Goal: Contribute content: Contribute content

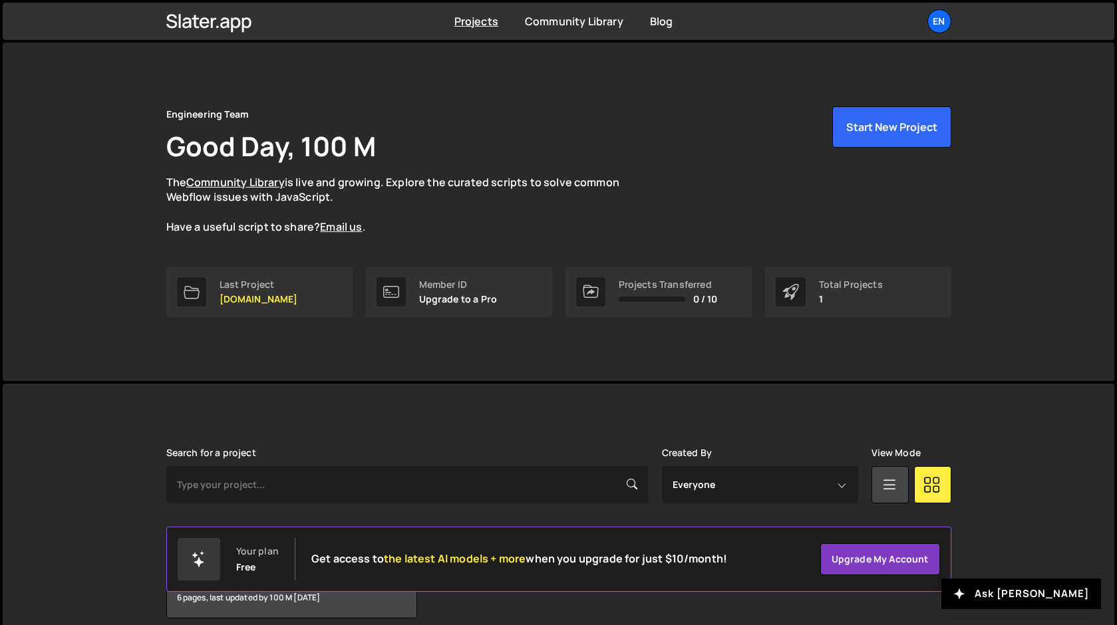
scroll to position [59, 0]
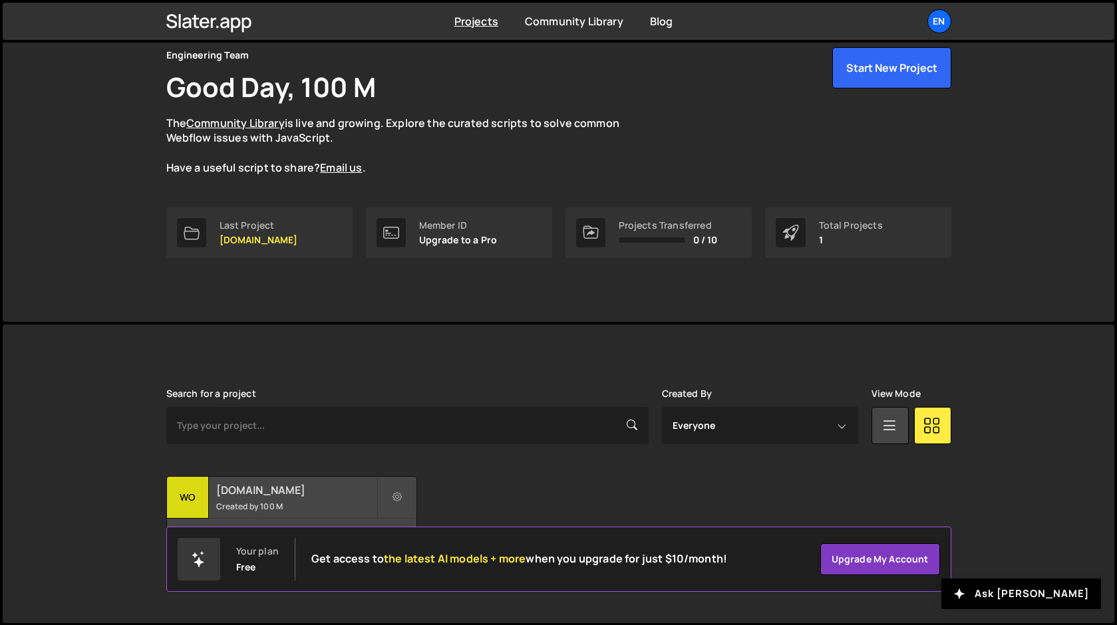
click at [277, 503] on small "Created by 100 M" at bounding box center [296, 506] width 160 height 11
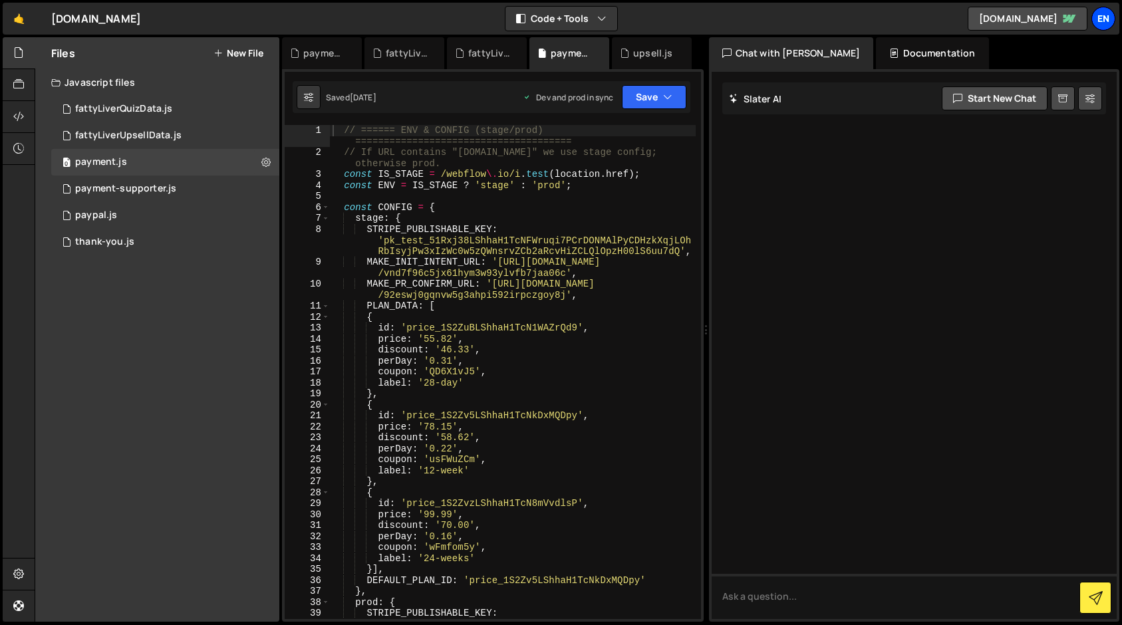
click at [1098, 21] on div "En" at bounding box center [1103, 19] width 24 height 24
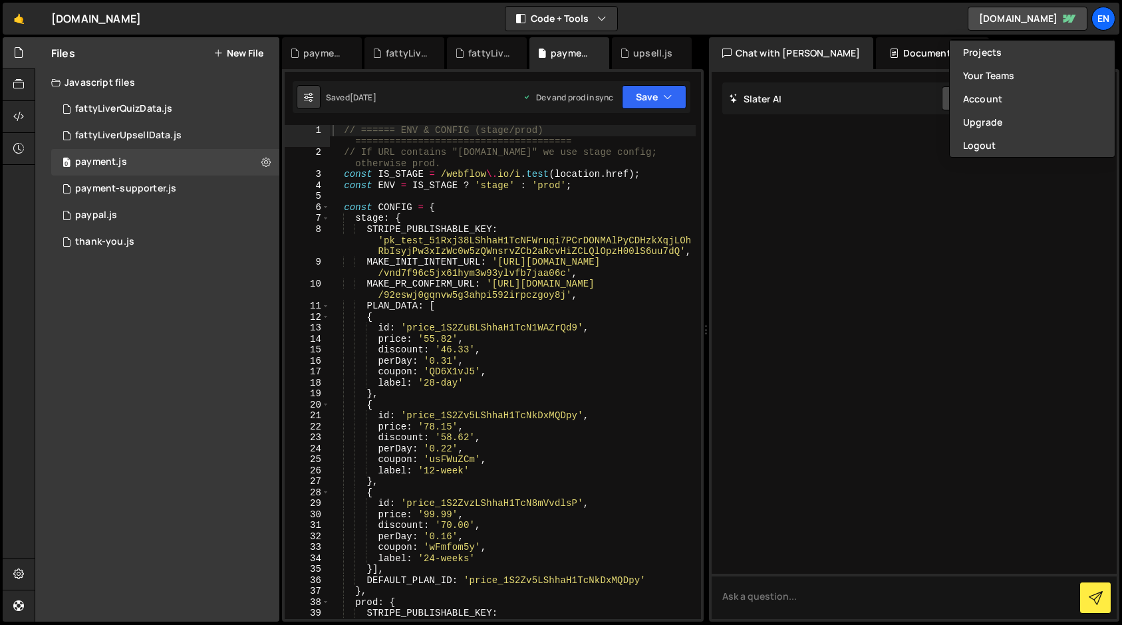
type textarea "const CONFIG = {"
click at [545, 202] on div "// ====== ENV & CONFIG (stage/prod) ====================================== // I…" at bounding box center [513, 399] width 366 height 549
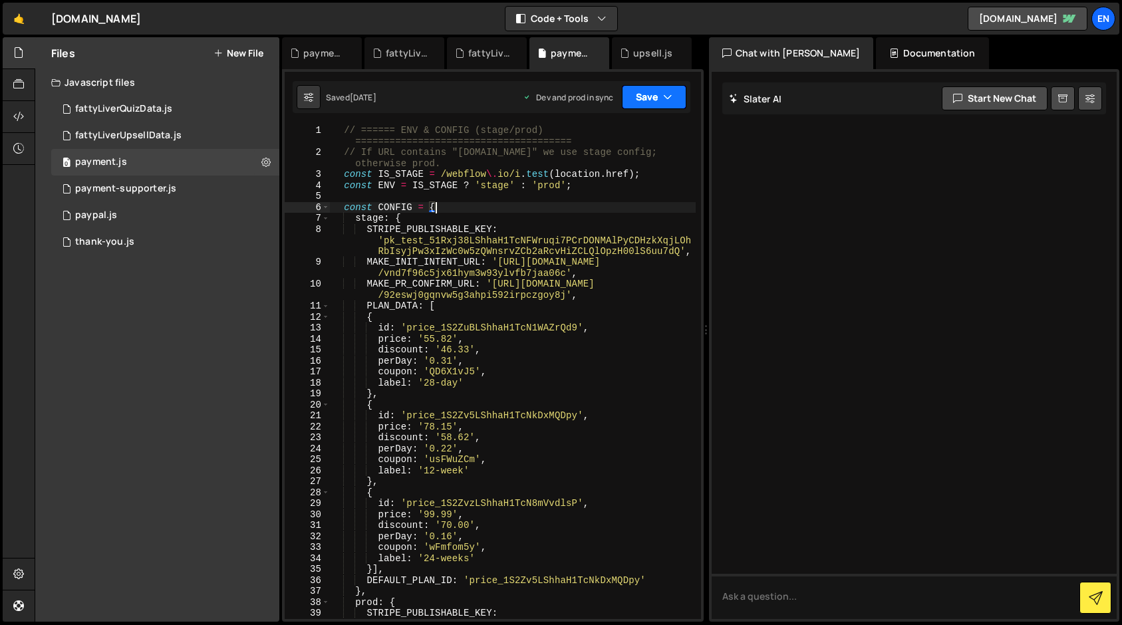
click at [672, 101] on button "Save" at bounding box center [654, 97] width 65 height 24
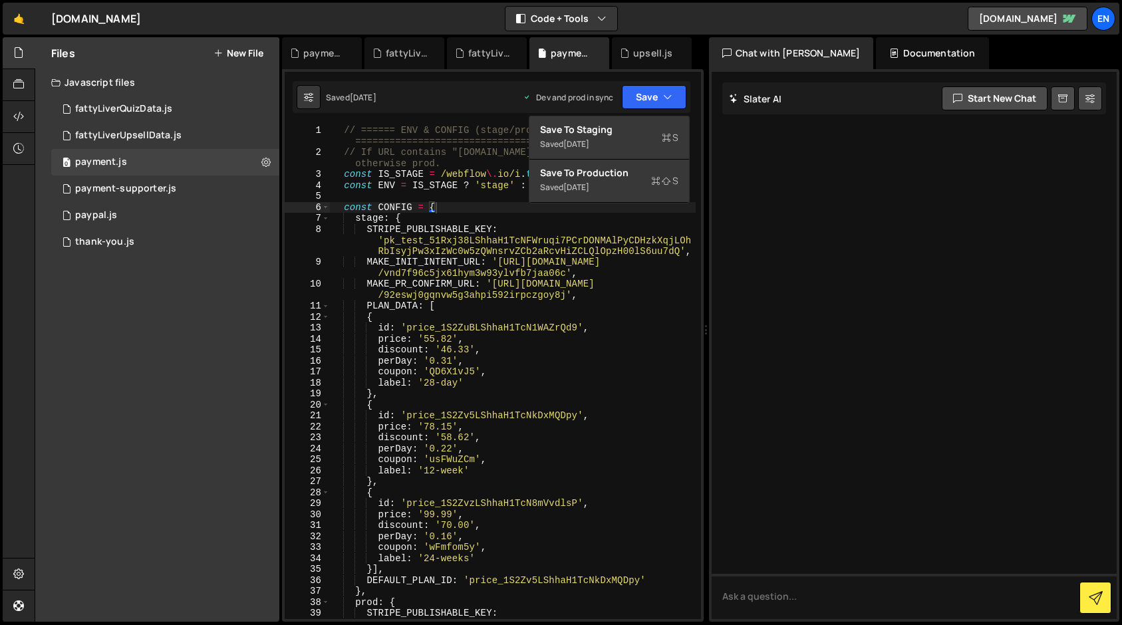
click at [428, 210] on div "// ====== ENV & CONFIG (stage/prod) ====================================== // I…" at bounding box center [513, 399] width 366 height 549
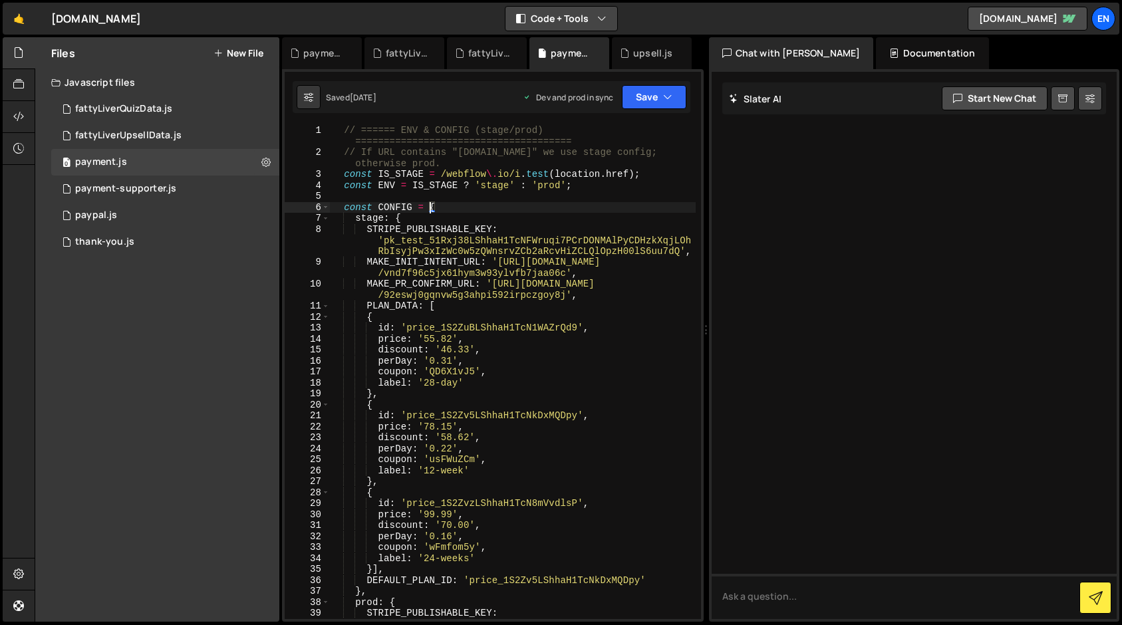
click at [561, 23] on button "Code + Tools" at bounding box center [561, 19] width 112 height 24
click at [8, 89] on div at bounding box center [19, 85] width 33 height 32
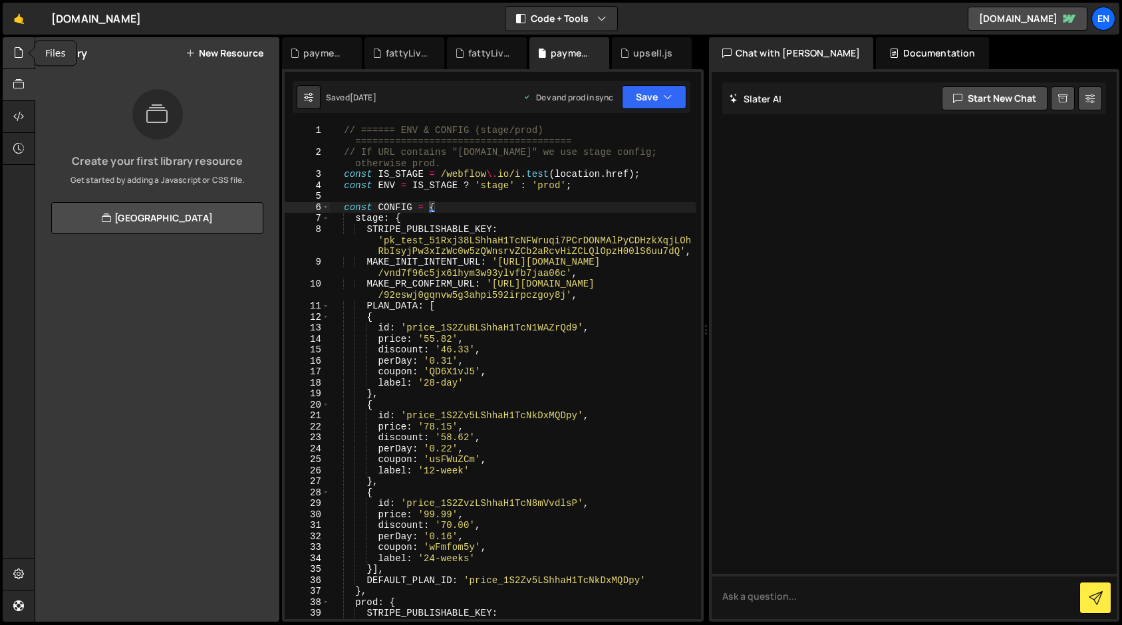
click at [15, 63] on div at bounding box center [19, 53] width 33 height 32
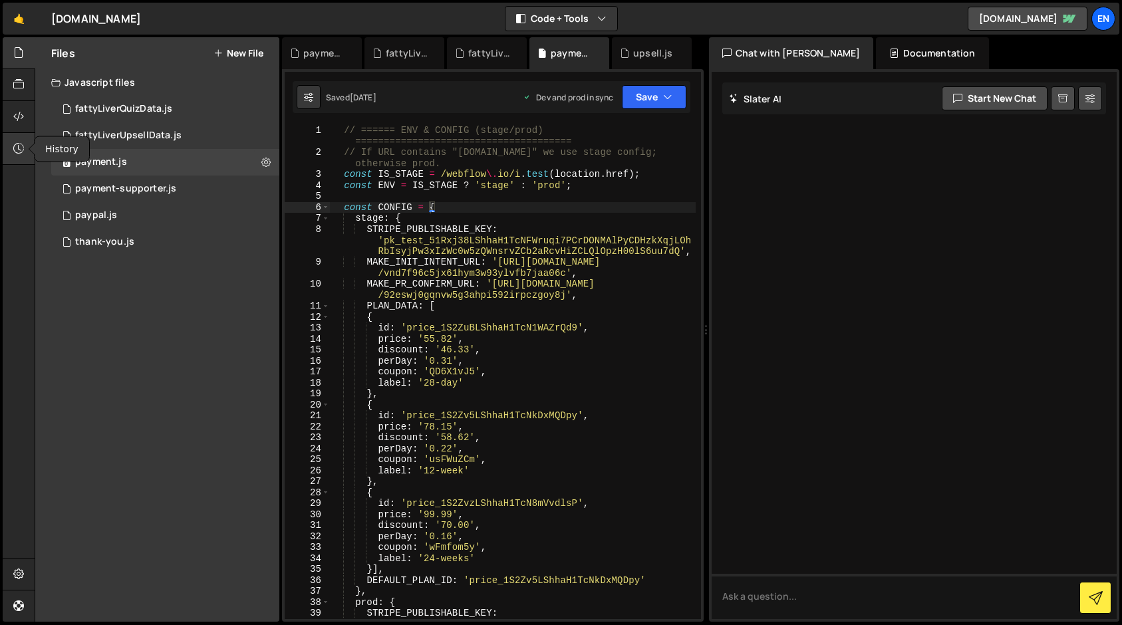
click at [17, 143] on icon at bounding box center [18, 148] width 11 height 15
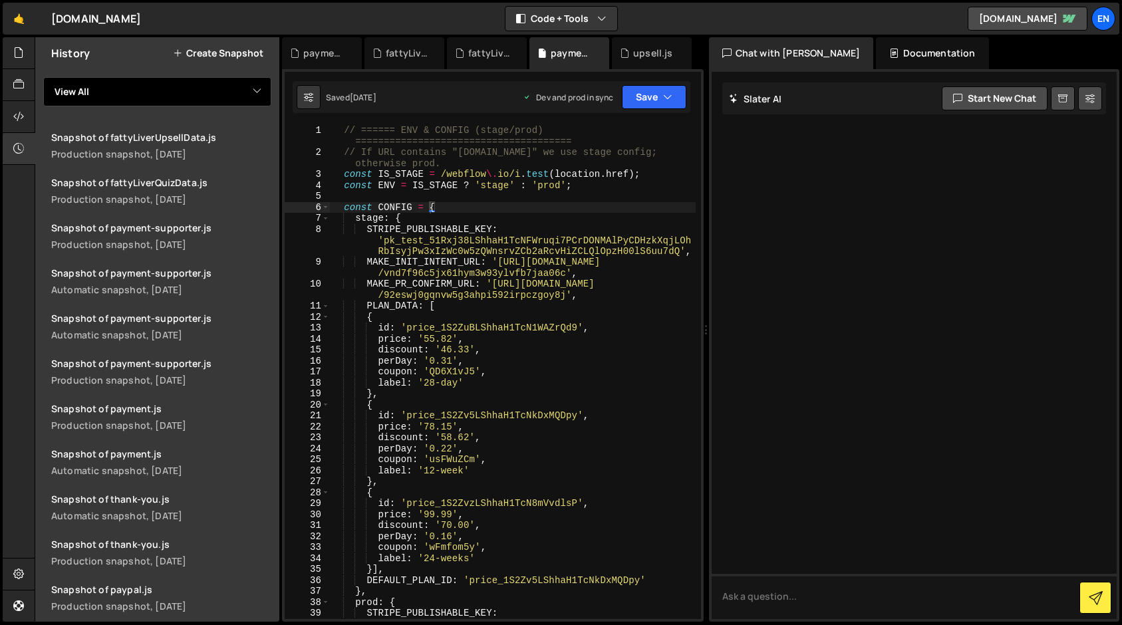
click at [82, 85] on select "View All fattyLiverQuizData fattyLiverUpsellData payment payment-supporter payp…" at bounding box center [157, 91] width 228 height 29
click at [19, 53] on icon at bounding box center [18, 52] width 11 height 15
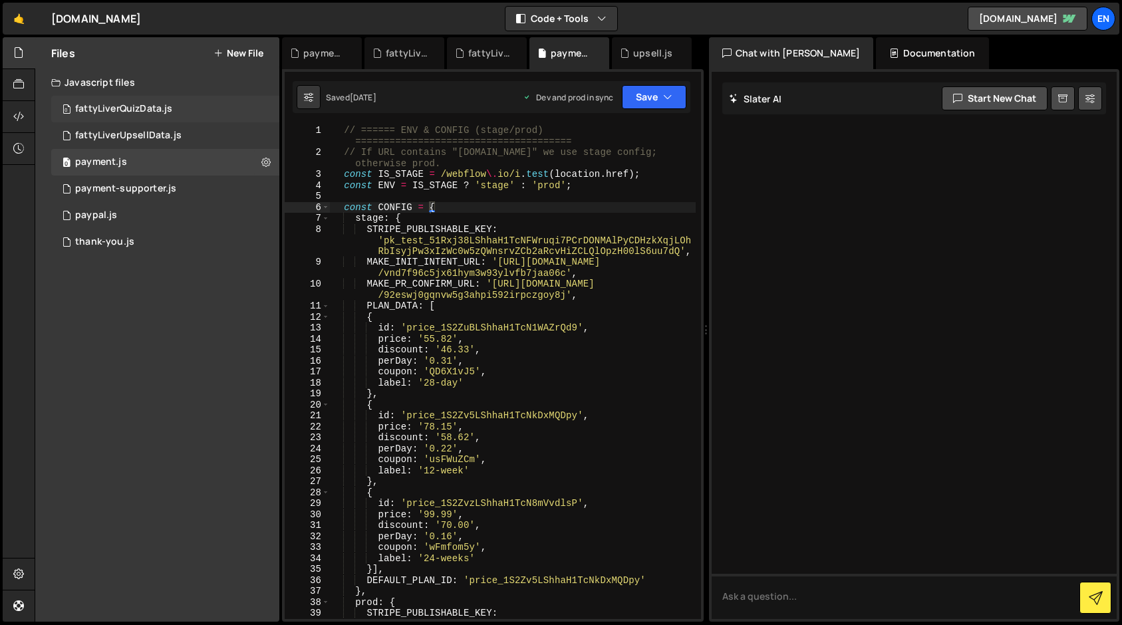
click at [132, 110] on div "fattyLiverQuizData.js" at bounding box center [123, 109] width 97 height 12
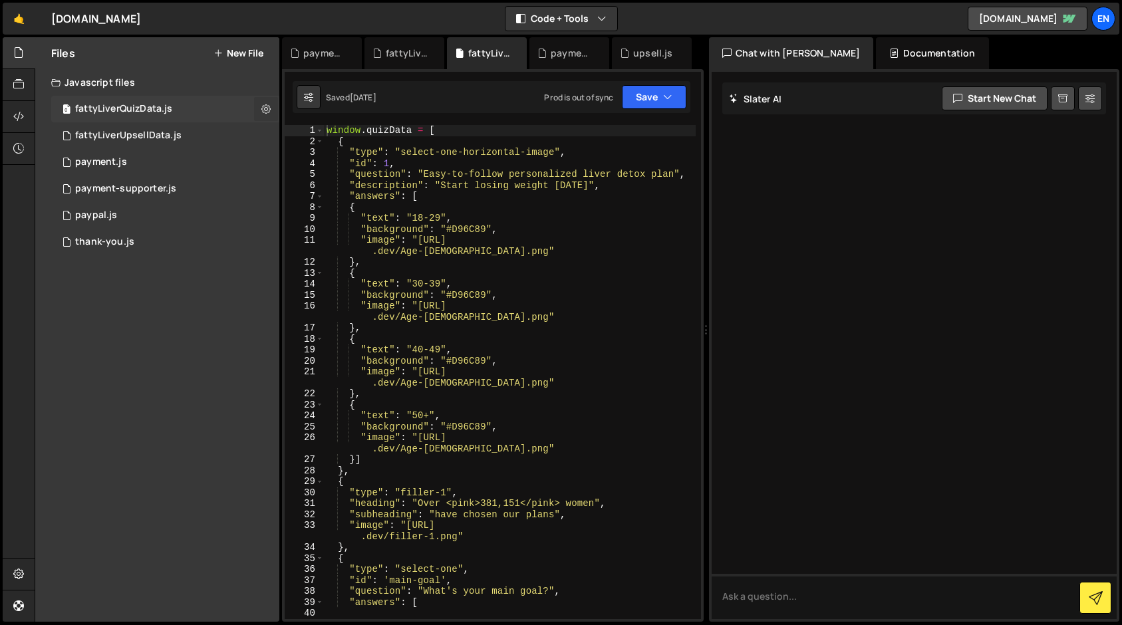
click at [266, 107] on icon at bounding box center [265, 108] width 9 height 13
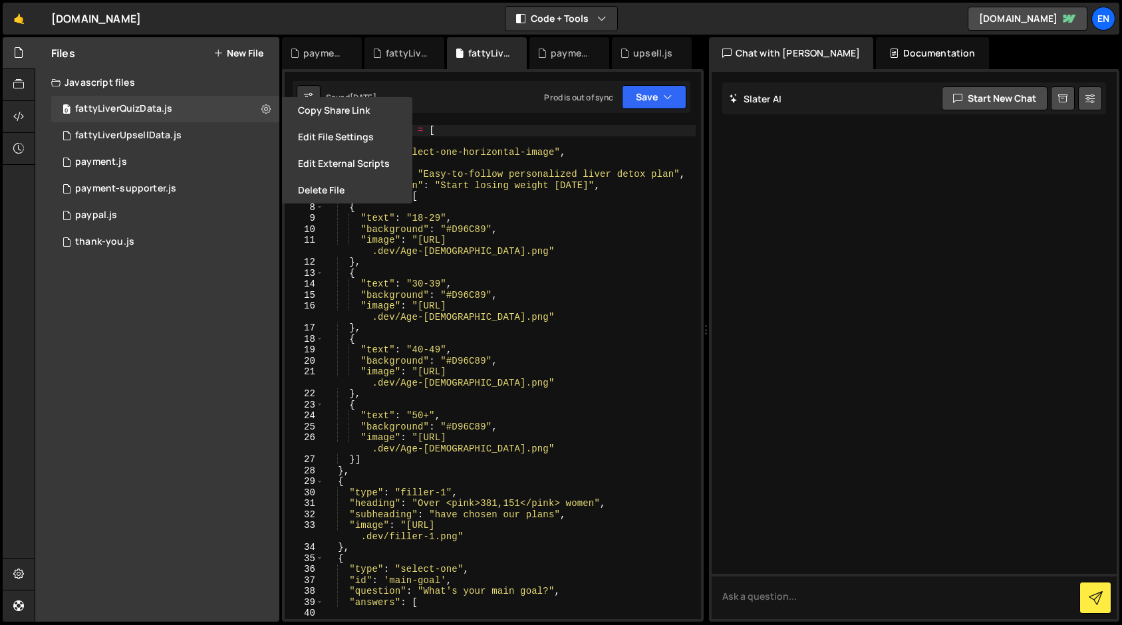
click at [589, 219] on div "window . quizData = [ { "type" : "select-one-horizontal-image" , "id" : 1 , "qu…" at bounding box center [510, 383] width 372 height 516
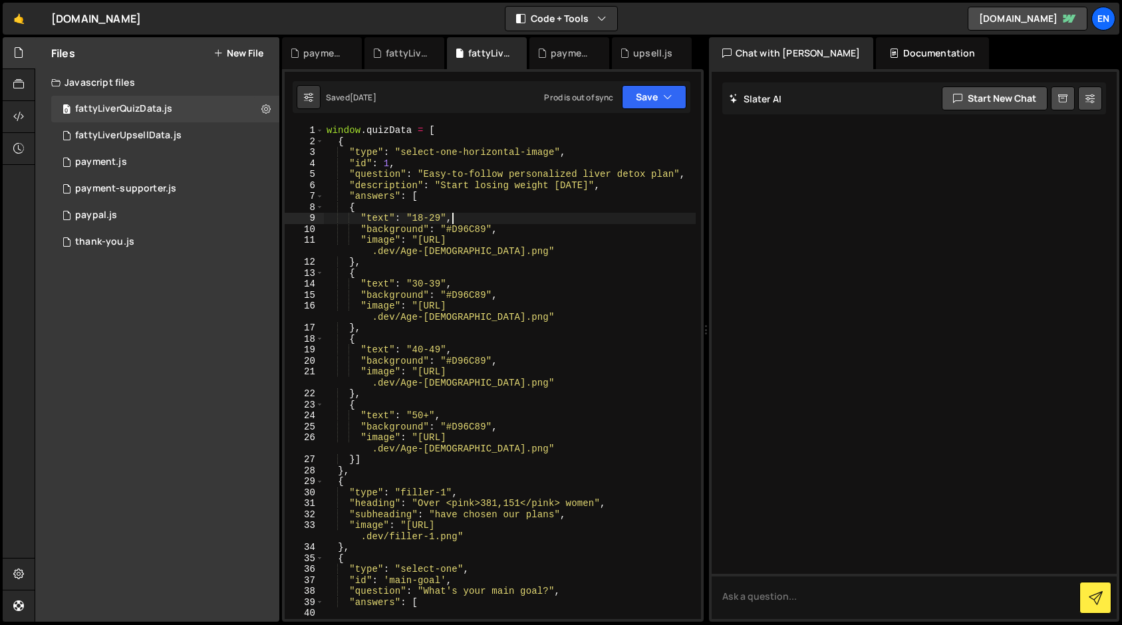
click at [911, 55] on div "Documentation" at bounding box center [932, 53] width 112 height 32
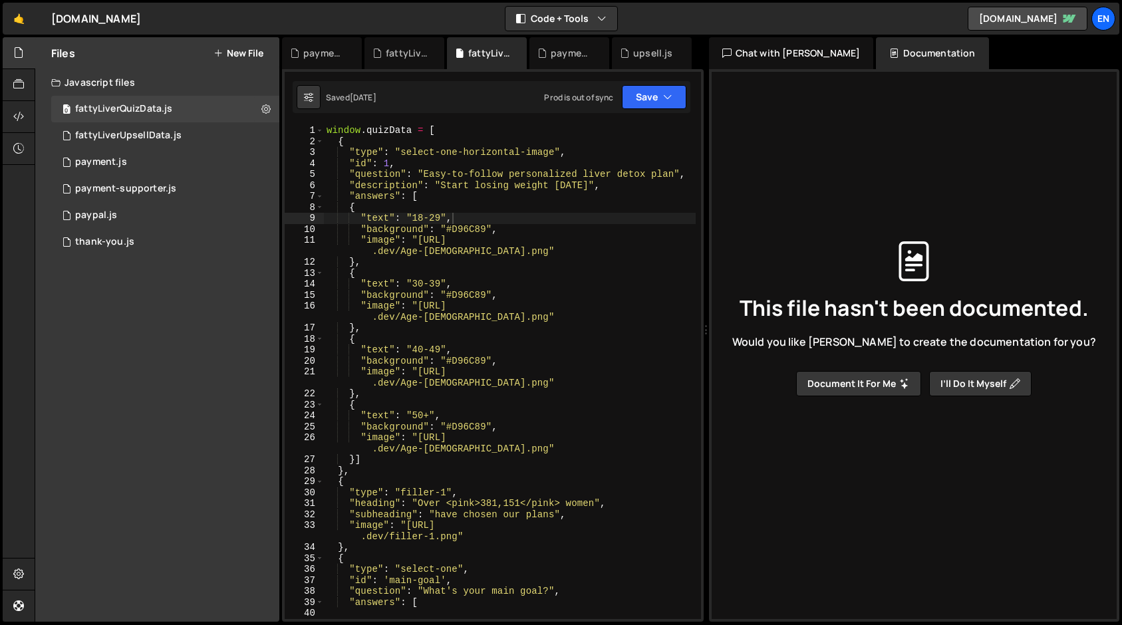
click at [642, 164] on div "window . quizData = [ { "type" : "select-one-horizontal-image" , "id" : 1 , "qu…" at bounding box center [510, 383] width 372 height 516
click at [675, 101] on button "Save" at bounding box center [654, 97] width 65 height 24
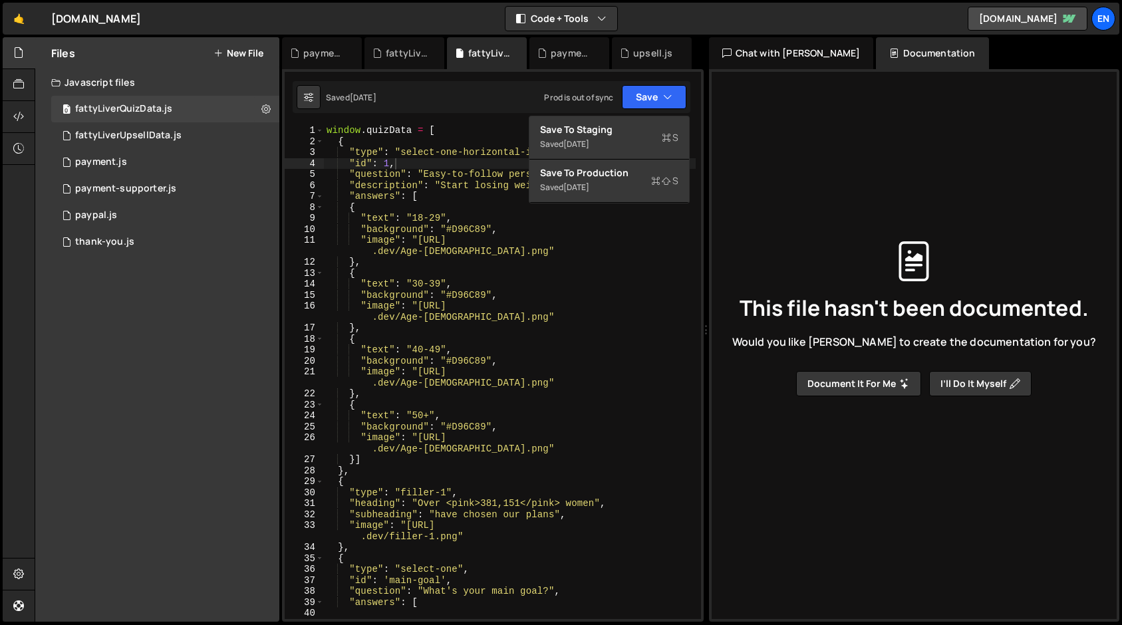
type textarea ""image": "[URL][DOMAIN_NAME][DEMOGRAPHIC_DATA]""
click at [521, 307] on div "window . quizData = [ { "type" : "select-one-horizontal-image" , "id" : 1 , "qu…" at bounding box center [510, 383] width 372 height 516
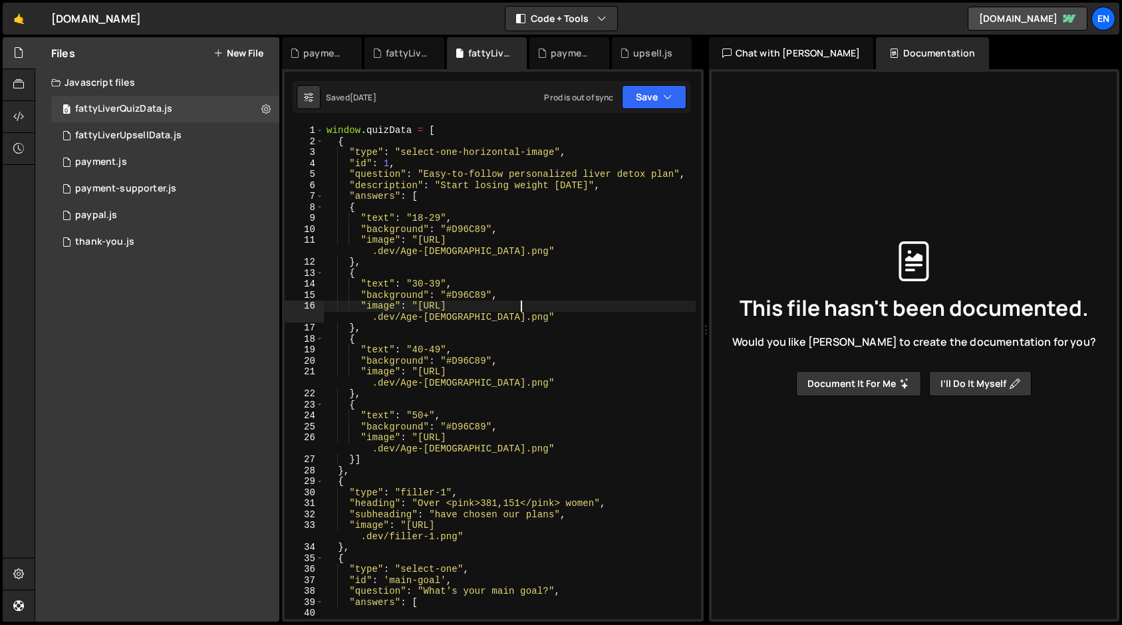
click at [601, 100] on div "Prod is out of sync" at bounding box center [578, 97] width 69 height 11
click at [600, 100] on div "Prod is out of sync" at bounding box center [578, 97] width 69 height 11
click at [315, 90] on button at bounding box center [309, 97] width 24 height 24
select select "editor"
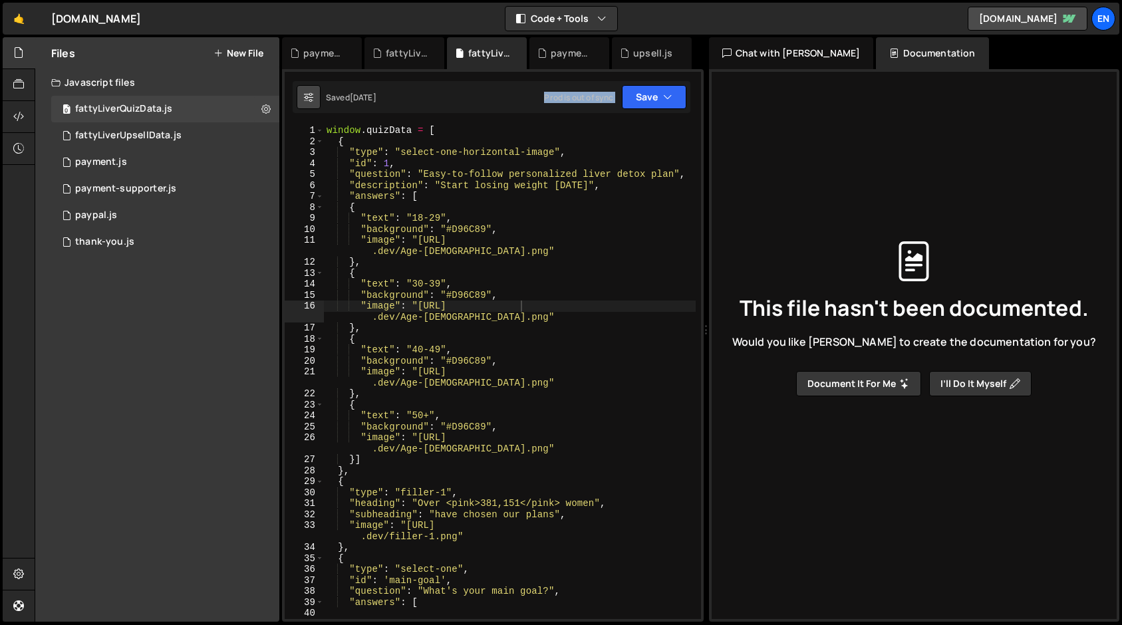
select select "ace/theme/monokai"
type input "14"
checkbox input "true"
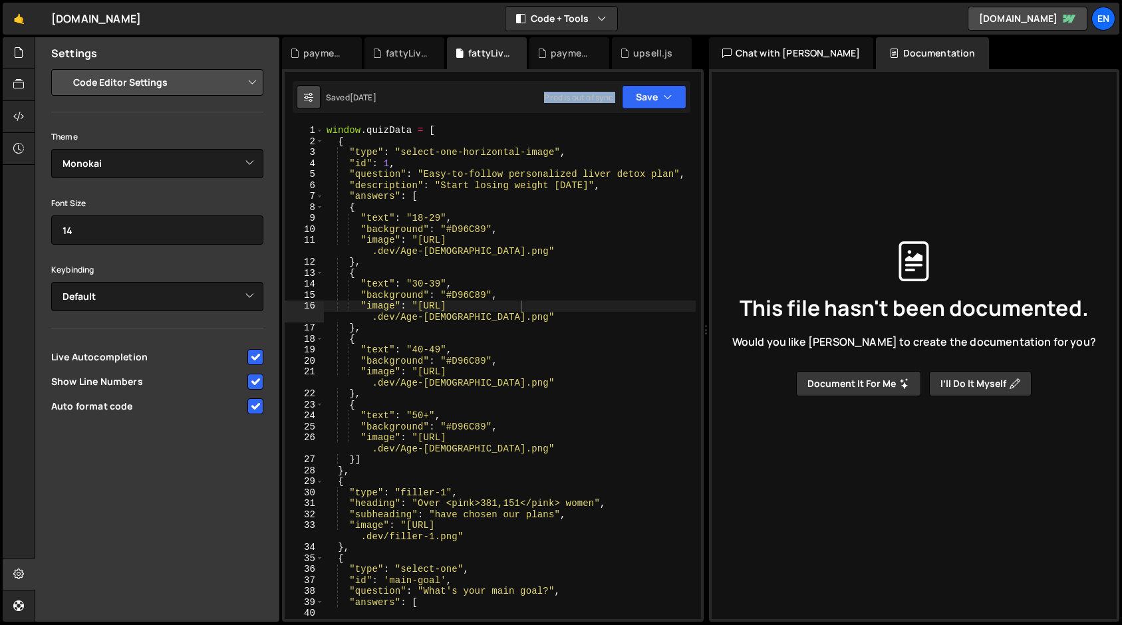
click at [301, 90] on button at bounding box center [309, 97] width 24 height 24
click at [515, 56] on icon at bounding box center [516, 53] width 9 height 13
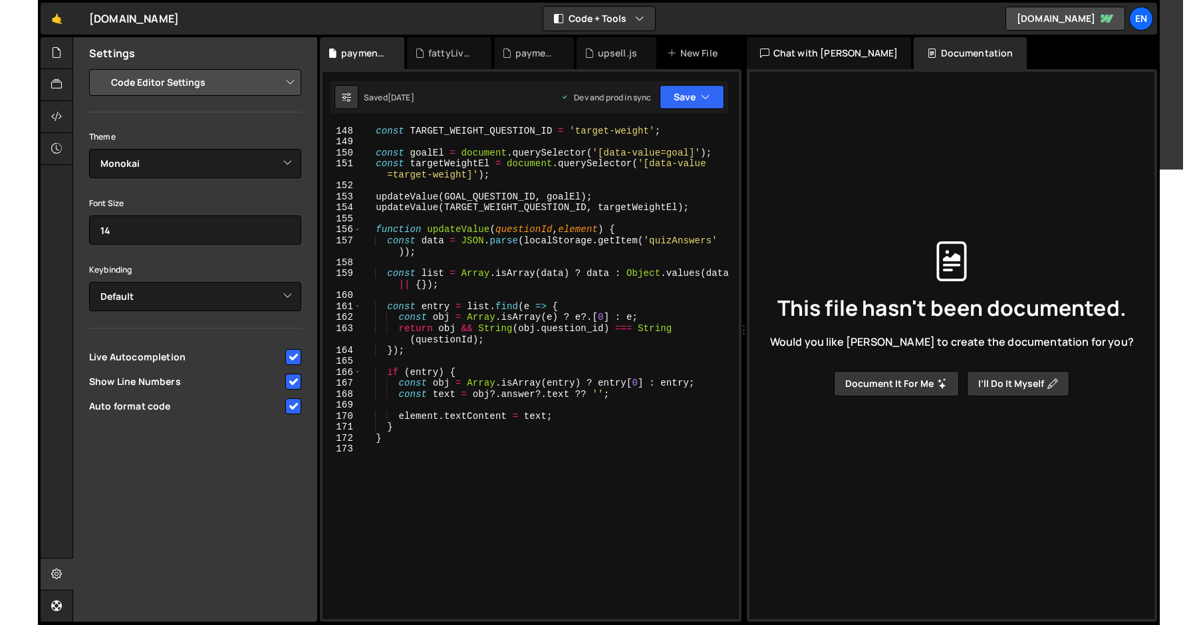
scroll to position [1766, 0]
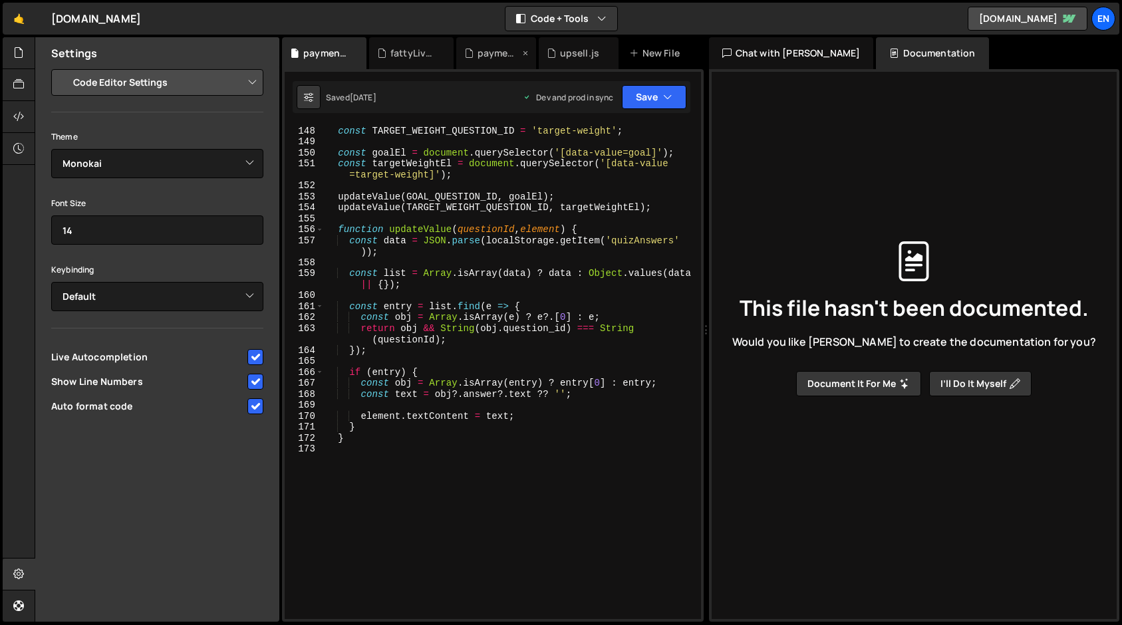
click at [521, 55] on icon at bounding box center [525, 53] width 9 height 13
click at [0, 0] on icon at bounding box center [0, 0] width 0 height 0
click at [490, 57] on icon at bounding box center [491, 53] width 9 height 13
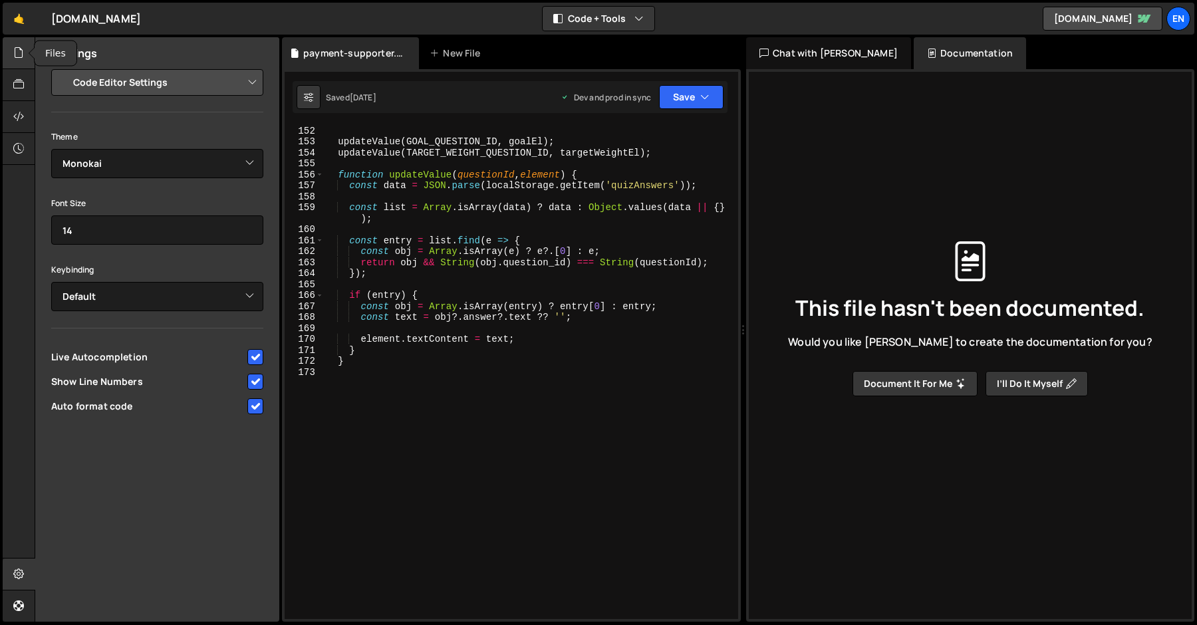
click at [11, 52] on div at bounding box center [19, 53] width 33 height 32
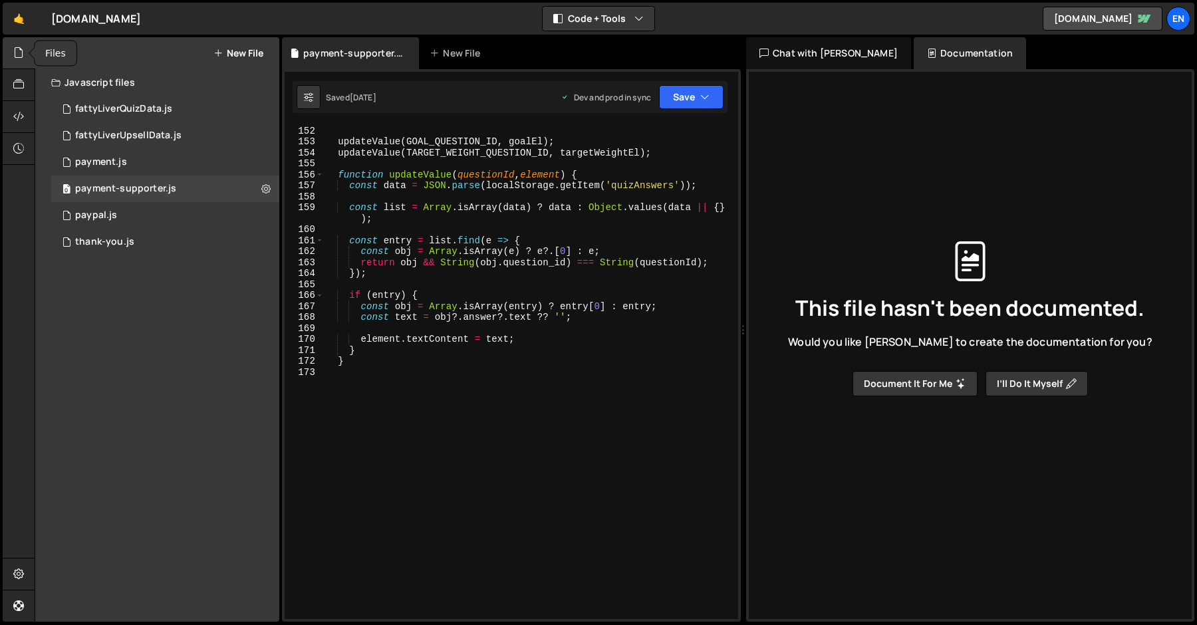
click at [13, 52] on icon at bounding box center [18, 52] width 11 height 15
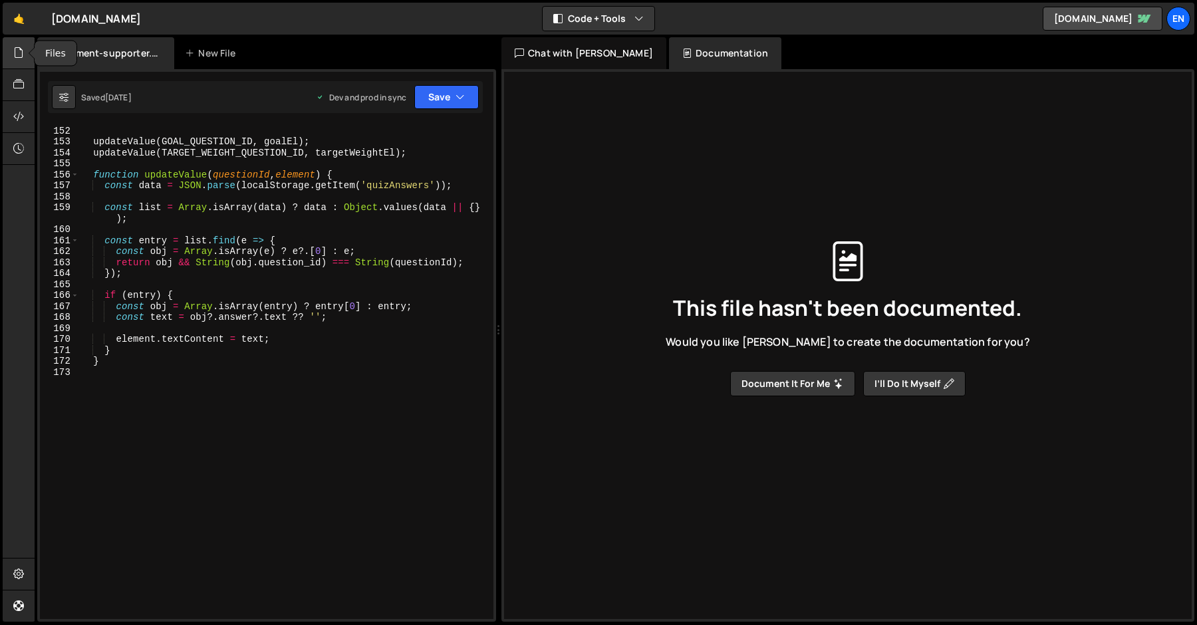
click at [17, 52] on icon at bounding box center [18, 52] width 11 height 15
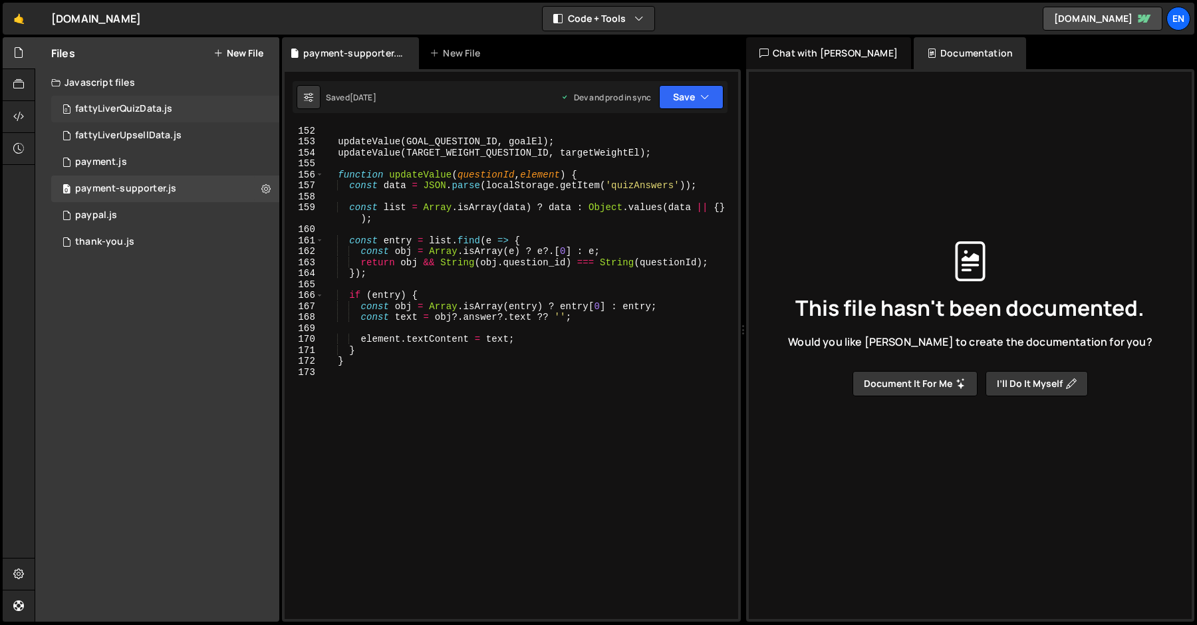
click at [101, 104] on div "fattyLiverQuizData.js" at bounding box center [123, 109] width 97 height 12
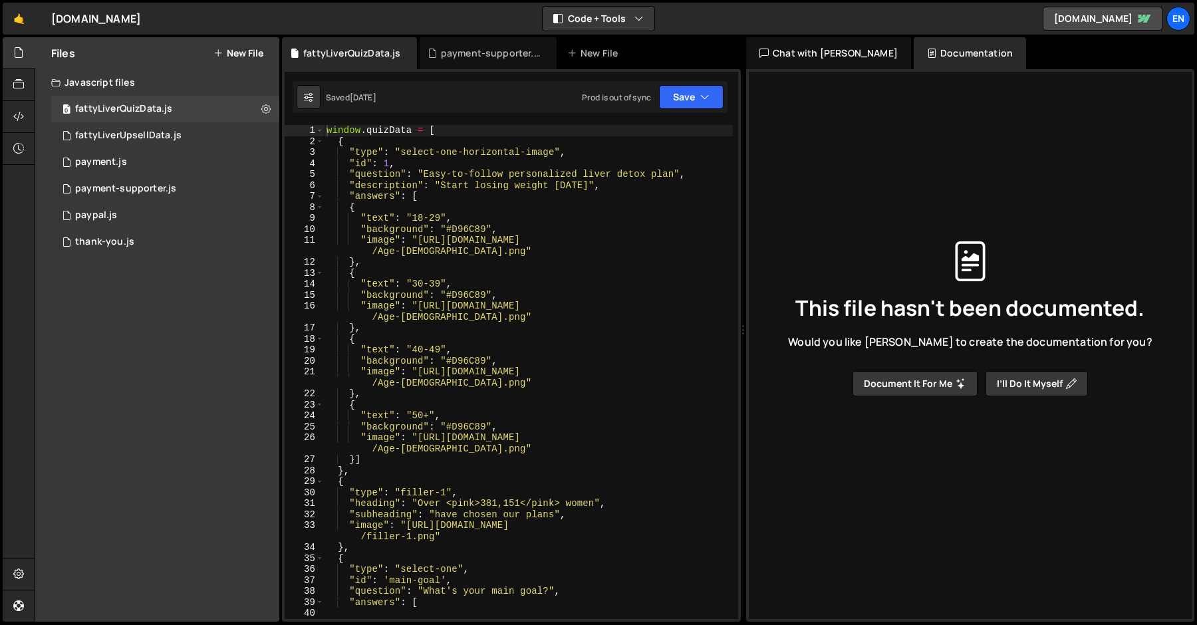
click at [513, 240] on div "window . quizData = [ { "type" : "select-one-horizontal-image" , "id" : 1 , "qu…" at bounding box center [528, 383] width 409 height 516
click at [408, 169] on div "window . quizData = [ { "type" : "select-one-horizontal-image" , "id" : 1 , "qu…" at bounding box center [528, 383] width 409 height 516
click at [1121, 26] on div "En" at bounding box center [1178, 19] width 24 height 24
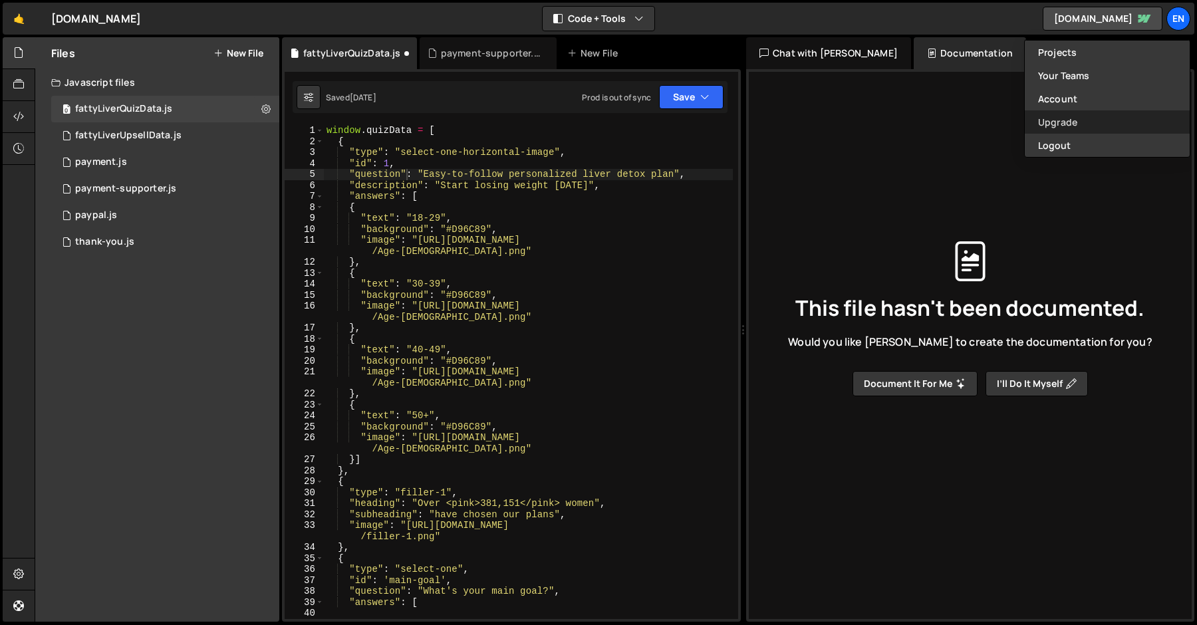
click at [1067, 120] on link "Upgrade" at bounding box center [1107, 121] width 165 height 23
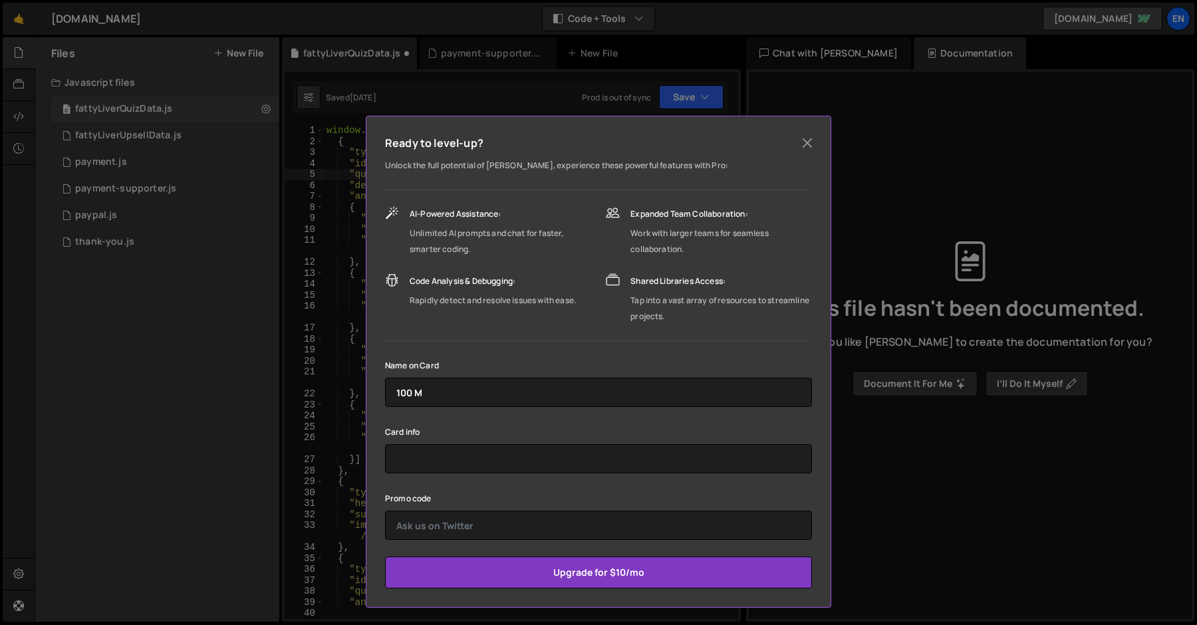
scroll to position [17, 0]
click at [804, 138] on button "Close" at bounding box center [807, 143] width 20 height 20
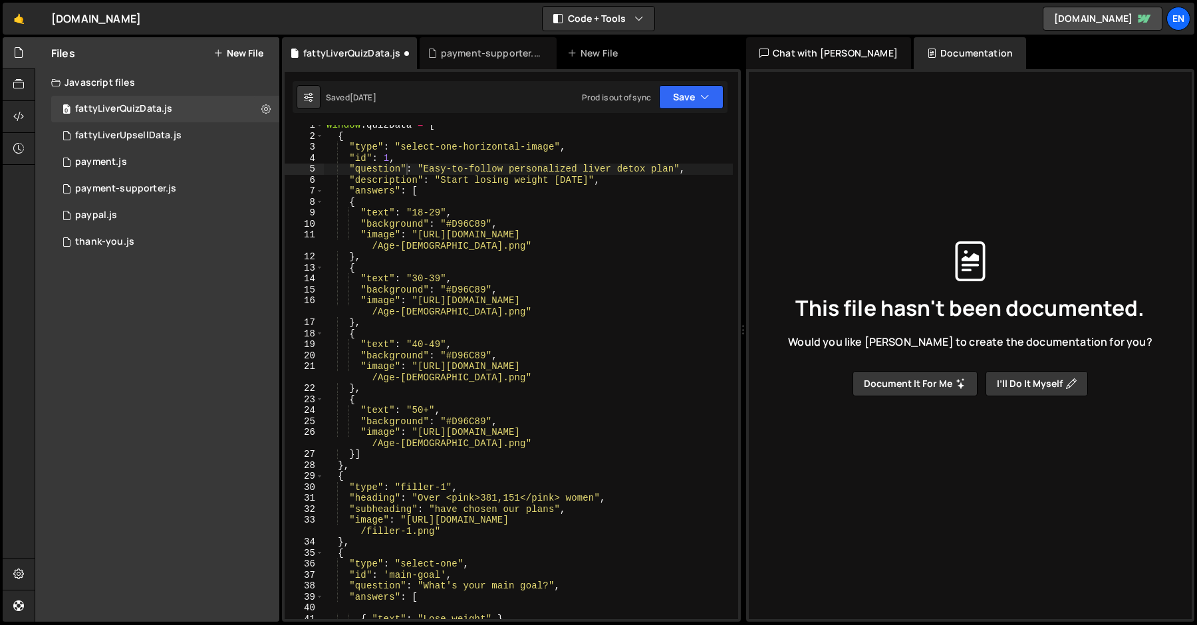
scroll to position [5, 0]
click at [1085, 25] on link "[DOMAIN_NAME]" at bounding box center [1103, 19] width 120 height 24
click at [597, 100] on div "Prod is out of sync" at bounding box center [616, 97] width 69 height 11
click at [718, 99] on button "Save" at bounding box center [691, 97] width 65 height 24
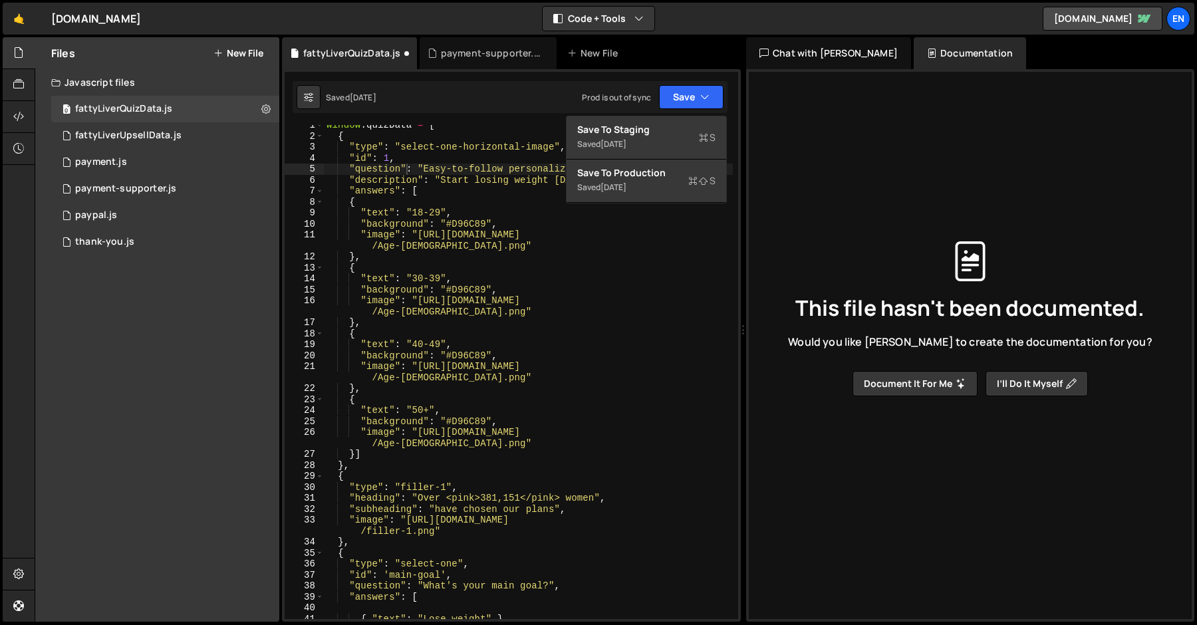
click at [493, 197] on div "window . quizData = [ { "type" : "select-one-horizontal-image" , "id" : 1 , "qu…" at bounding box center [528, 378] width 409 height 516
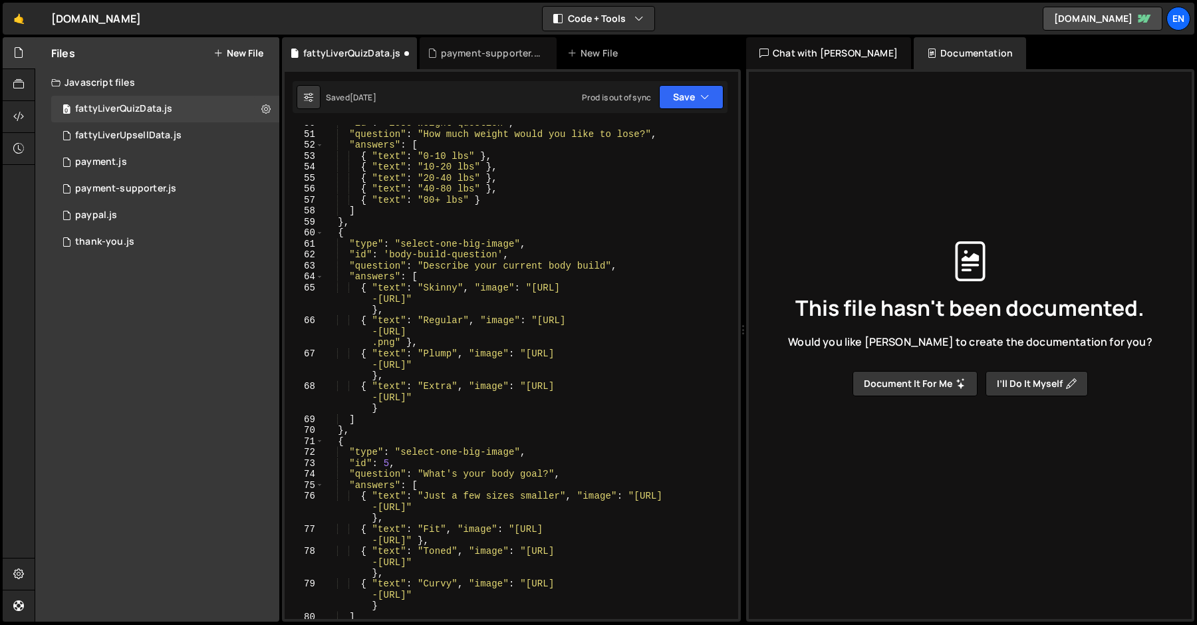
scroll to position [605, 0]
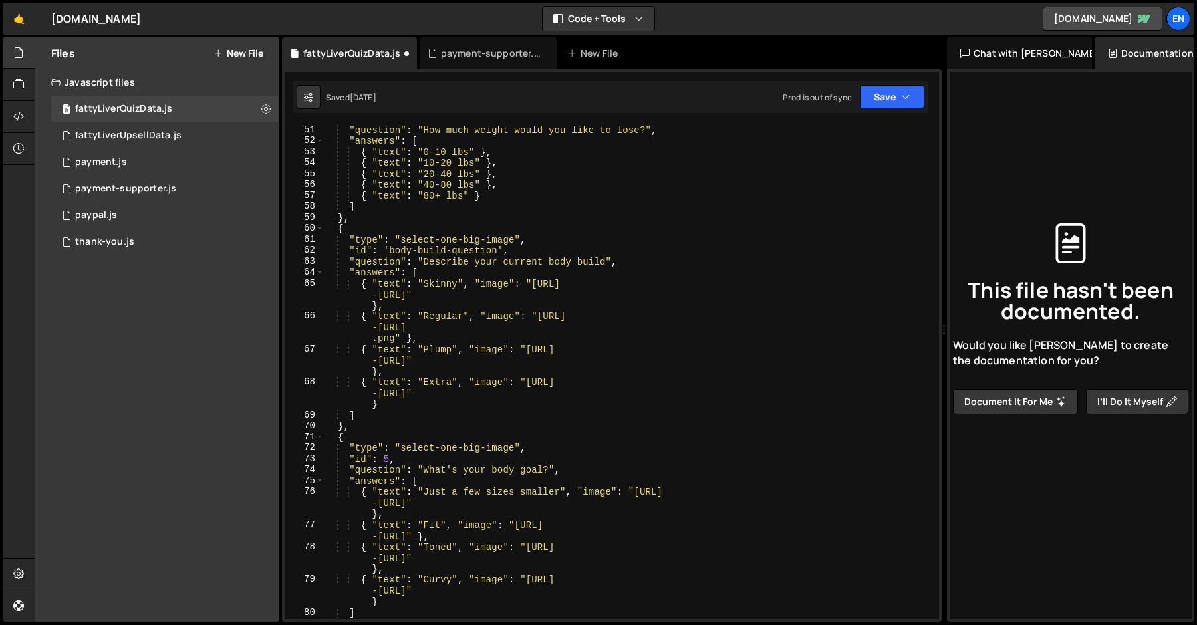
drag, startPoint x: 739, startPoint y: 331, endPoint x: 936, endPoint y: 324, distance: 197.0
click at [936, 324] on div "Files New File Javascript files 0 fattyLiverQuizData.js 0 0 fattyLiverUpsellDat…" at bounding box center [616, 329] width 1162 height 585
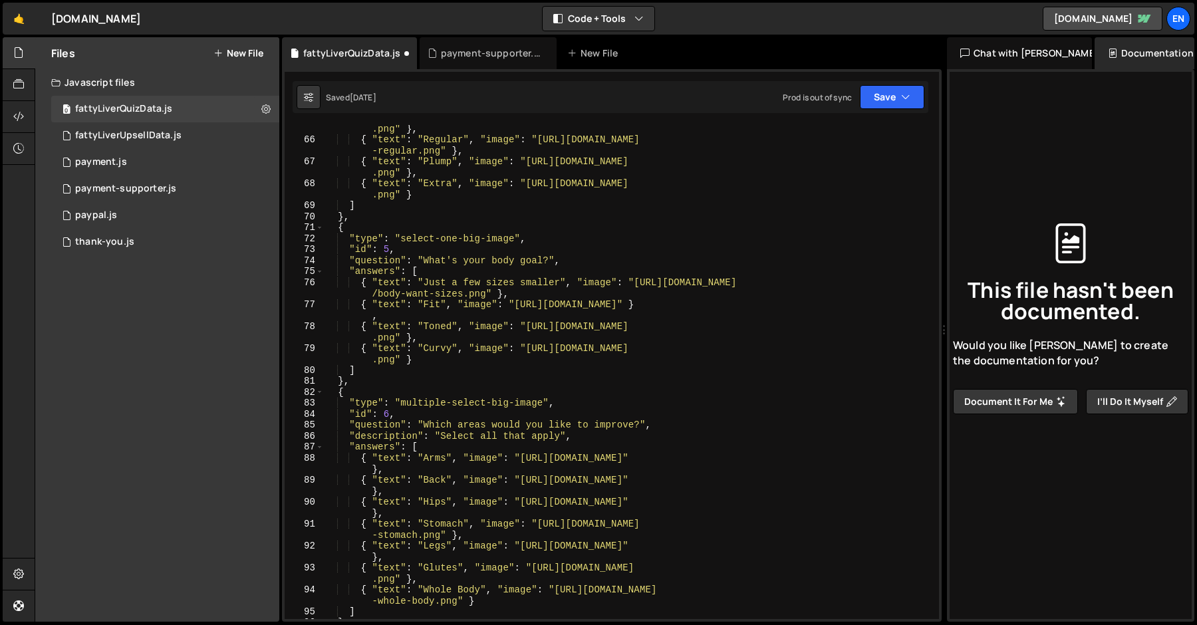
scroll to position [715, 0]
click at [20, 47] on icon at bounding box center [18, 52] width 11 height 15
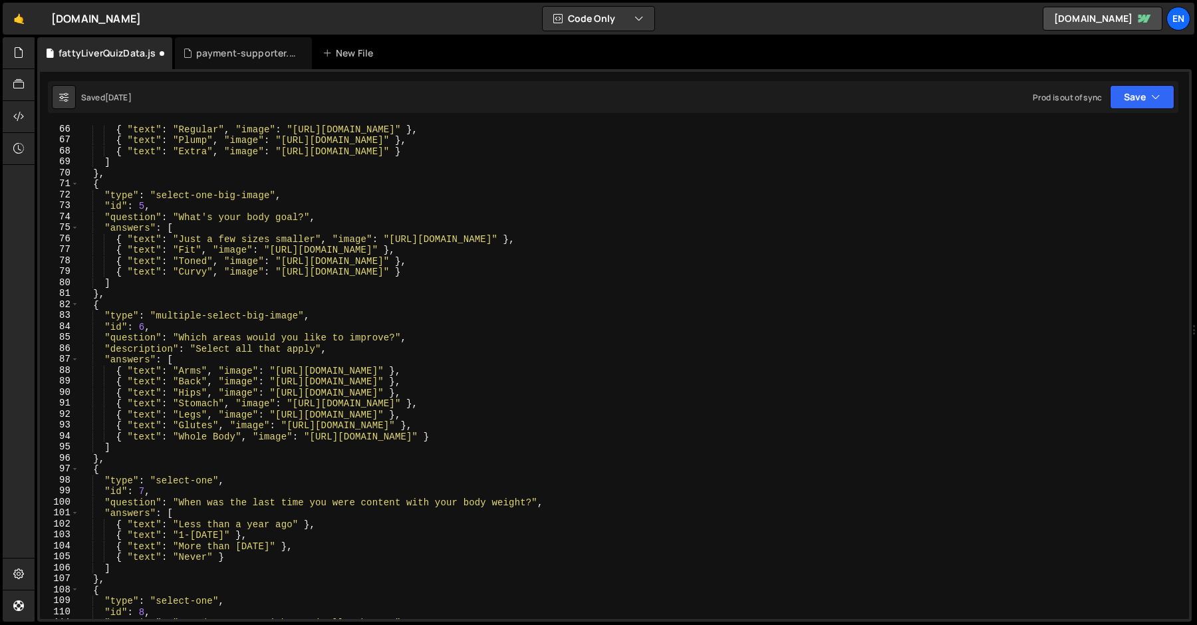
drag, startPoint x: 701, startPoint y: 273, endPoint x: 1186, endPoint y: 268, distance: 484.8
click at [1121, 268] on div "Files New File Javascript files 0 fattyLiverQuizData.js 0 0 fattyLiverUpsellDat…" at bounding box center [616, 329] width 1162 height 585
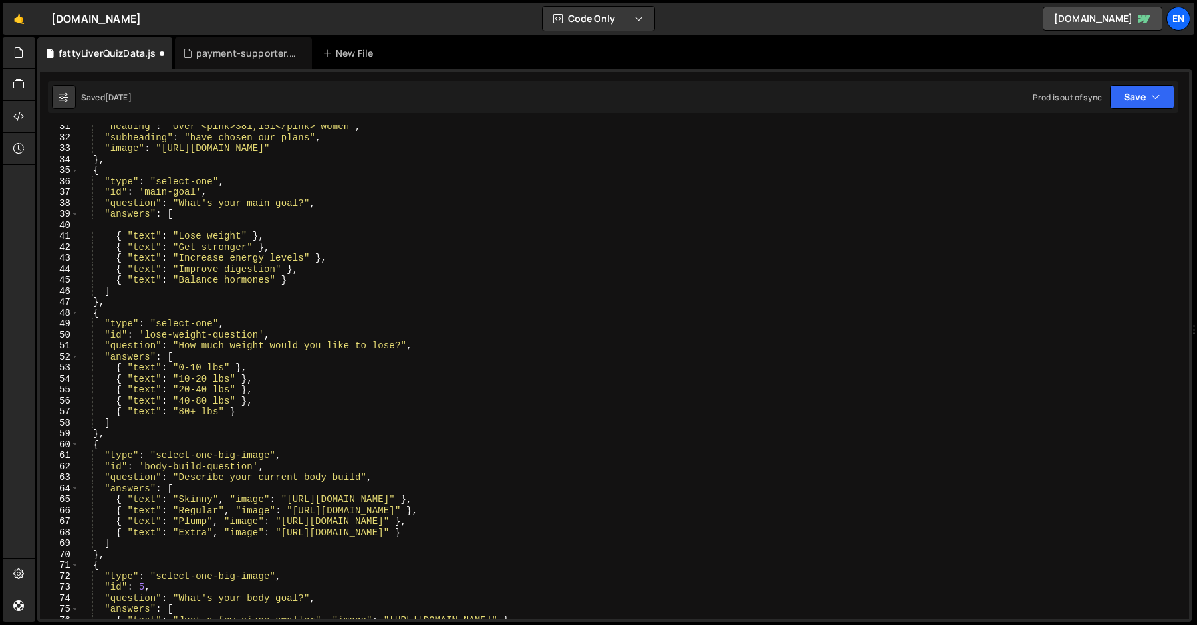
scroll to position [0, 1]
click at [752, 315] on div ""heading" : "Over <pink>381,151</pink> women" , "subheading" : "have chosen our…" at bounding box center [631, 379] width 1105 height 516
click at [736, 307] on div ""heading" : "Over <pink>381,151</pink> women" , "subheading" : "have chosen our…" at bounding box center [631, 379] width 1105 height 516
type textarea "},"
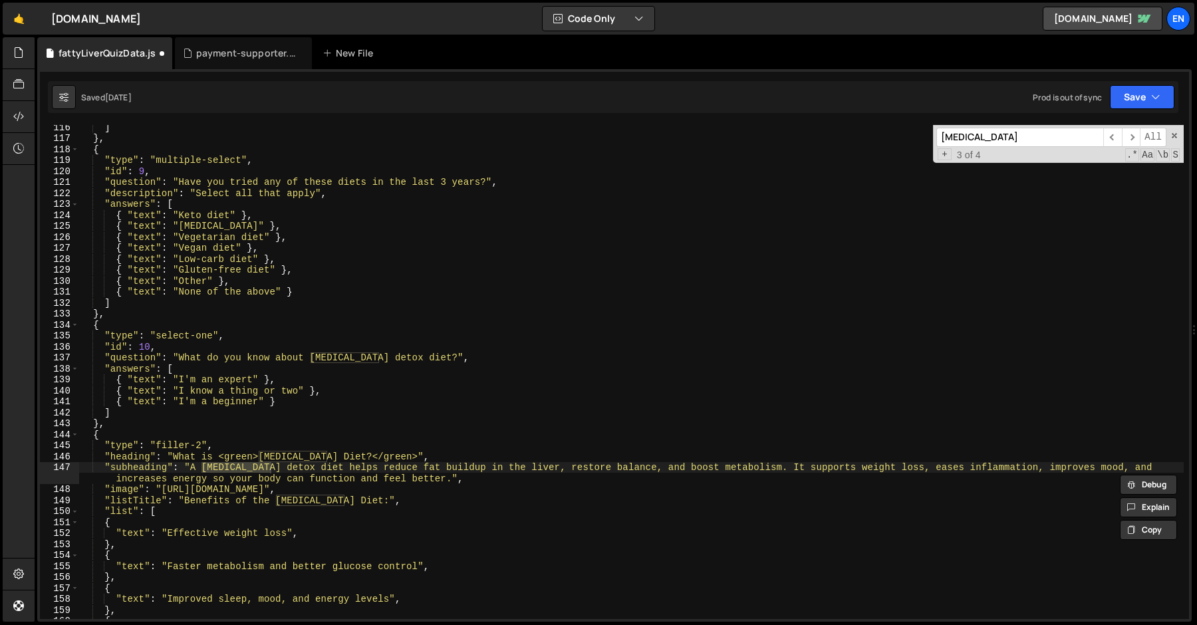
scroll to position [1275, 0]
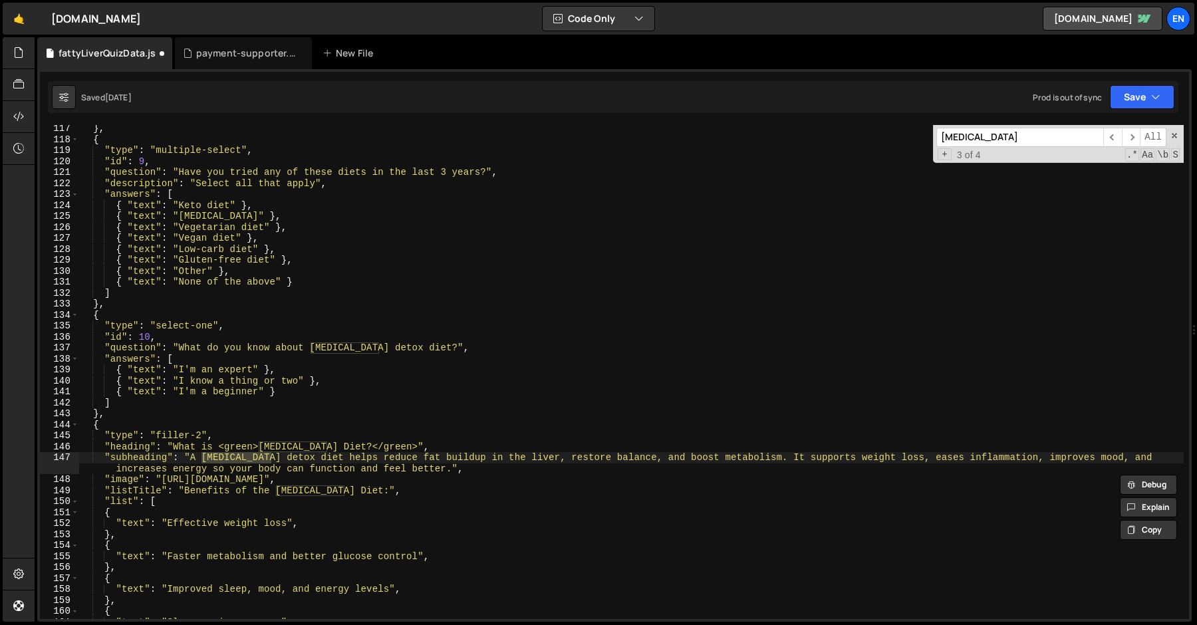
type input "[MEDICAL_DATA]"
click at [102, 332] on div "} , { "type" : "multiple-select" , "id" : 9 , "question" : "Have you tried any …" at bounding box center [631, 381] width 1105 height 516
click at [85, 317] on div "} , { "type" : "multiple-select" , "id" : 9 , "question" : "Have you tried any …" at bounding box center [631, 381] width 1105 height 516
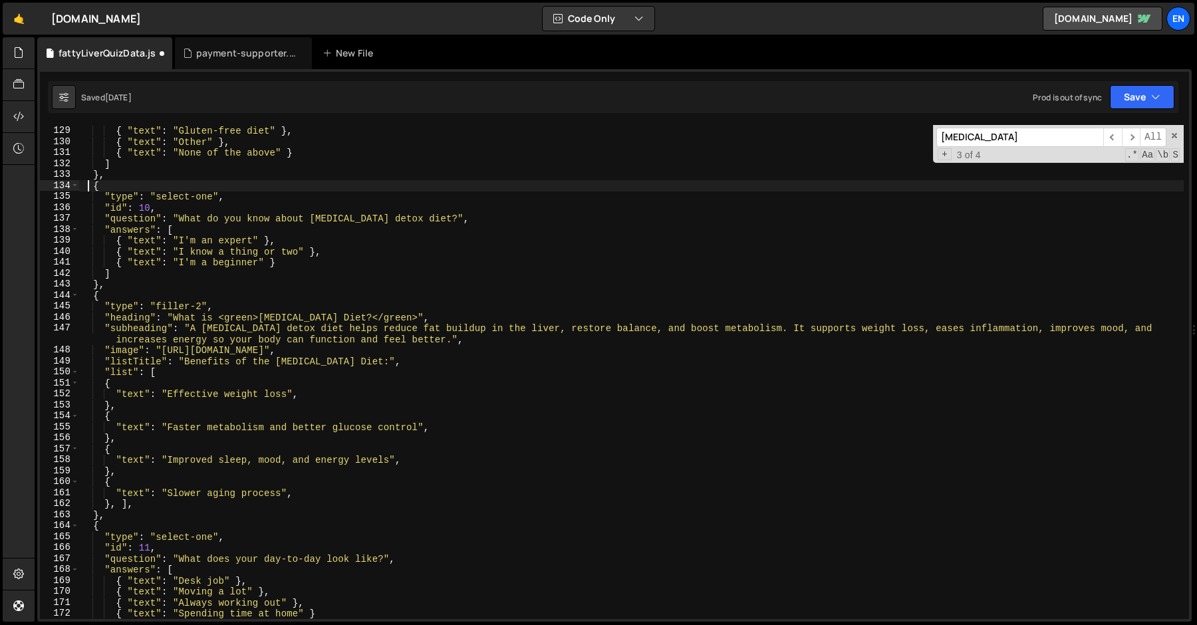
scroll to position [1423, 0]
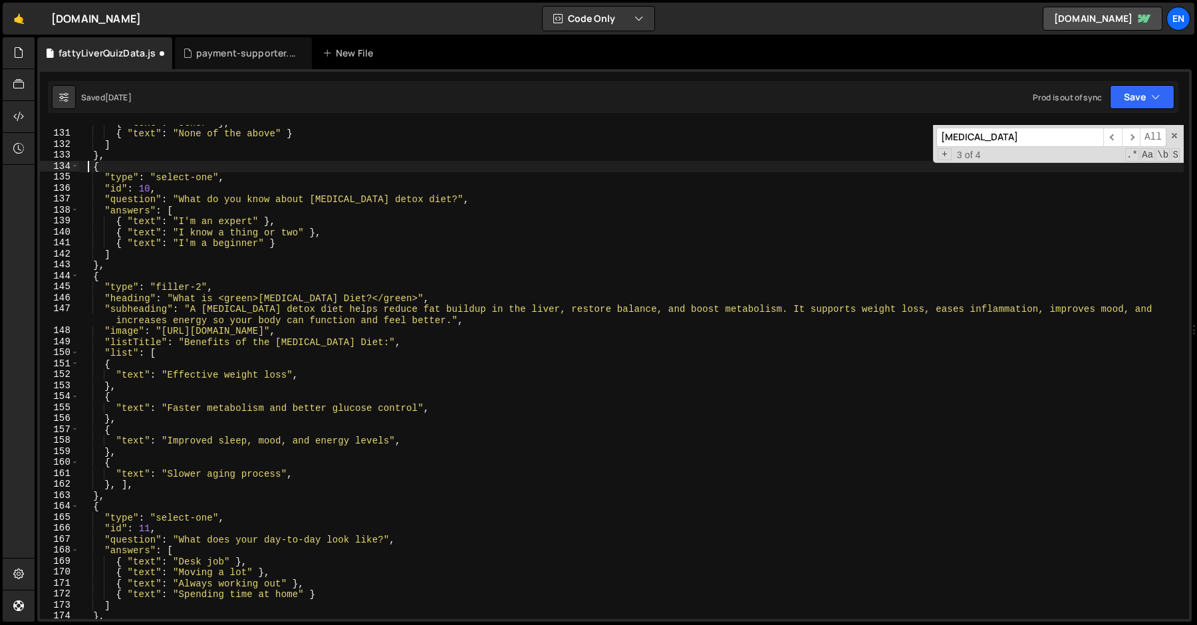
click at [108, 493] on div "{ "text" : "Other" } , { "text" : "None of the above" } ] } , { "type" : "selec…" at bounding box center [631, 375] width 1105 height 516
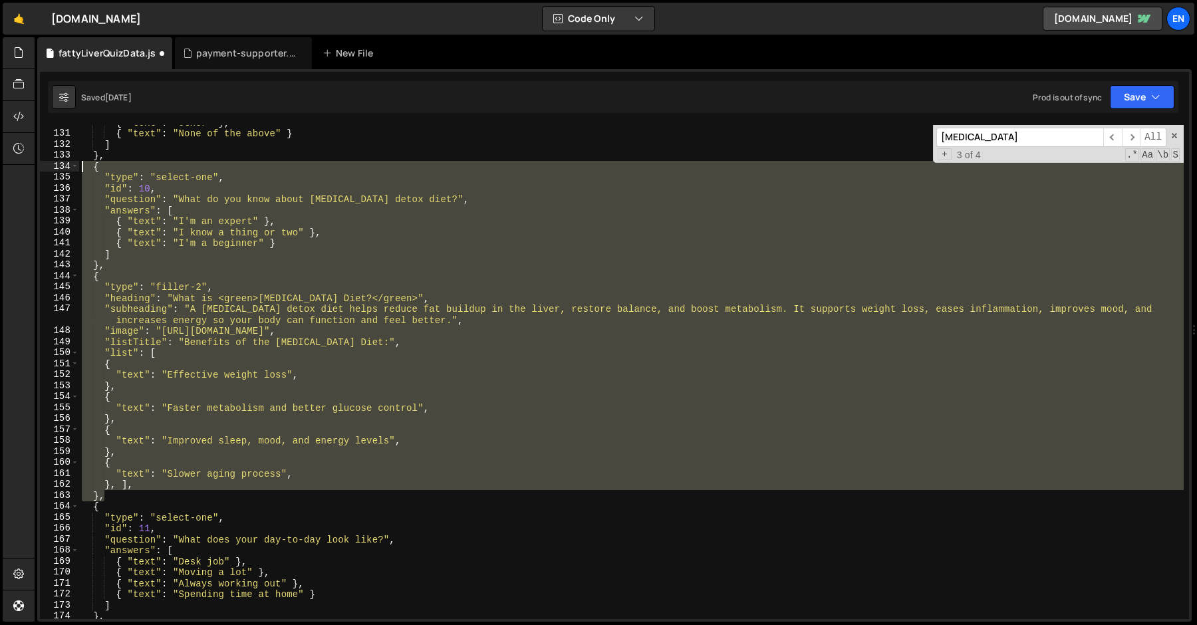
drag, startPoint x: 115, startPoint y: 495, endPoint x: 70, endPoint y: 164, distance: 334.2
click at [70, 164] on div "}, 130 131 132 133 134 135 136 137 138 139 140 141 142 143 144 145 146 147 148 …" at bounding box center [614, 372] width 1149 height 494
type textarea "{ "type": "select-one","
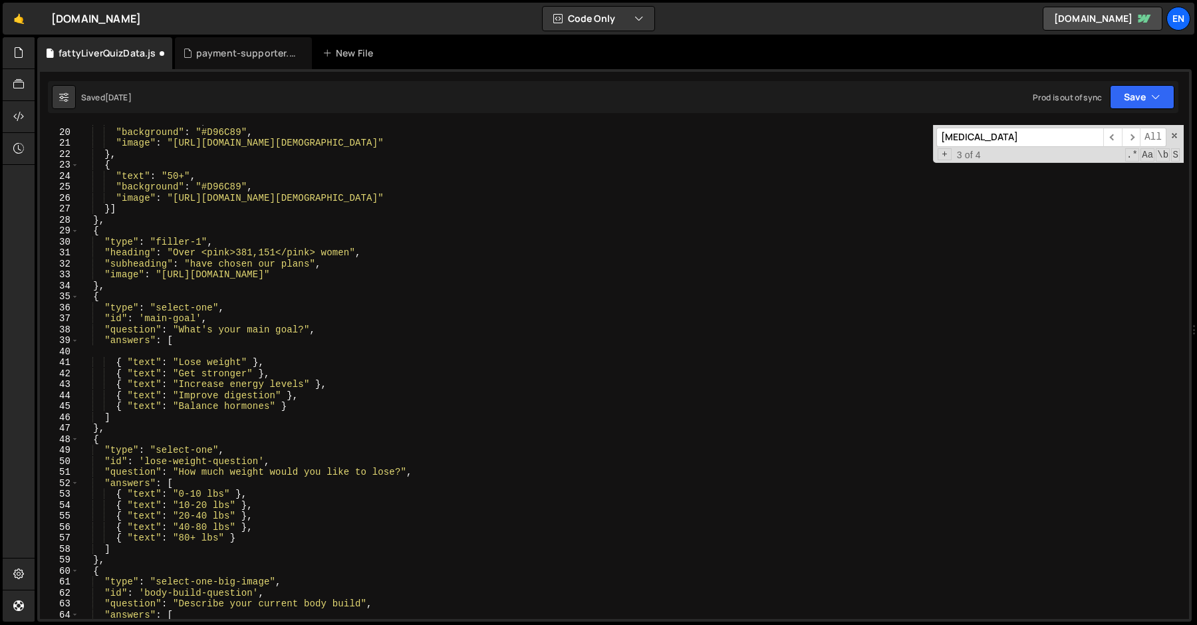
scroll to position [200, 0]
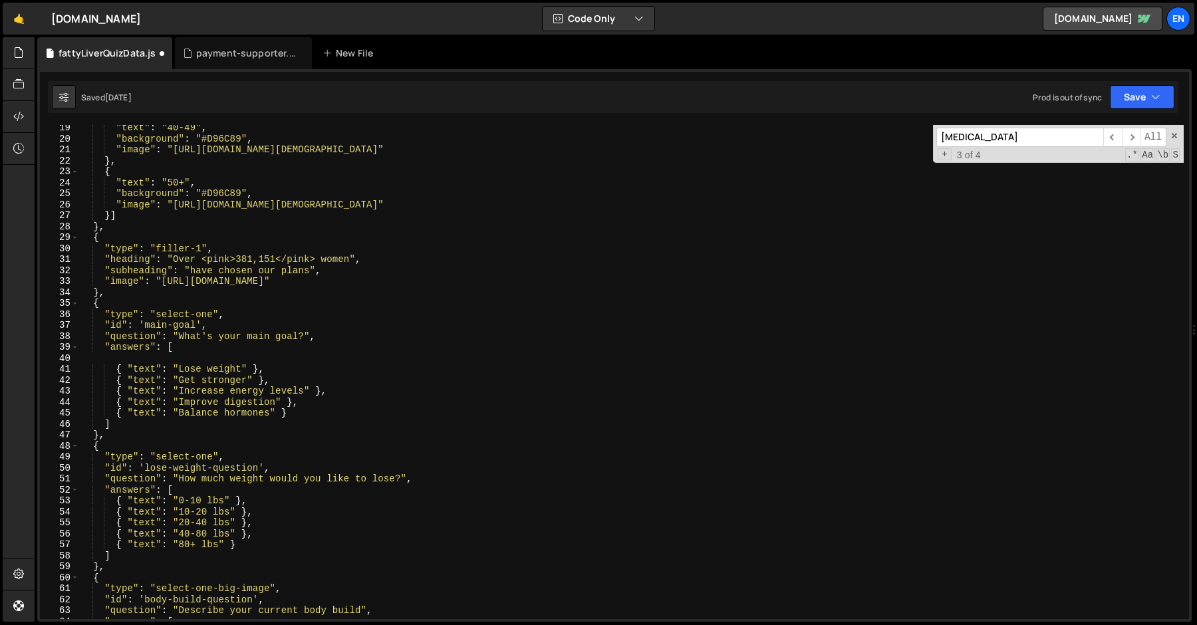
click at [126, 226] on div ""text" : "40-49" , "background" : "#D96C89" , "image" : "https://pub-303c508be4…" at bounding box center [631, 380] width 1105 height 516
type textarea "},"
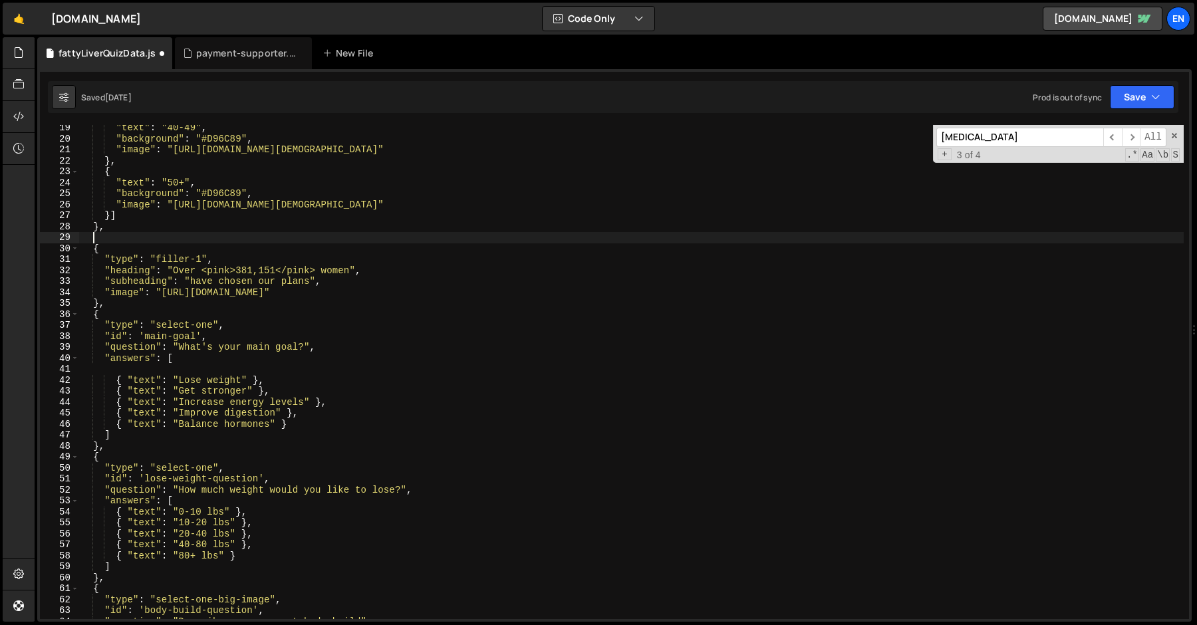
paste textarea "},"
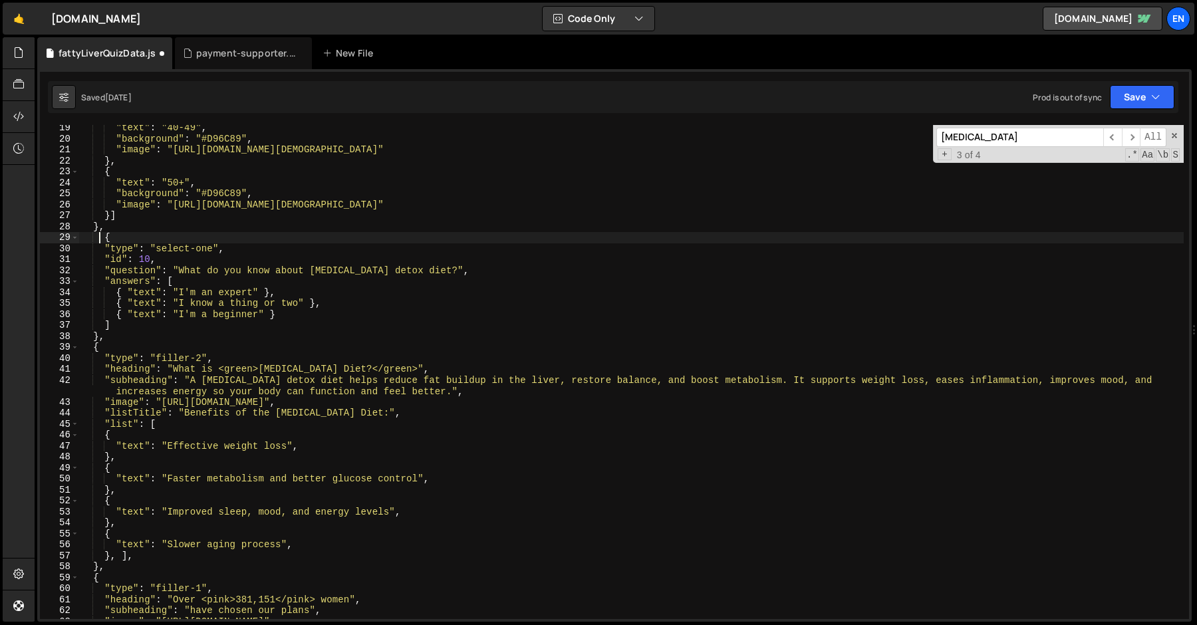
click at [99, 235] on div ""text" : "40-49" , "background" : "#D96C89" , "image" : "https://pub-303c508be4…" at bounding box center [631, 380] width 1105 height 516
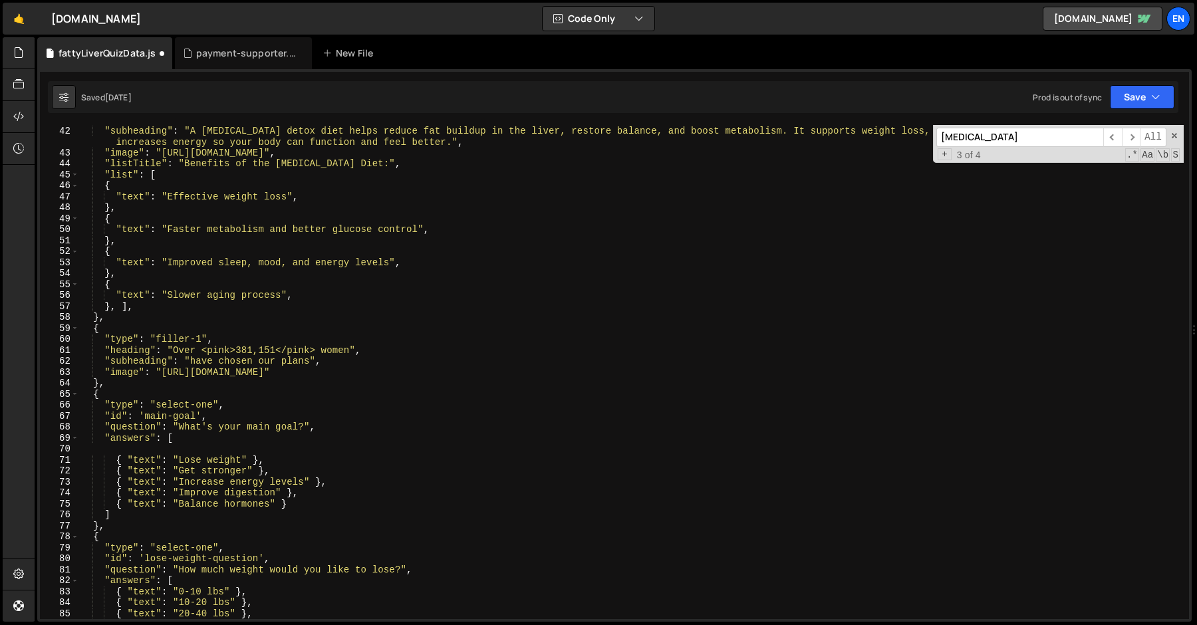
scroll to position [453, 0]
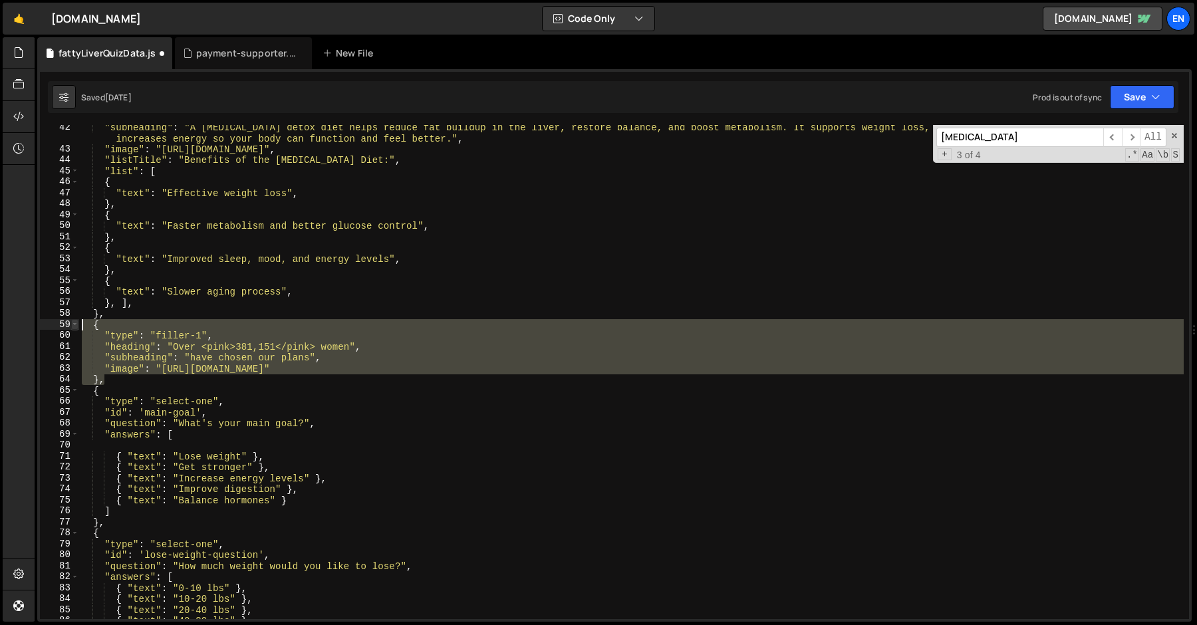
drag, startPoint x: 110, startPoint y: 383, endPoint x: 74, endPoint y: 325, distance: 68.4
click at [74, 325] on div "{ 42 43 44 45 46 47 48 49 50 51 52 53 54 55 56 57 58 59 60 61 62 63 64 65 66 67…" at bounding box center [614, 372] width 1149 height 494
type textarea "{ "type": "filler-1","
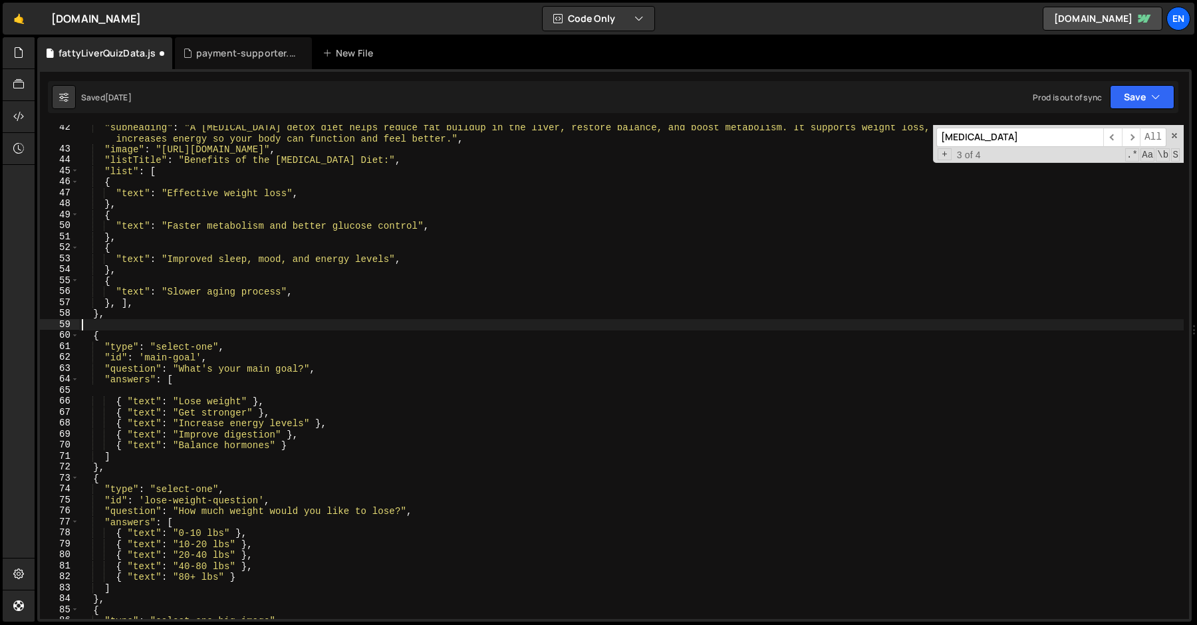
type textarea "},"
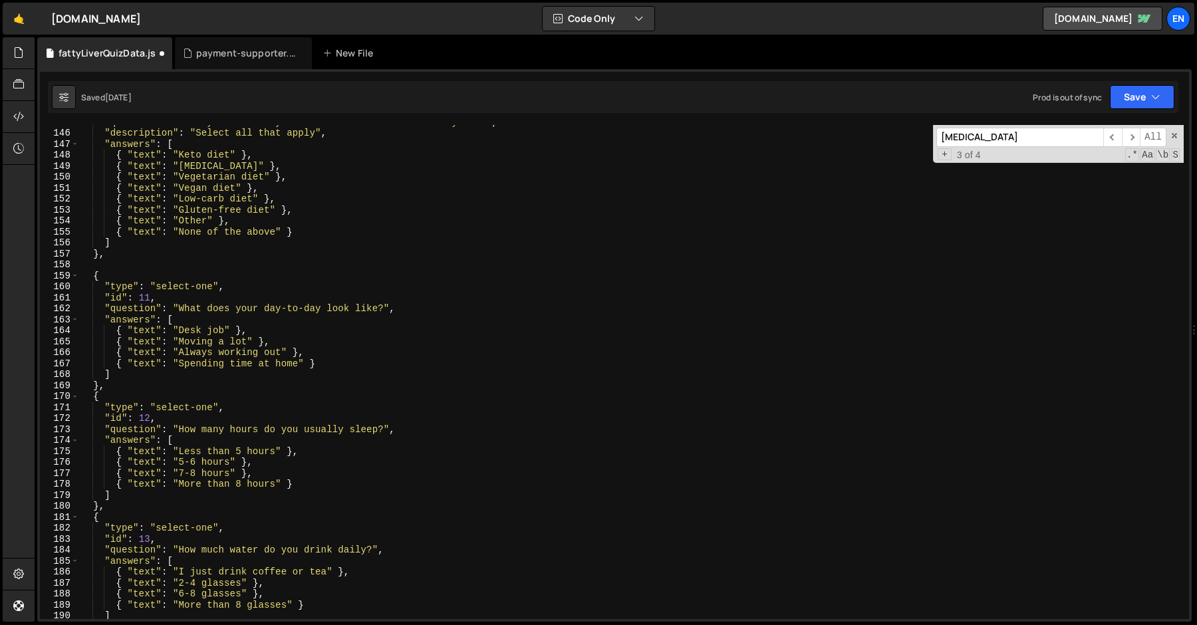
scroll to position [1555, 0]
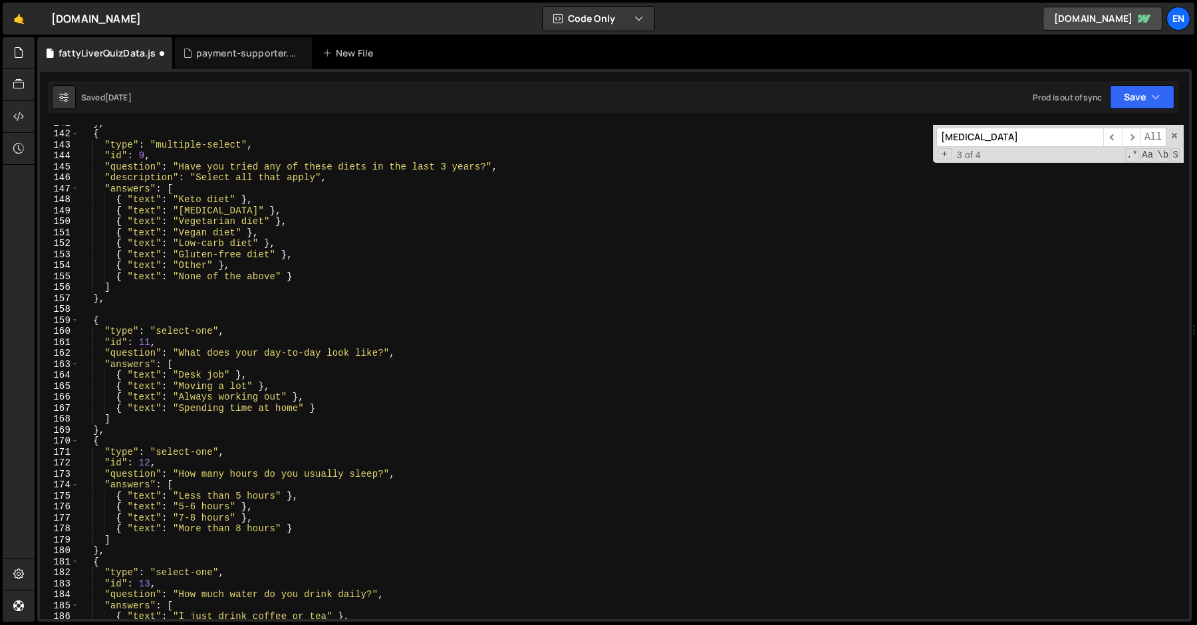
click at [116, 298] on div "} , { "type" : "multiple-select" , "id" : 9 , "question" : "Have you tried any …" at bounding box center [631, 375] width 1105 height 516
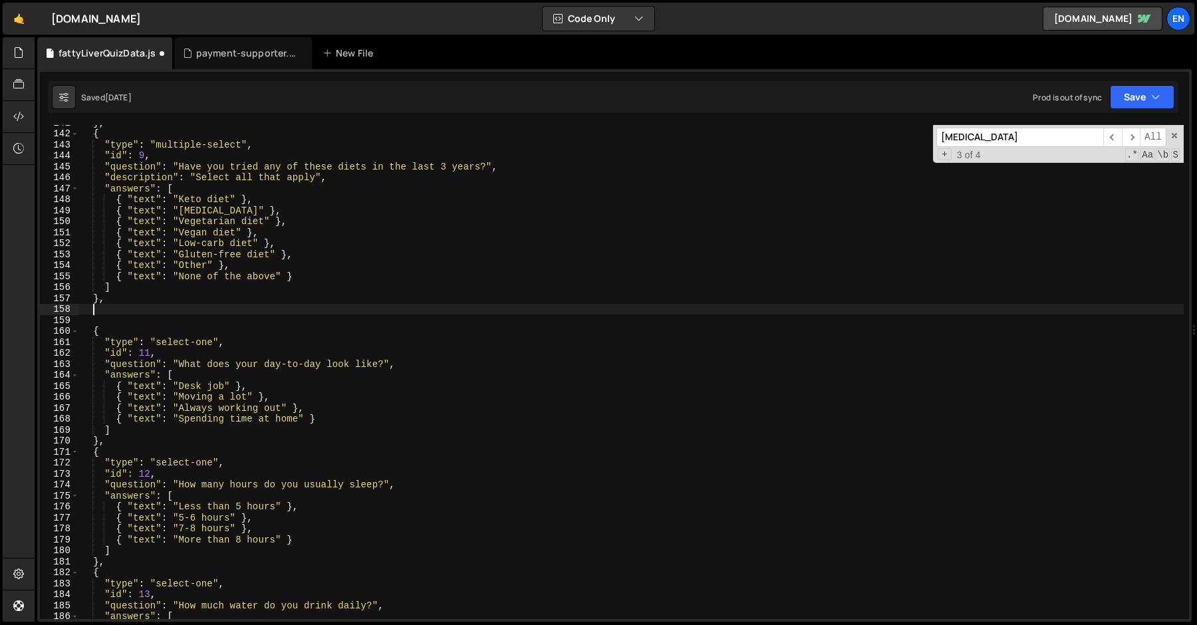
paste textarea "},"
type textarea "},"
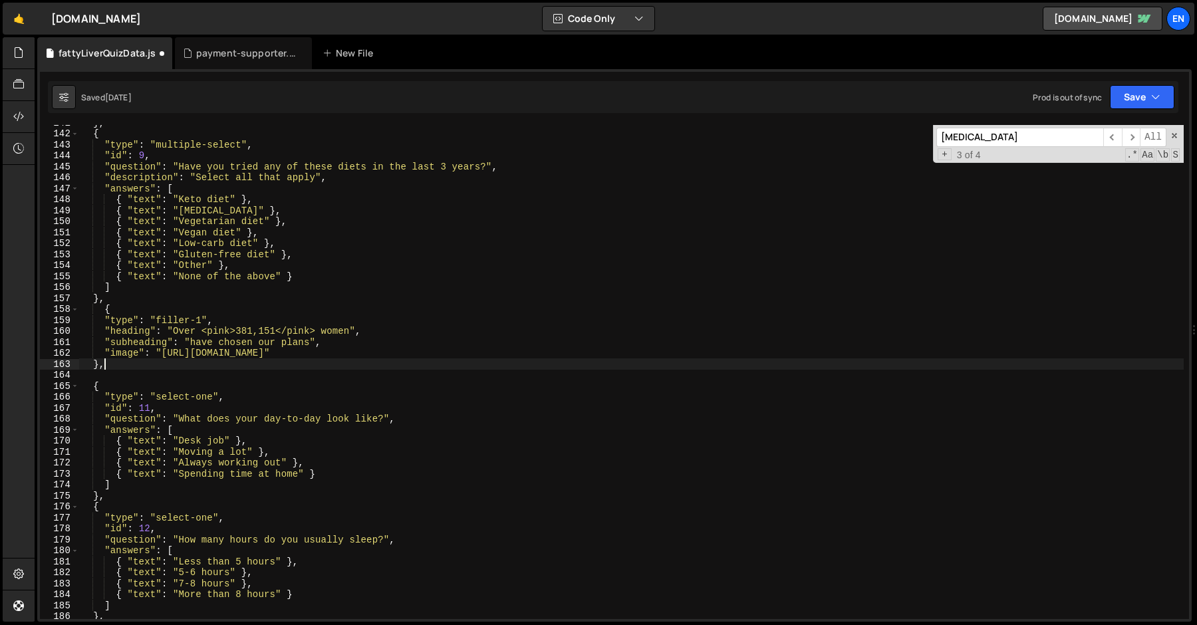
click at [105, 369] on div "} , { "type" : "multiple-select" , "id" : 9 , "question" : "Have you tried any …" at bounding box center [631, 375] width 1105 height 516
click at [119, 380] on div "} , { "type" : "multiple-select" , "id" : 9 , "question" : "Have you tried any …" at bounding box center [631, 375] width 1105 height 516
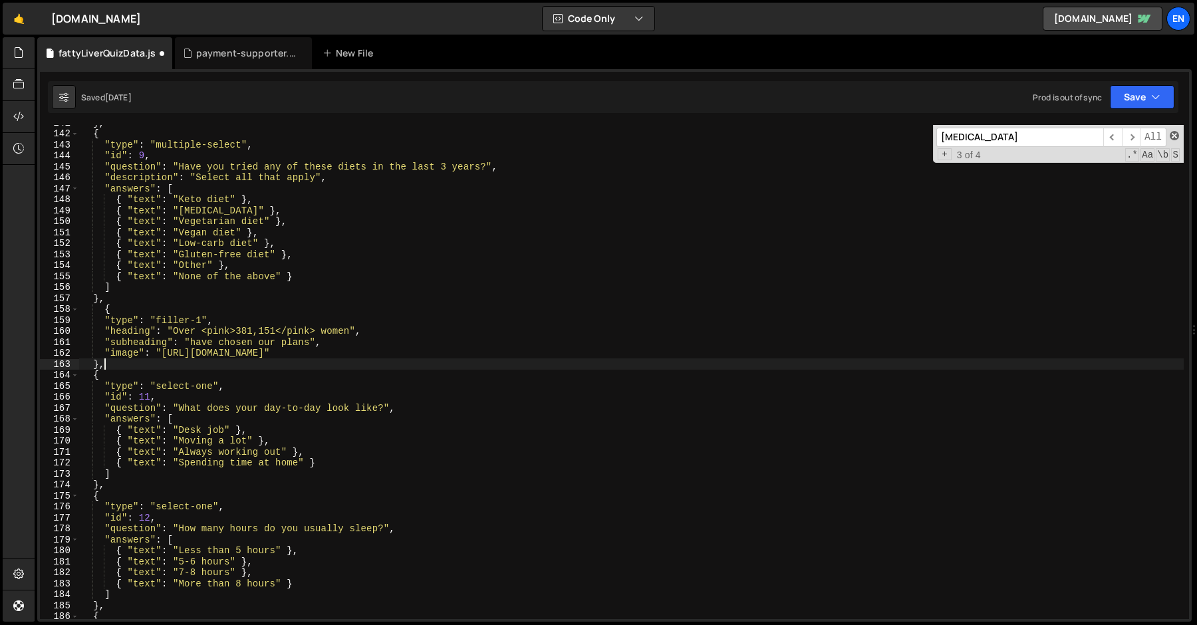
click at [1121, 132] on span at bounding box center [1174, 135] width 9 height 9
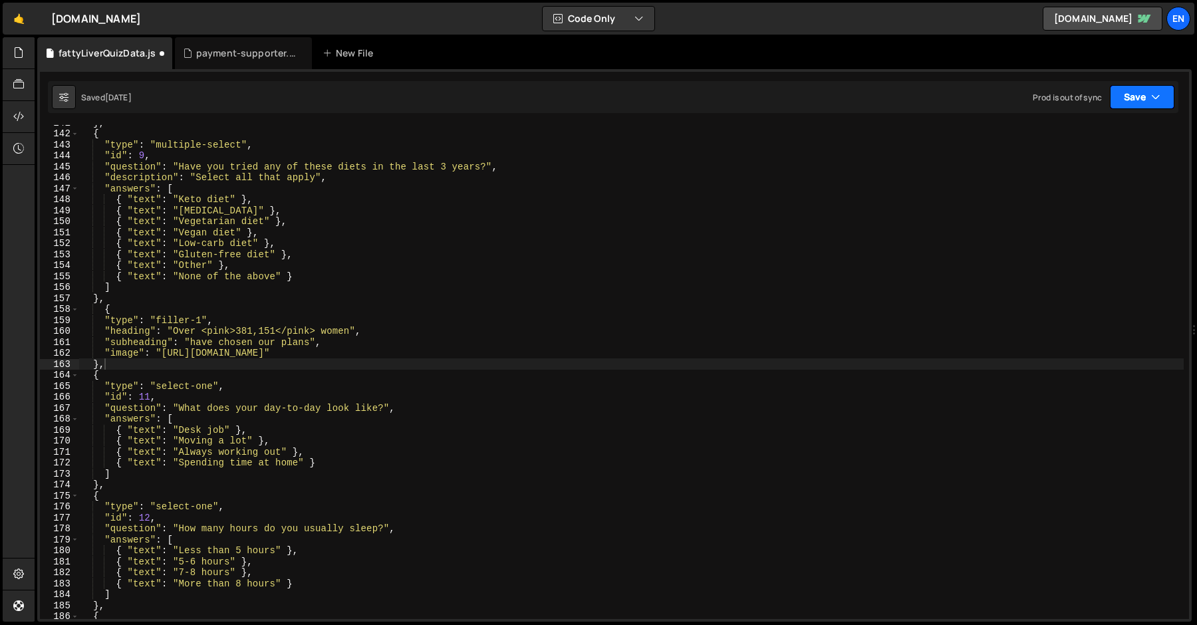
click at [1121, 99] on button "Save" at bounding box center [1142, 97] width 65 height 24
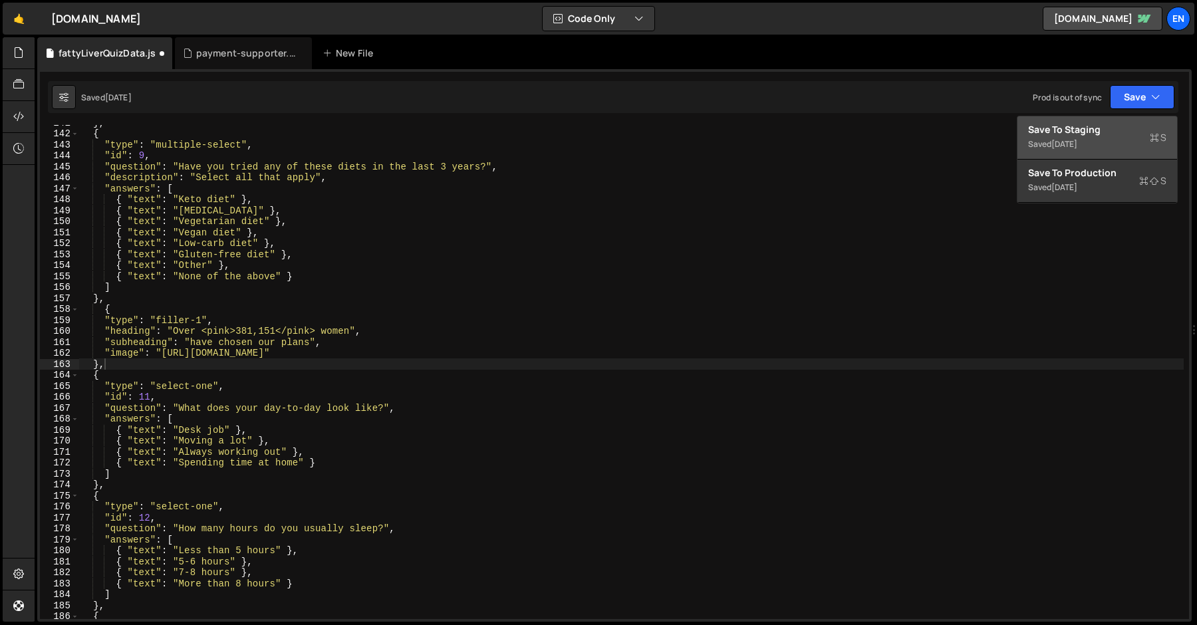
click at [1051, 144] on div "Saved 1 day ago" at bounding box center [1097, 144] width 138 height 16
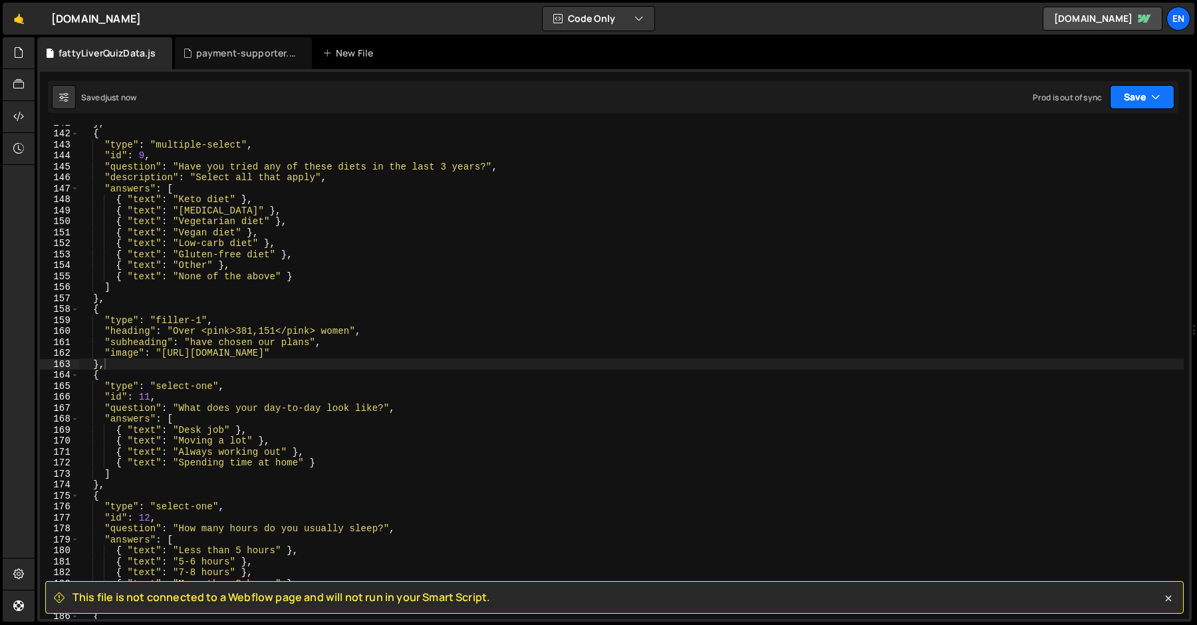
click at [1121, 92] on button "Save" at bounding box center [1142, 97] width 65 height 24
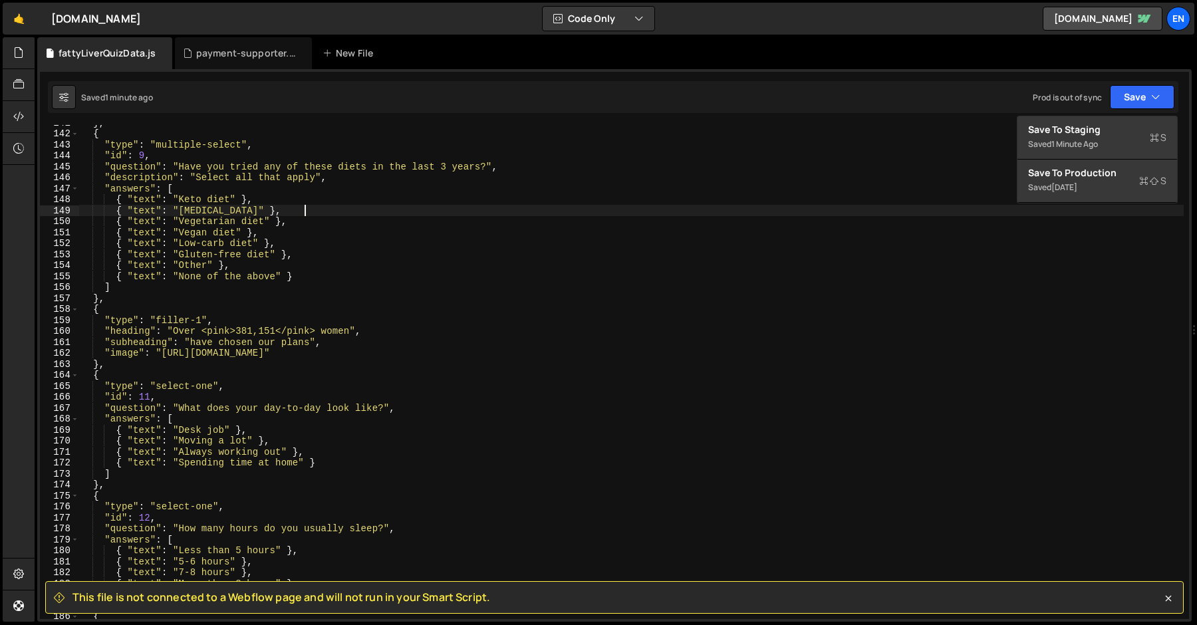
click at [305, 213] on div "} , { "type" : "multiple-select" , "id" : 9 , "question" : "Have you tried any …" at bounding box center [631, 375] width 1105 height 516
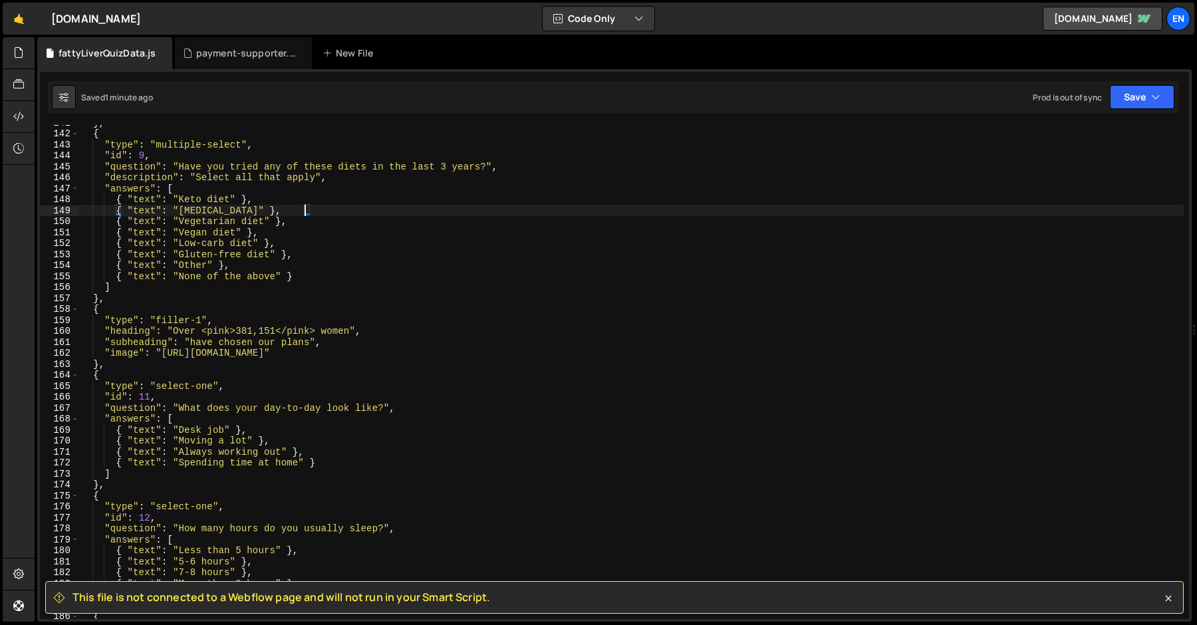
click at [319, 434] on div "} , { "type" : "multiple-select" , "id" : 9 , "question" : "Have you tried any …" at bounding box center [631, 375] width 1105 height 516
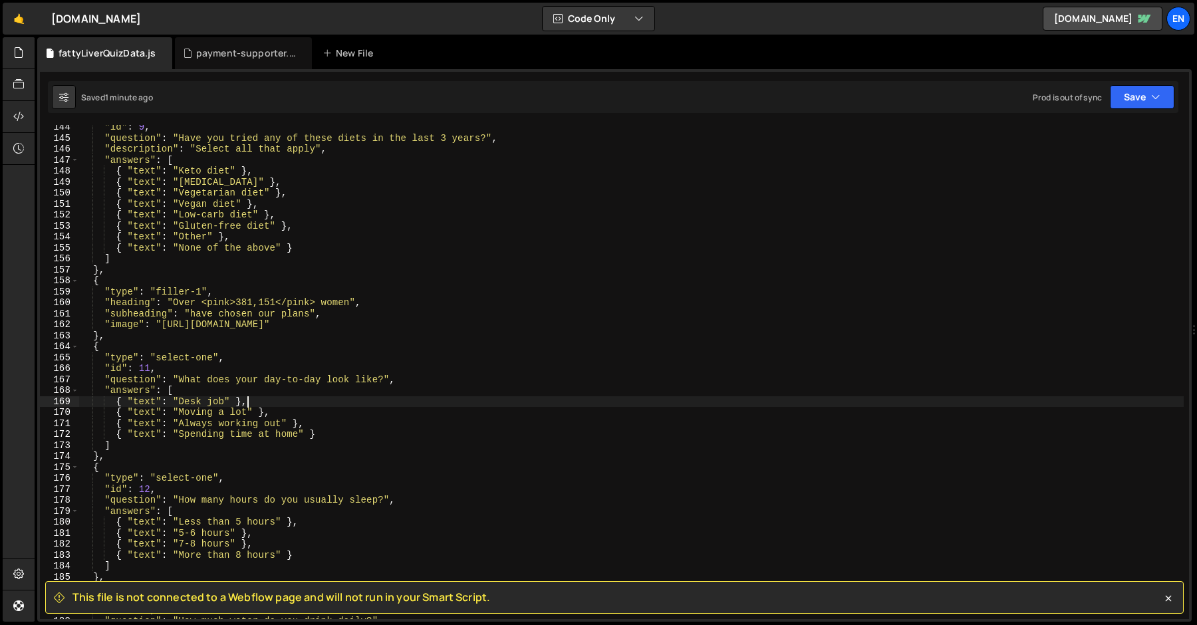
scroll to position [1248, 0]
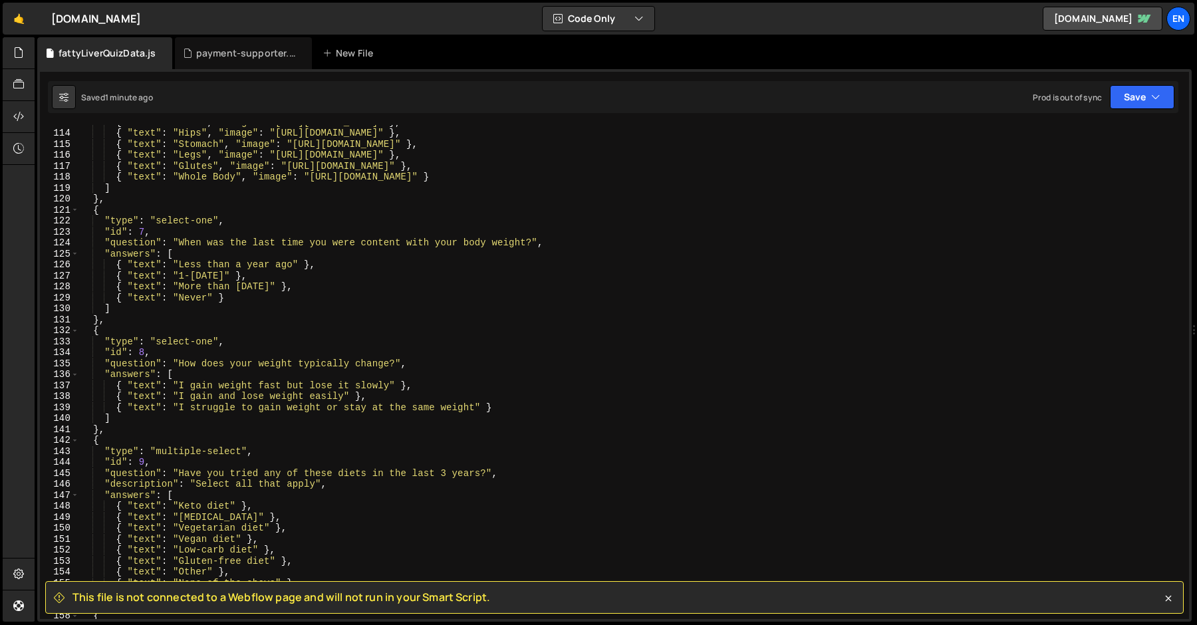
click at [122, 599] on span "This file is not connected to a Webflow page and will not run in your Smart Scr…" at bounding box center [281, 597] width 418 height 15
click at [153, 305] on div "{ "text" : "Back" , "image" : "https://pub-303c508be45e42728ceb54589c714dc9.r2.…" at bounding box center [631, 374] width 1105 height 516
click at [21, 56] on icon at bounding box center [18, 52] width 11 height 15
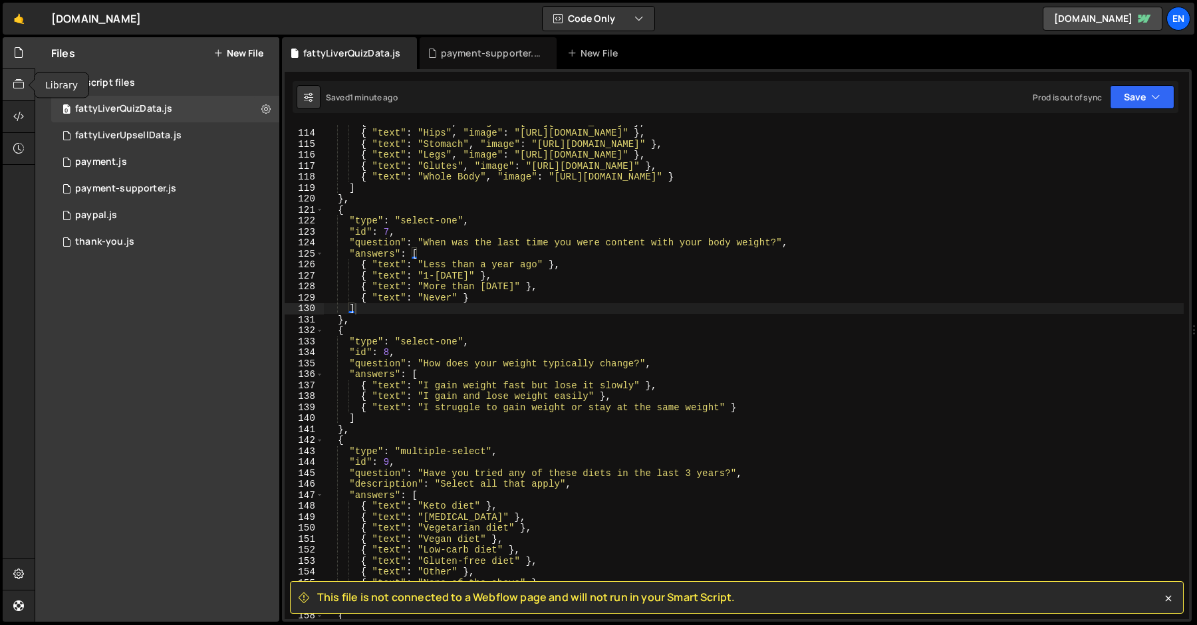
click at [22, 81] on icon at bounding box center [18, 84] width 11 height 15
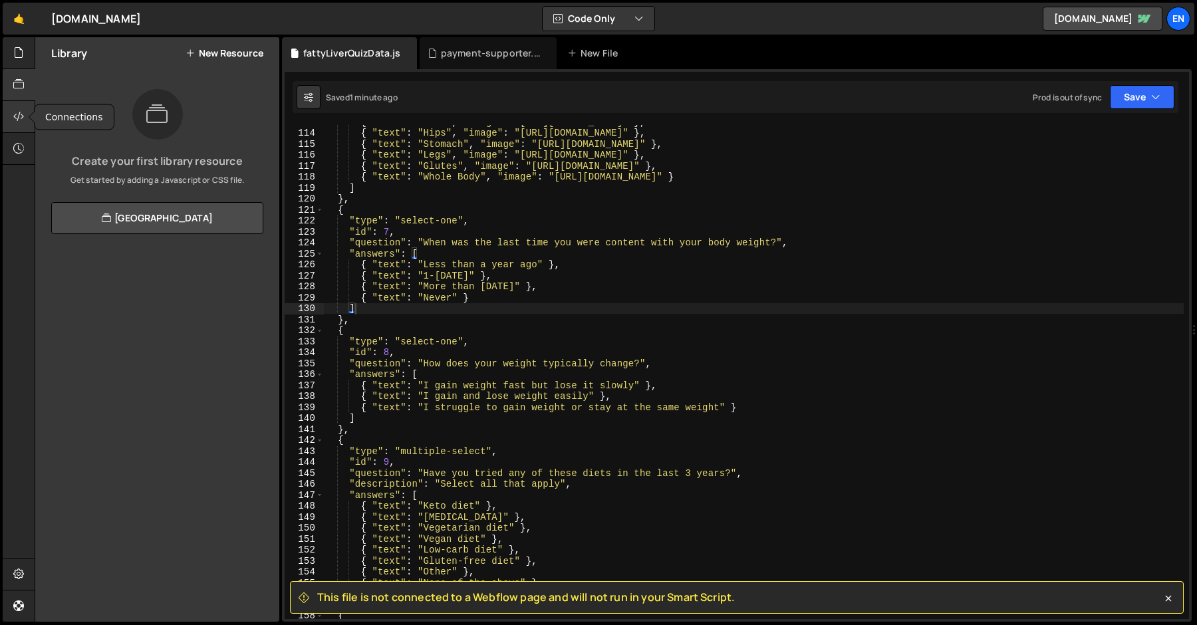
click at [9, 126] on div at bounding box center [19, 117] width 33 height 32
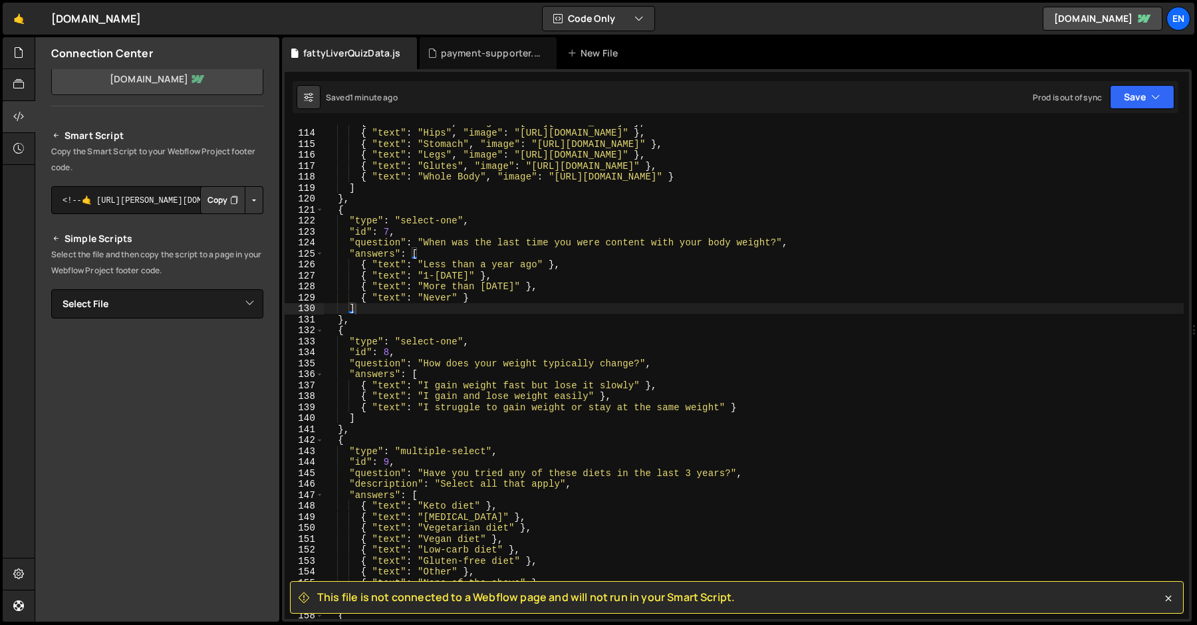
scroll to position [0, 0]
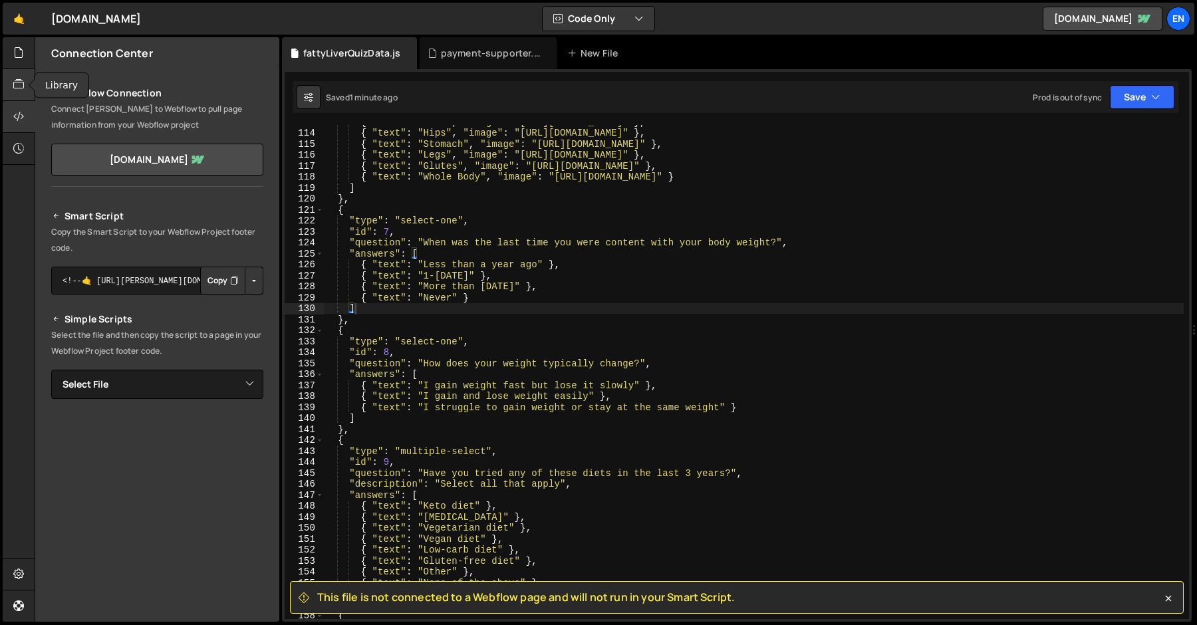
click at [17, 90] on icon at bounding box center [18, 84] width 11 height 15
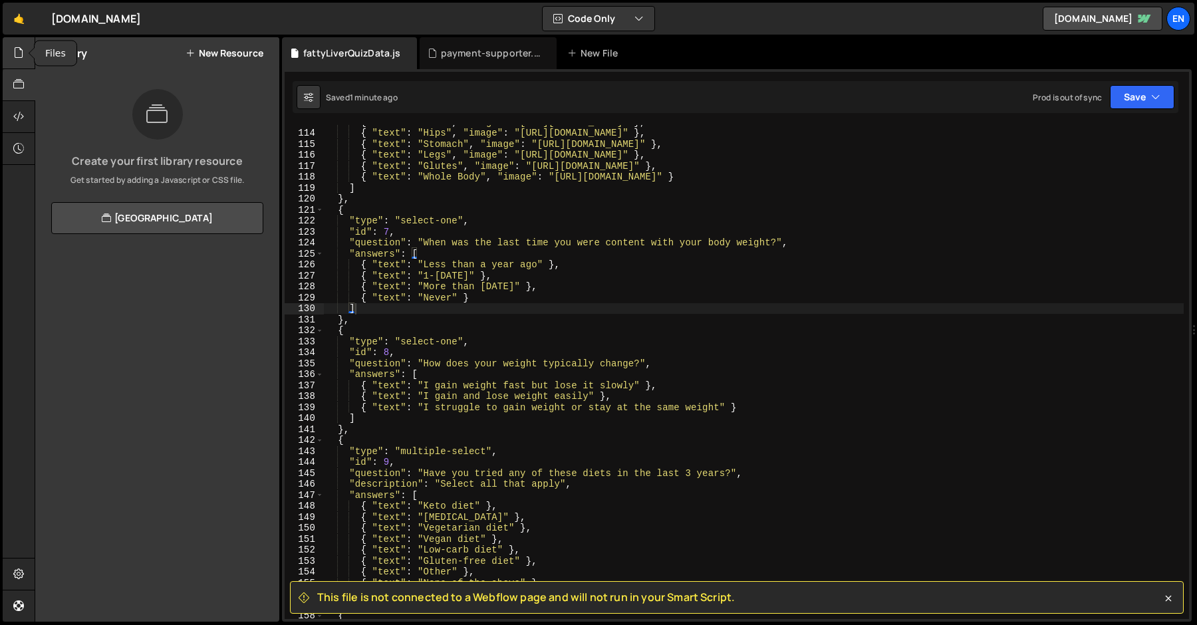
click at [12, 52] on div at bounding box center [19, 53] width 33 height 32
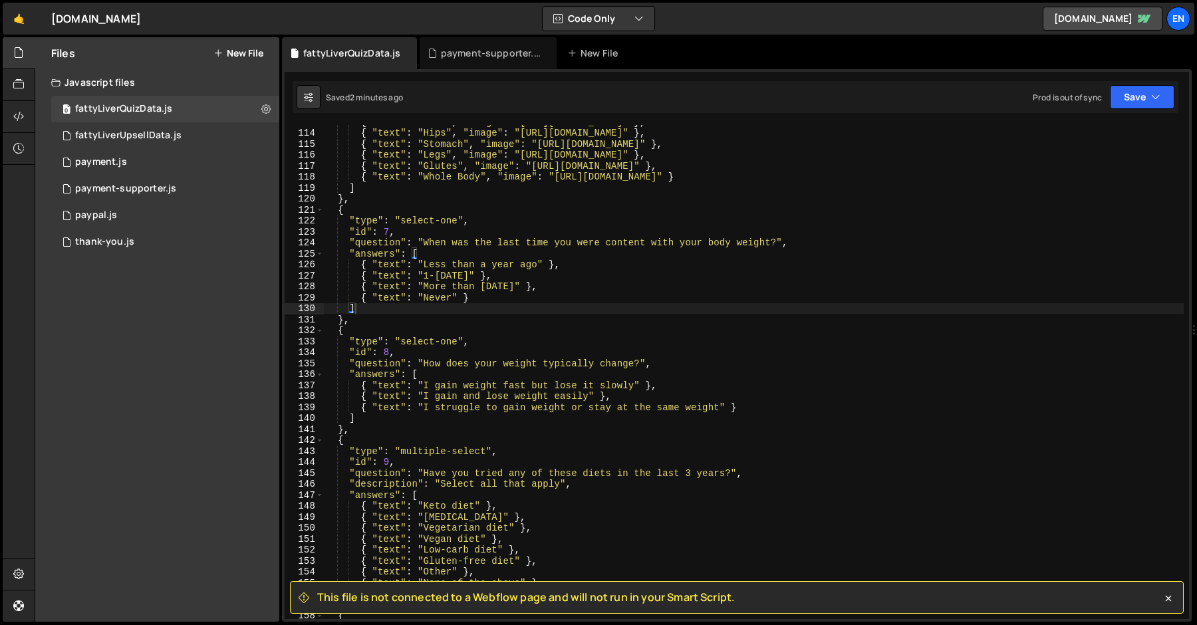
click at [569, 279] on div "{ "text" : "Back" , "image" : "https://pub-303c508be45e42728ceb54589c714dc9.r2.…" at bounding box center [876, 374] width 1105 height 516
click at [1121, 601] on icon at bounding box center [1168, 598] width 13 height 13
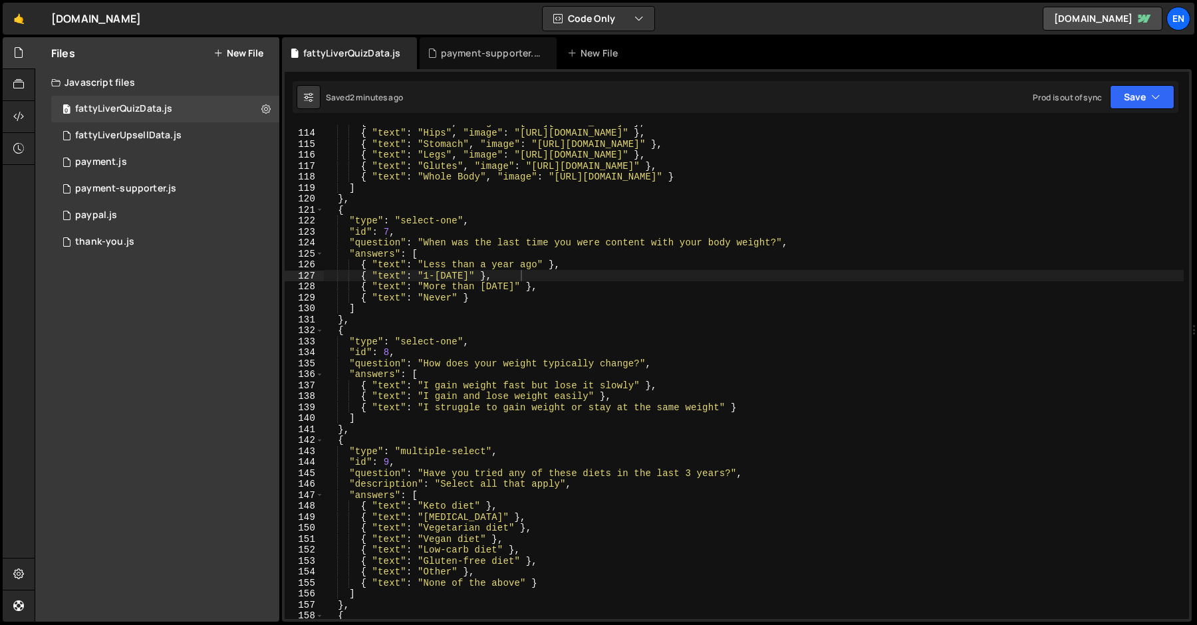
type textarea ""answers": ["
click at [841, 370] on div "{ "text" : "Back" , "image" : "https://pub-303c508be45e42728ceb54589c714dc9.r2.…" at bounding box center [876, 374] width 1105 height 516
click at [1121, 95] on button "Save" at bounding box center [1142, 97] width 65 height 24
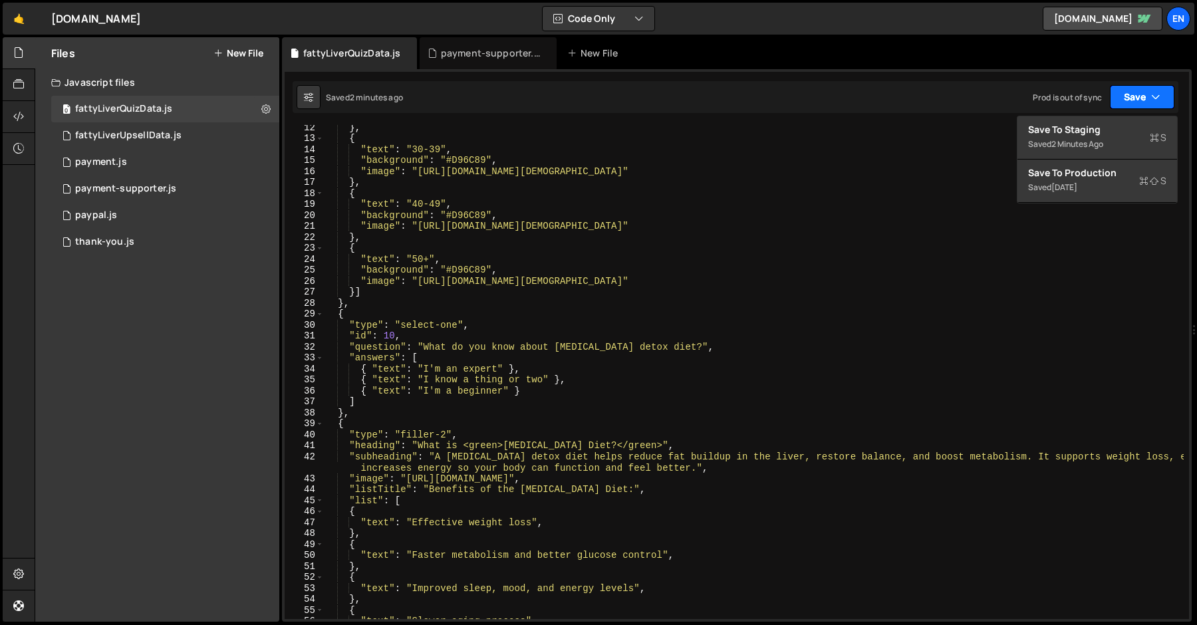
scroll to position [128, 0]
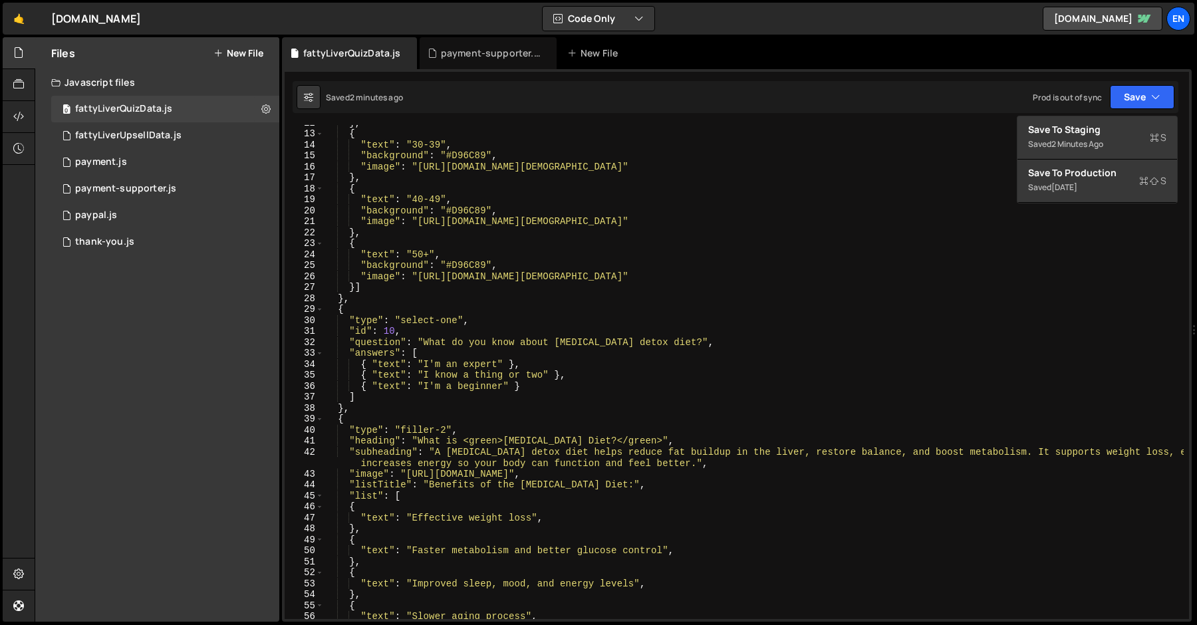
type textarea ""text": "30-39","
click at [950, 147] on div "} , { "text" : "30-39" , "background" : "#D96C89" , "image" : "https://pub-303c…" at bounding box center [876, 375] width 1105 height 516
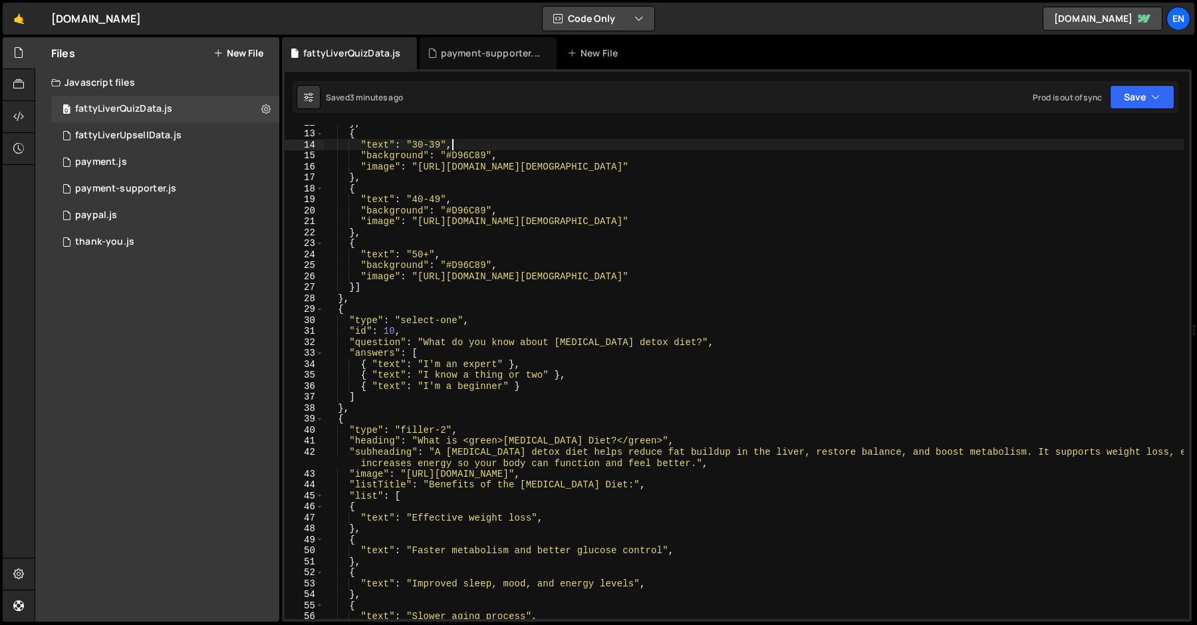
click at [561, 18] on icon "button" at bounding box center [557, 18] width 9 height 13
click at [571, 80] on button "Code + Tools" at bounding box center [599, 72] width 112 height 24
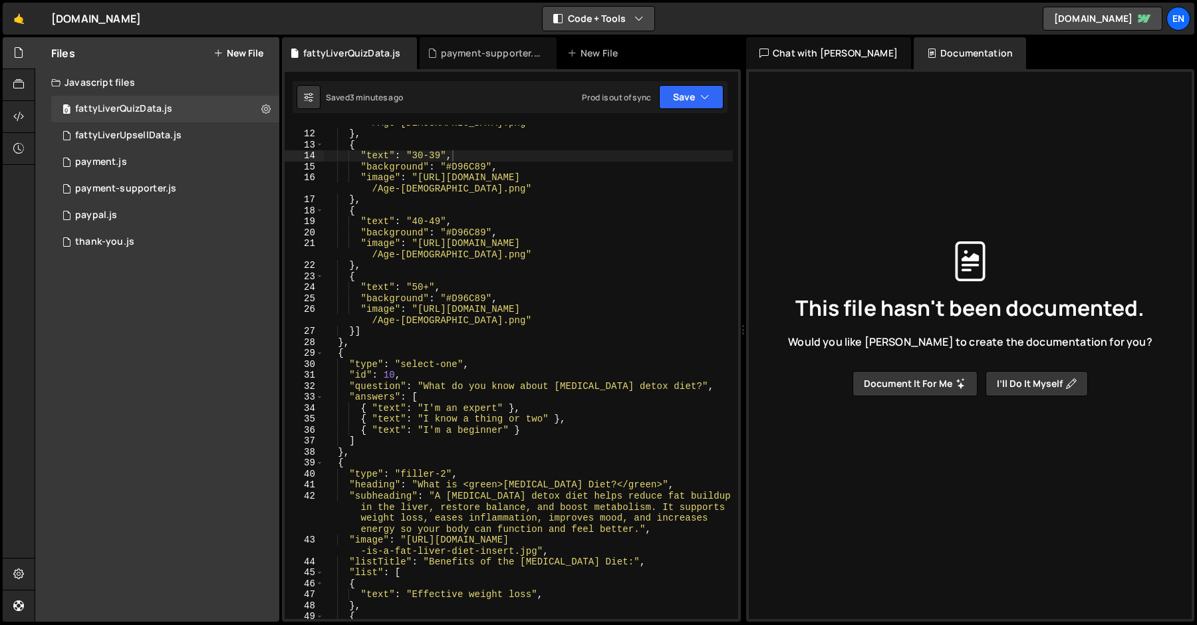
click at [589, 15] on button "Code + Tools" at bounding box center [599, 19] width 112 height 24
click at [593, 100] on button "Tools Only" at bounding box center [599, 96] width 112 height 24
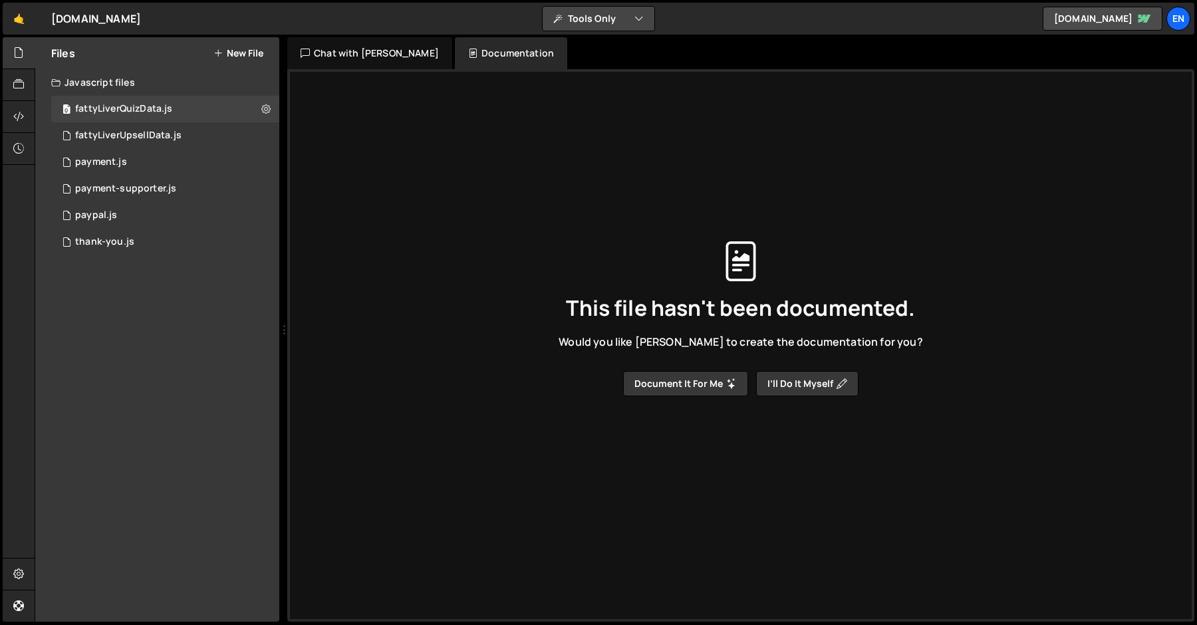
click at [577, 20] on button "Tools Only" at bounding box center [599, 19] width 112 height 24
click at [577, 51] on button "Code Only" at bounding box center [599, 48] width 112 height 24
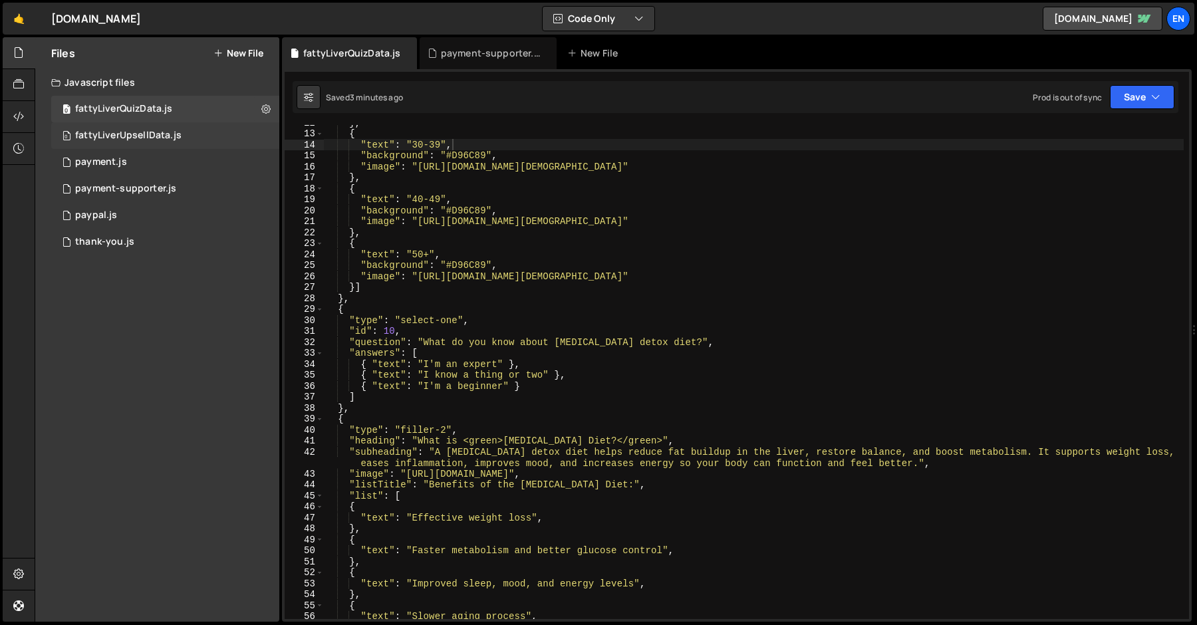
click at [92, 133] on div "fattyLiverUpsellData.js" at bounding box center [128, 136] width 106 height 12
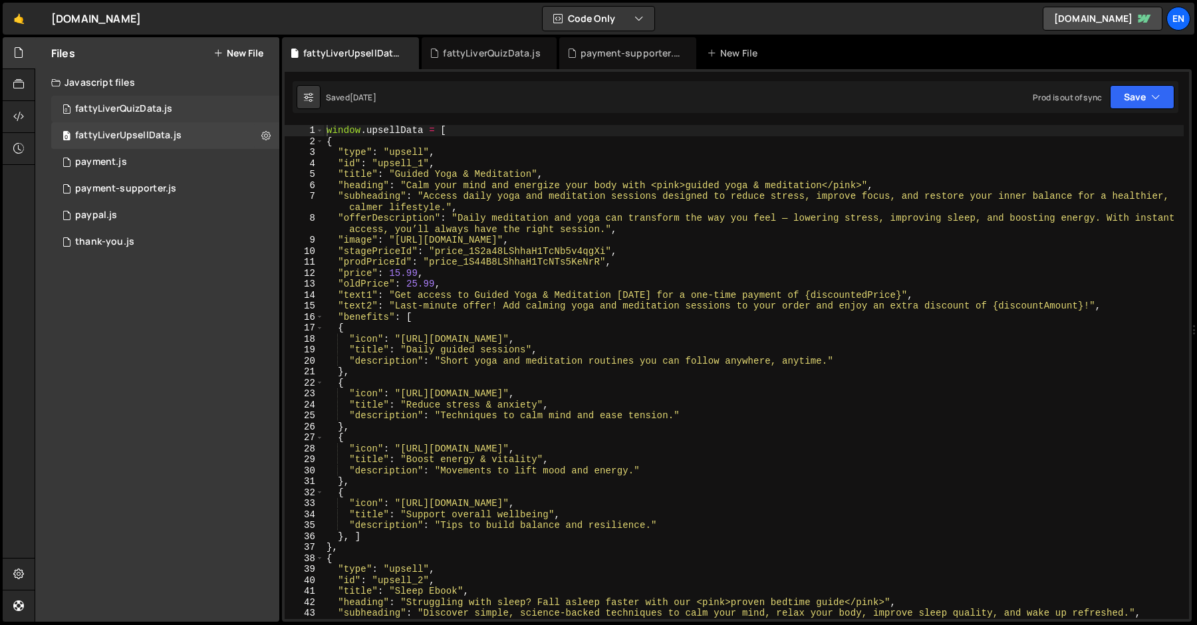
click at [245, 110] on div "0 fattyLiverQuizData.js 0" at bounding box center [165, 109] width 228 height 27
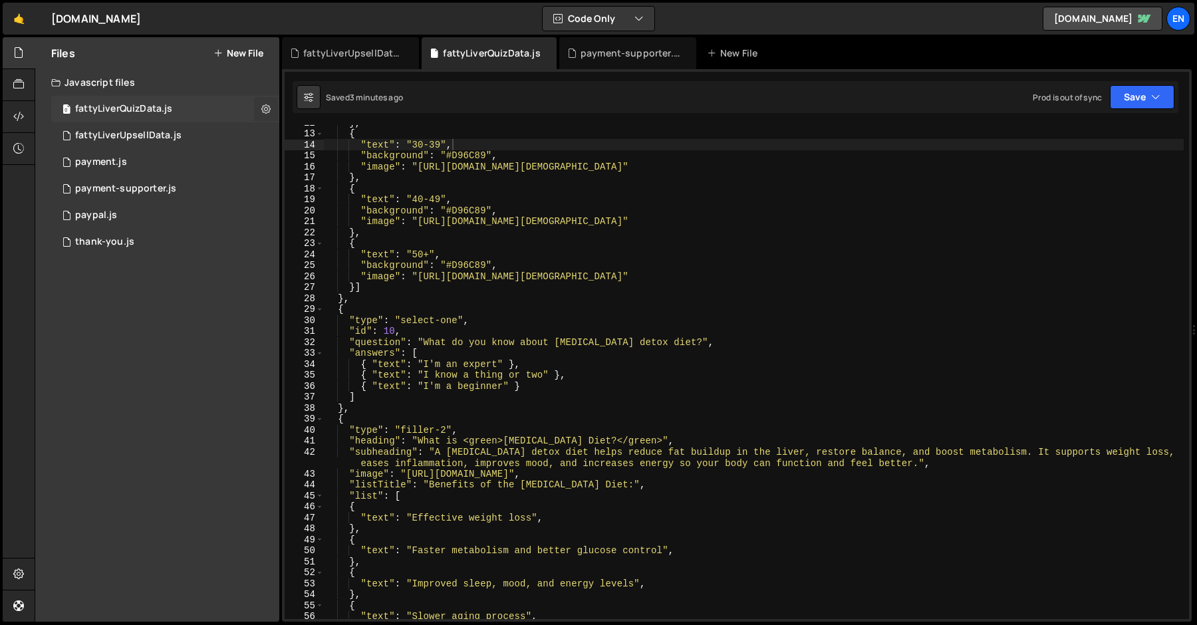
click at [271, 110] on button at bounding box center [266, 109] width 24 height 24
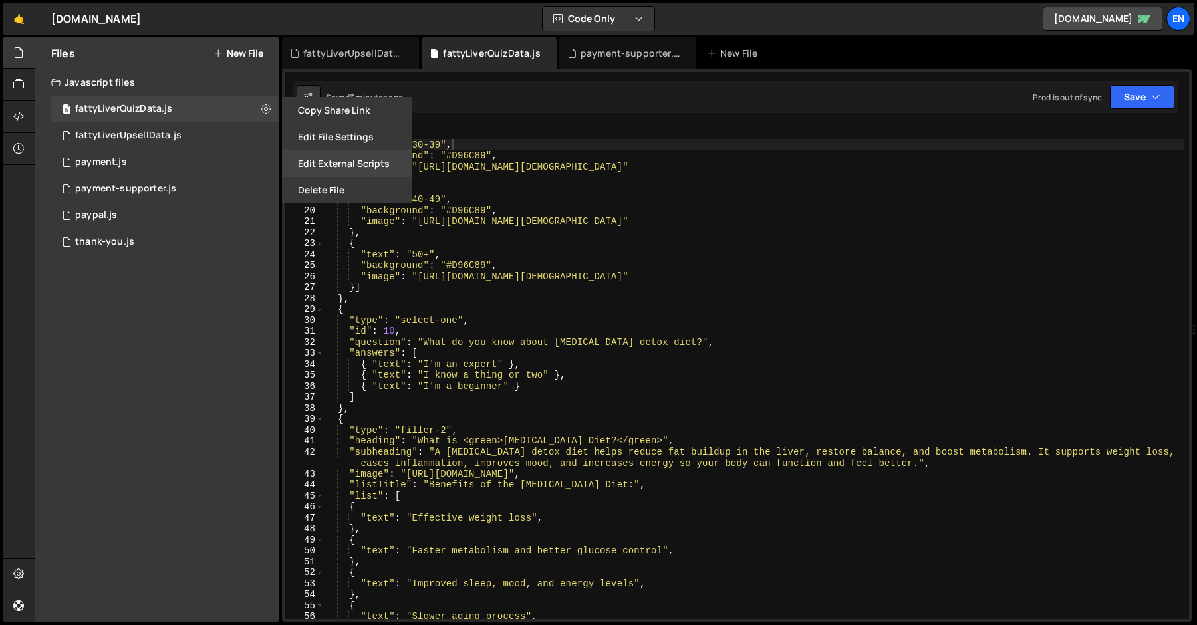
click at [303, 159] on button "Edit External Scripts" at bounding box center [347, 163] width 130 height 27
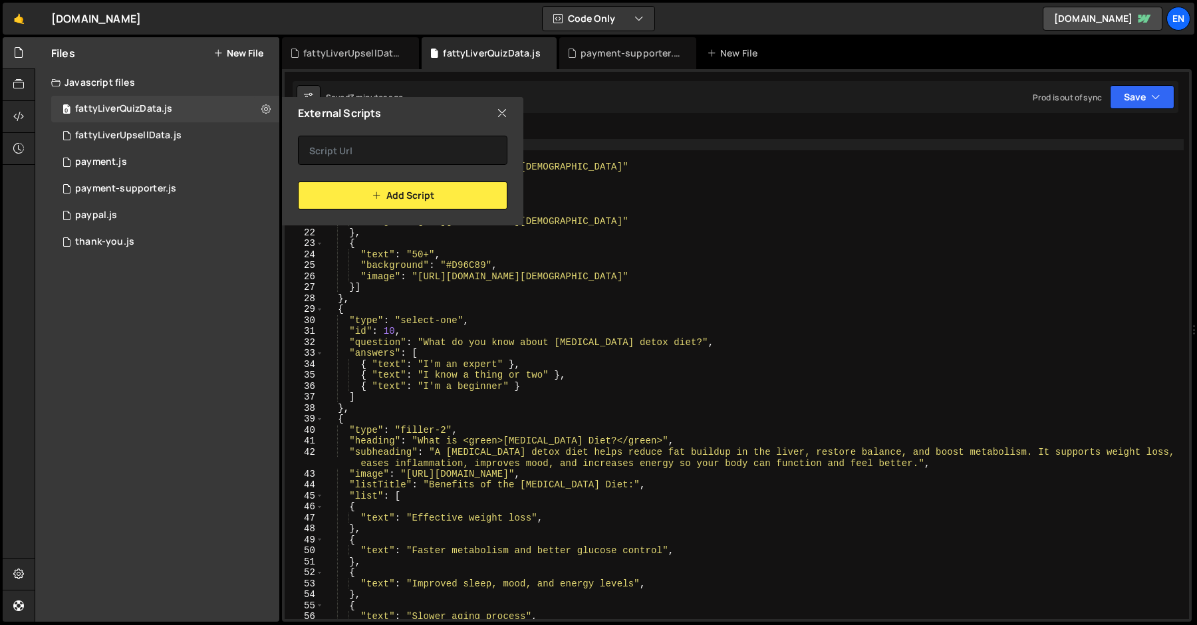
click at [498, 116] on icon at bounding box center [502, 113] width 11 height 15
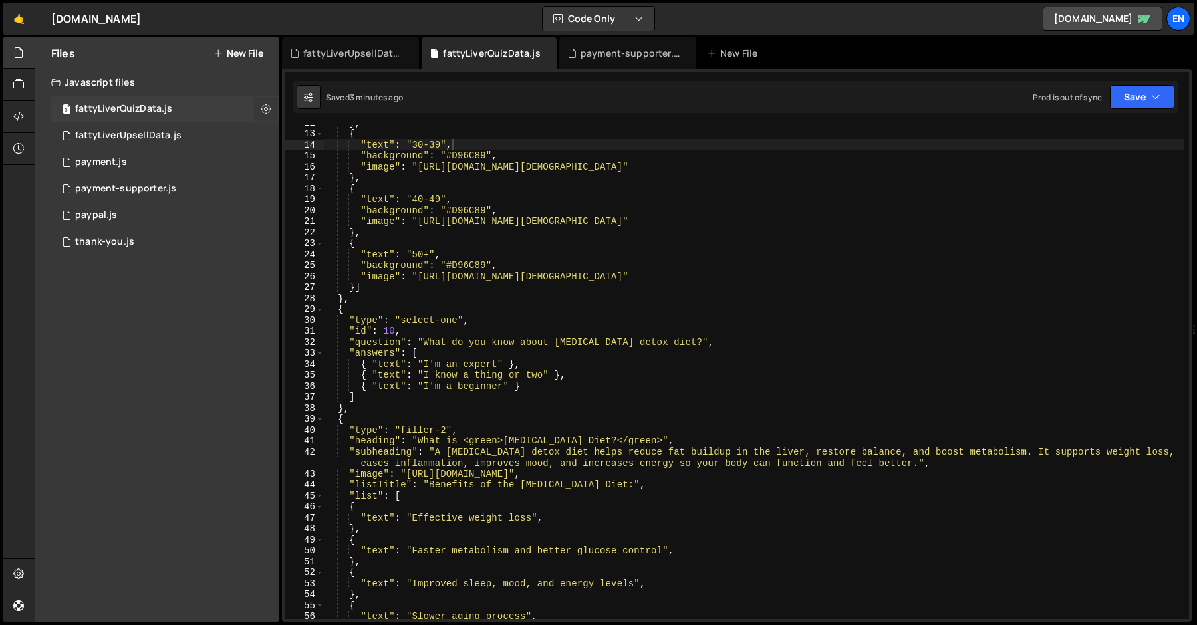
click at [265, 108] on icon at bounding box center [265, 108] width 9 height 13
type input "fattyLiverQuizData"
radio input "true"
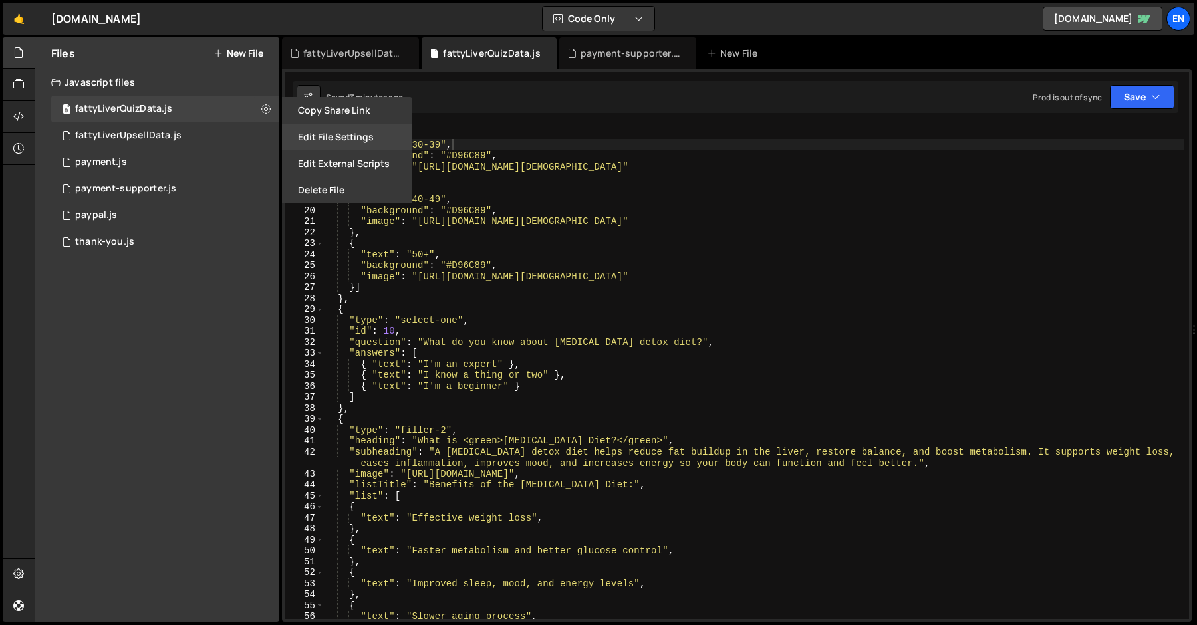
click at [300, 139] on button "Edit File Settings" at bounding box center [347, 137] width 130 height 27
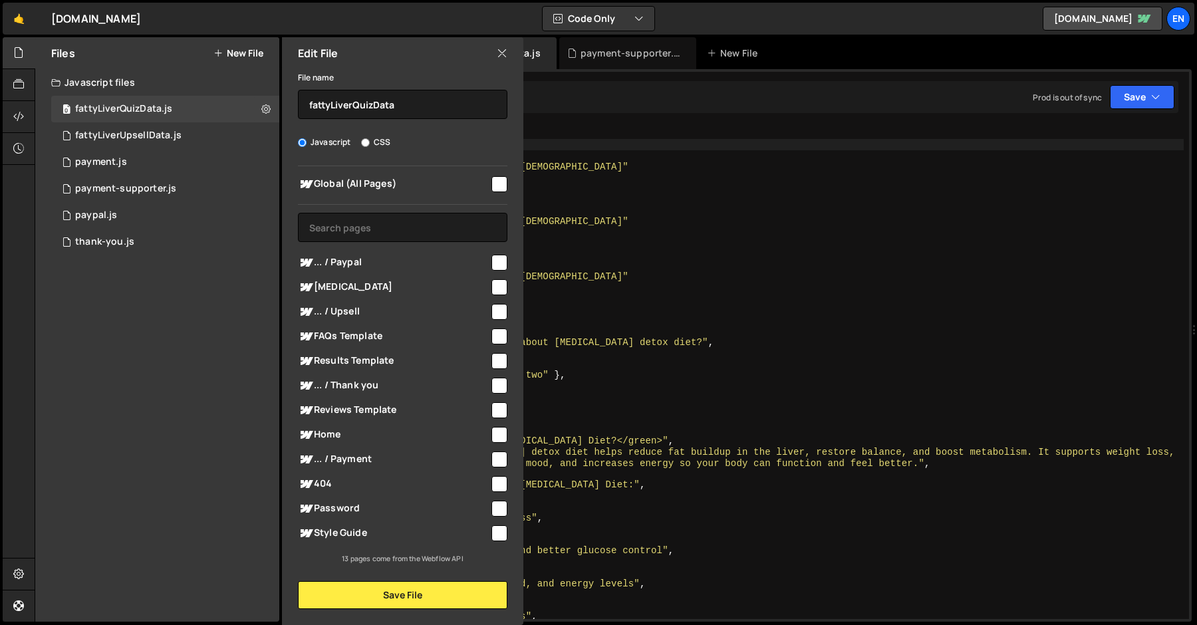
scroll to position [0, 0]
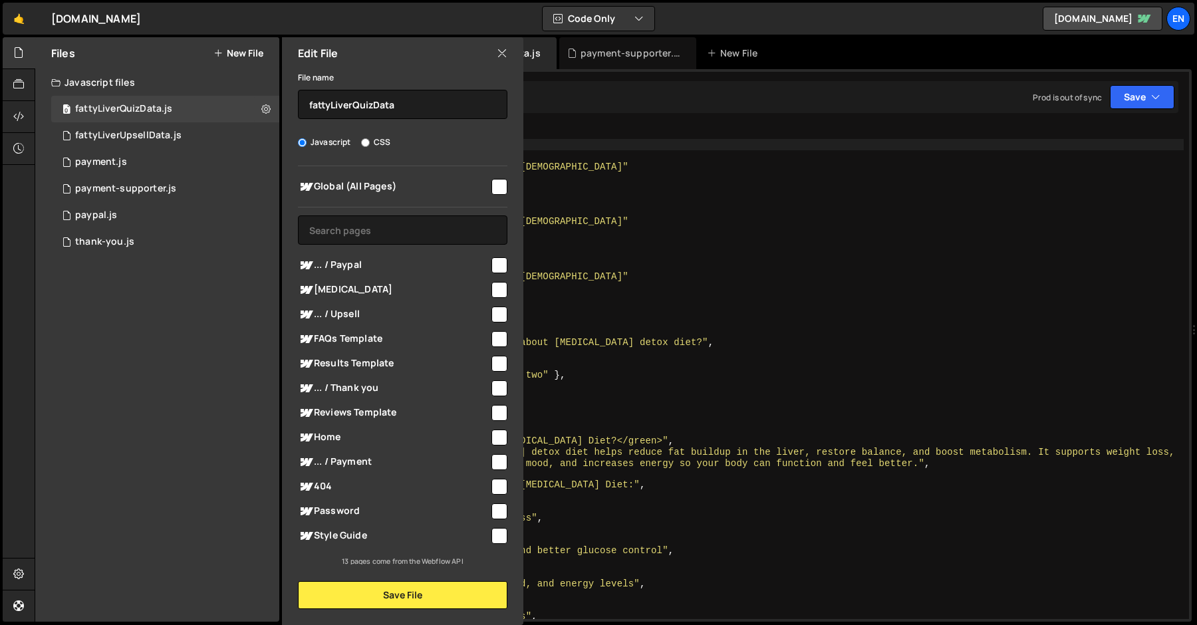
click at [501, 53] on icon at bounding box center [502, 53] width 11 height 15
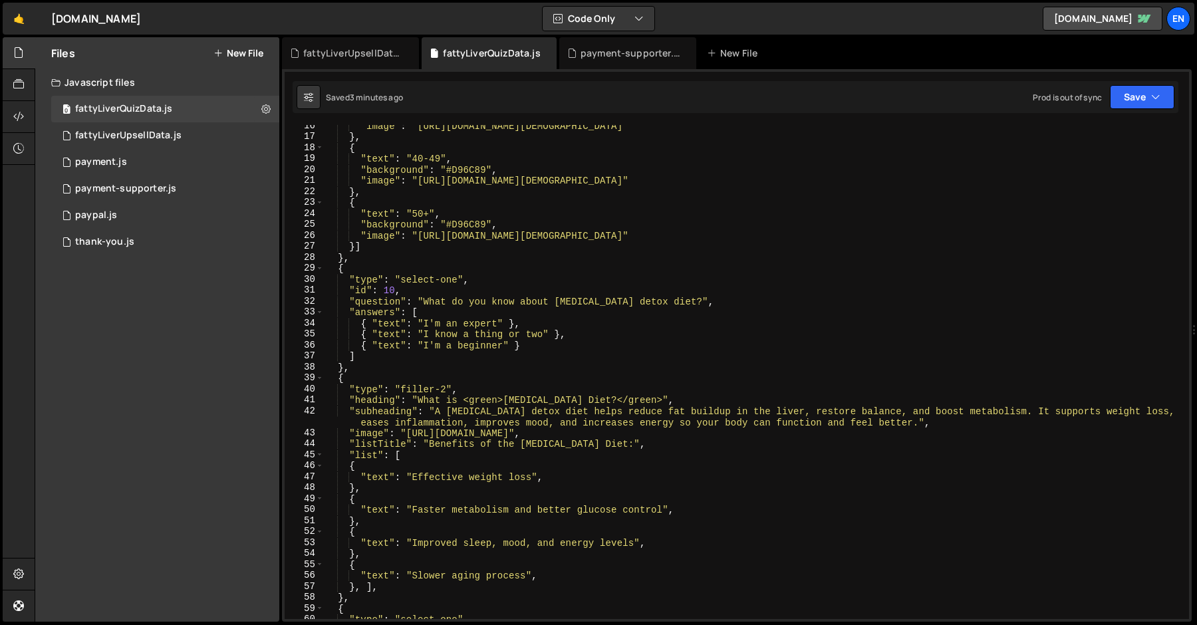
scroll to position [160, 0]
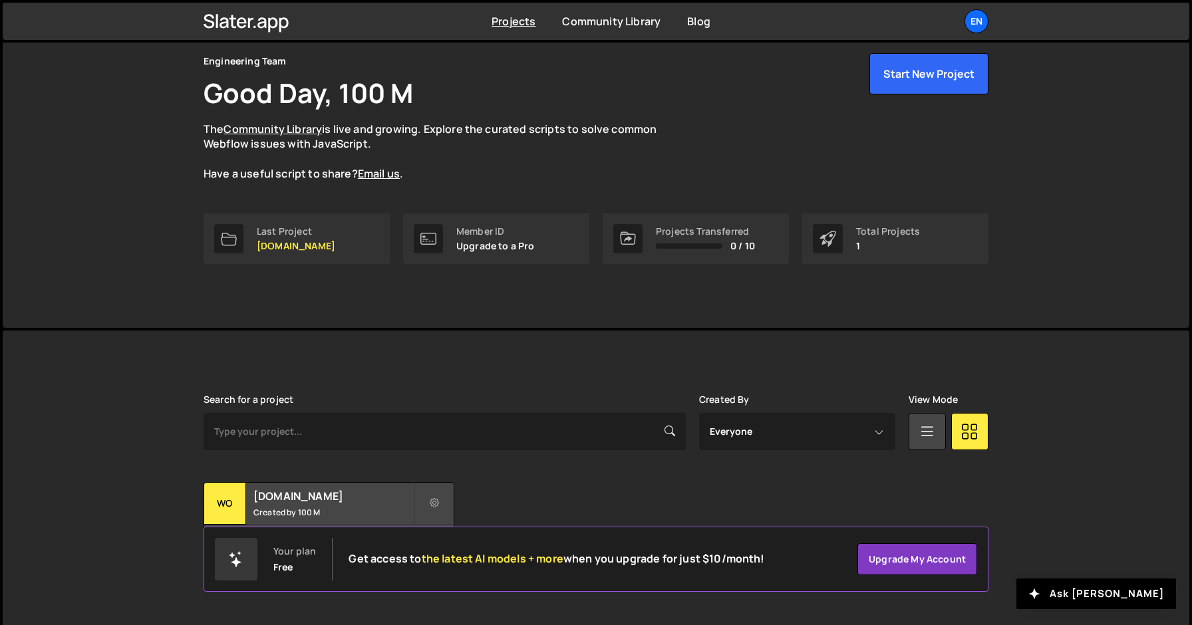
scroll to position [59, 0]
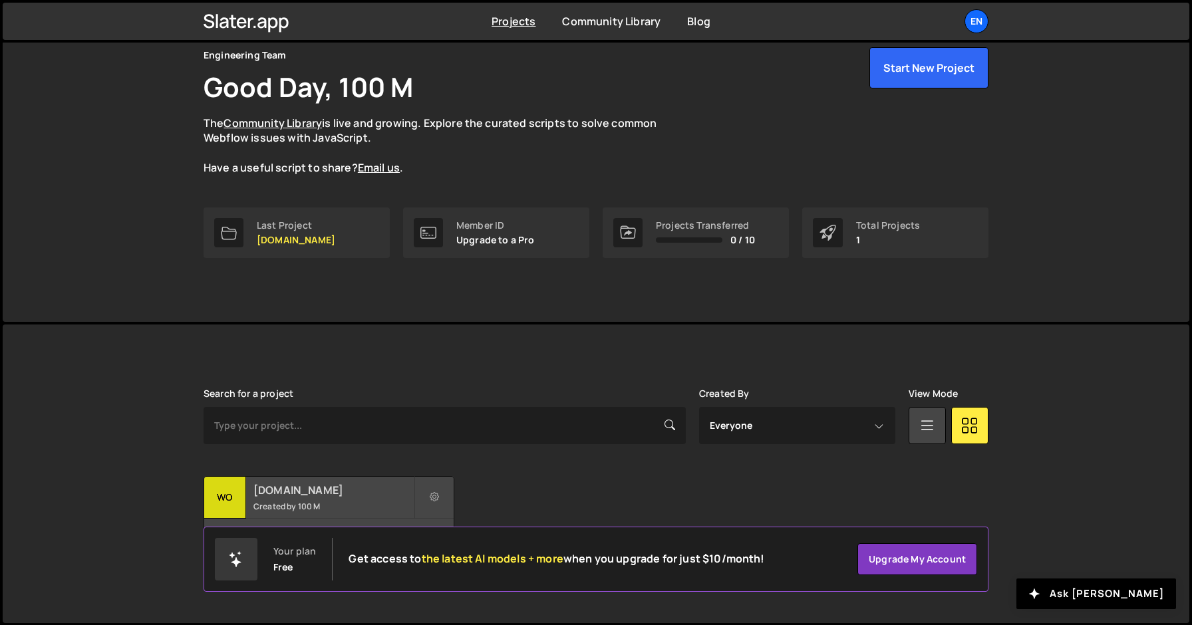
click at [291, 499] on div "womwell.com Created by 100 M" at bounding box center [328, 497] width 249 height 41
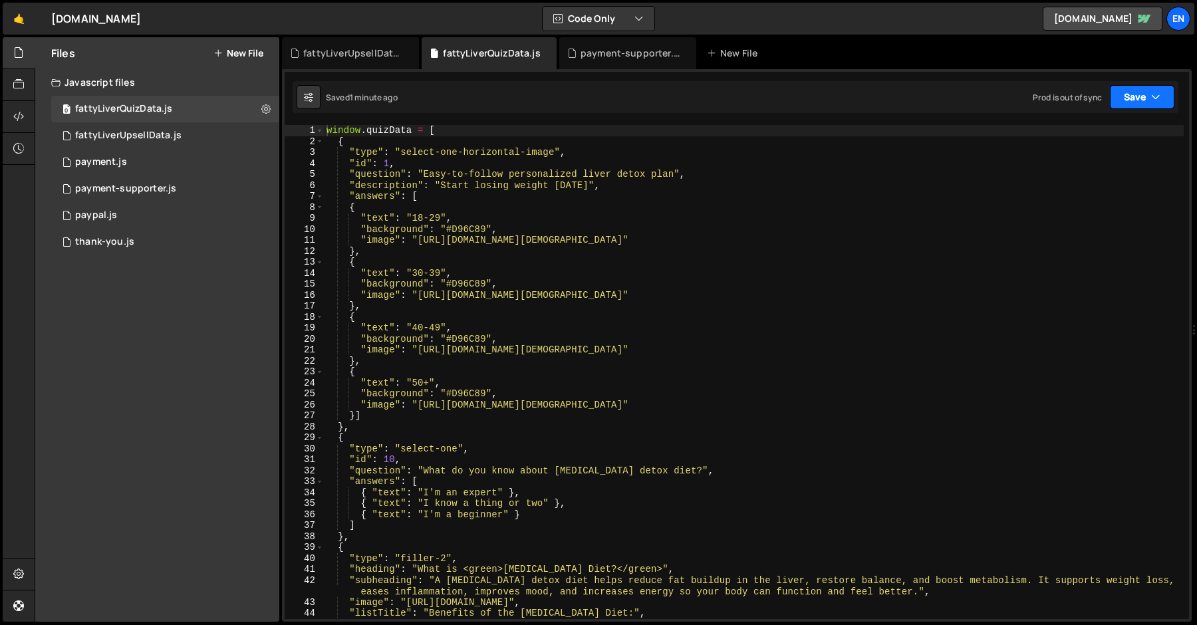
click at [1162, 104] on button "Save" at bounding box center [1142, 97] width 65 height 24
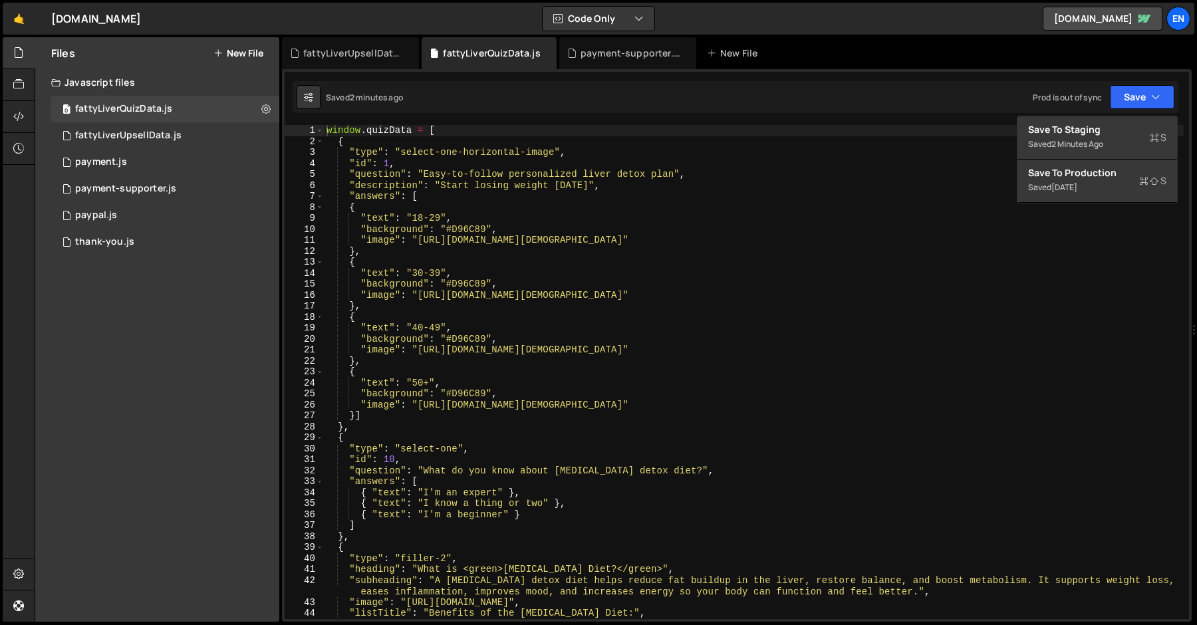
click at [80, 86] on div "Javascript files" at bounding box center [157, 82] width 244 height 27
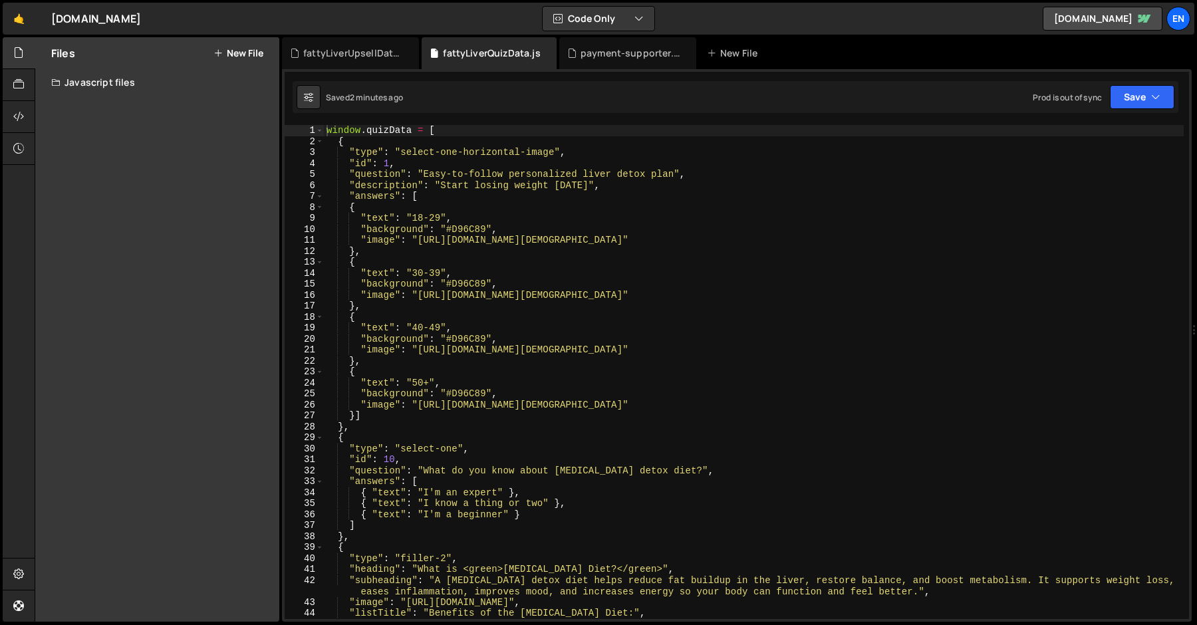
click at [80, 86] on div "Javascript files" at bounding box center [157, 82] width 244 height 27
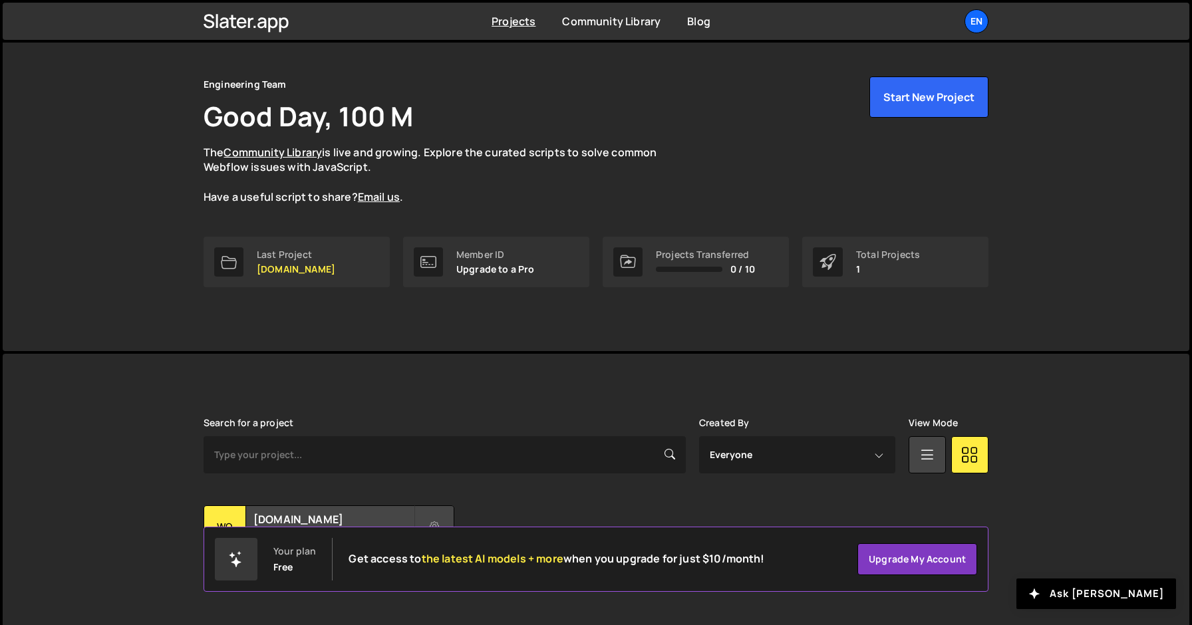
scroll to position [59, 0]
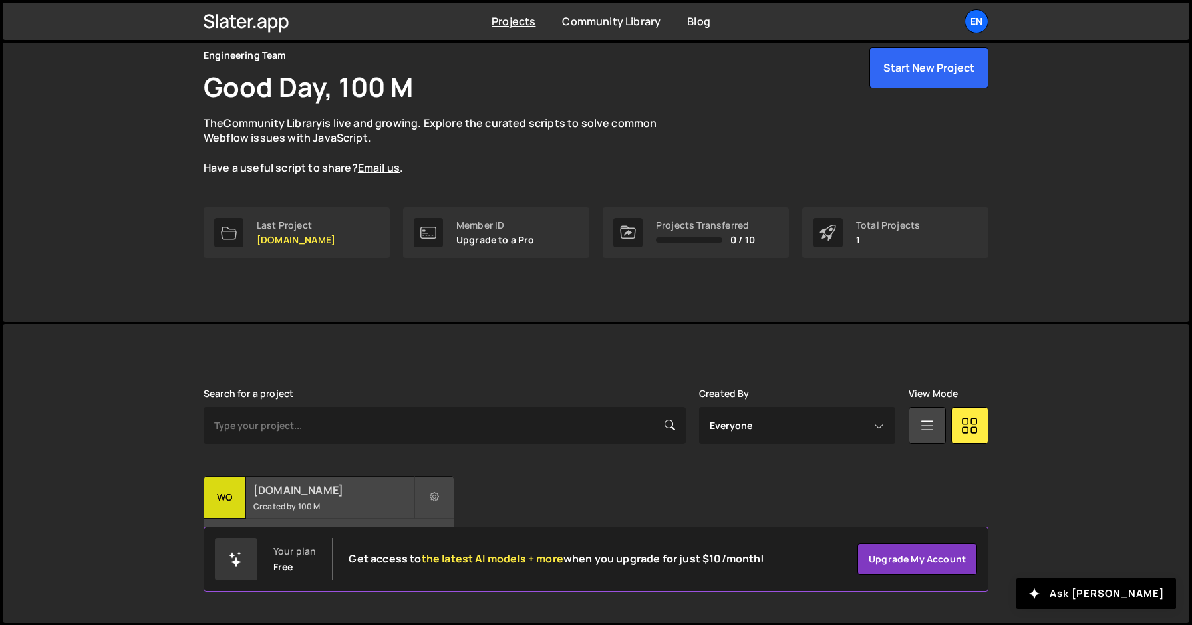
click at [292, 493] on h2 "[DOMAIN_NAME]" at bounding box center [333, 490] width 160 height 15
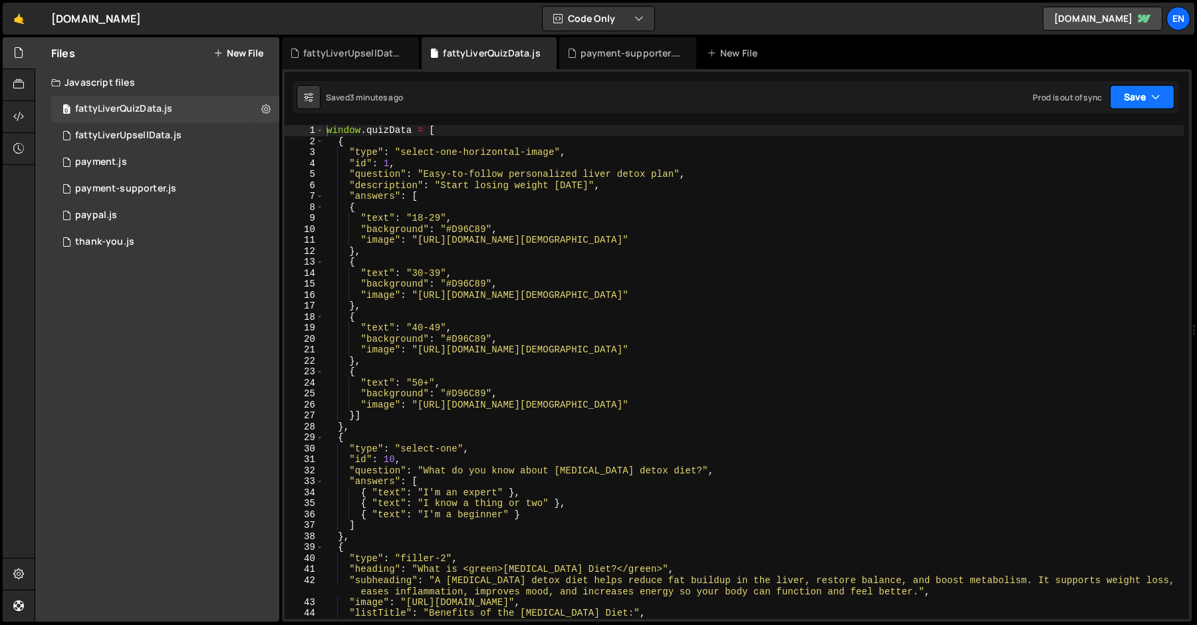
click at [1156, 100] on icon "button" at bounding box center [1155, 96] width 9 height 13
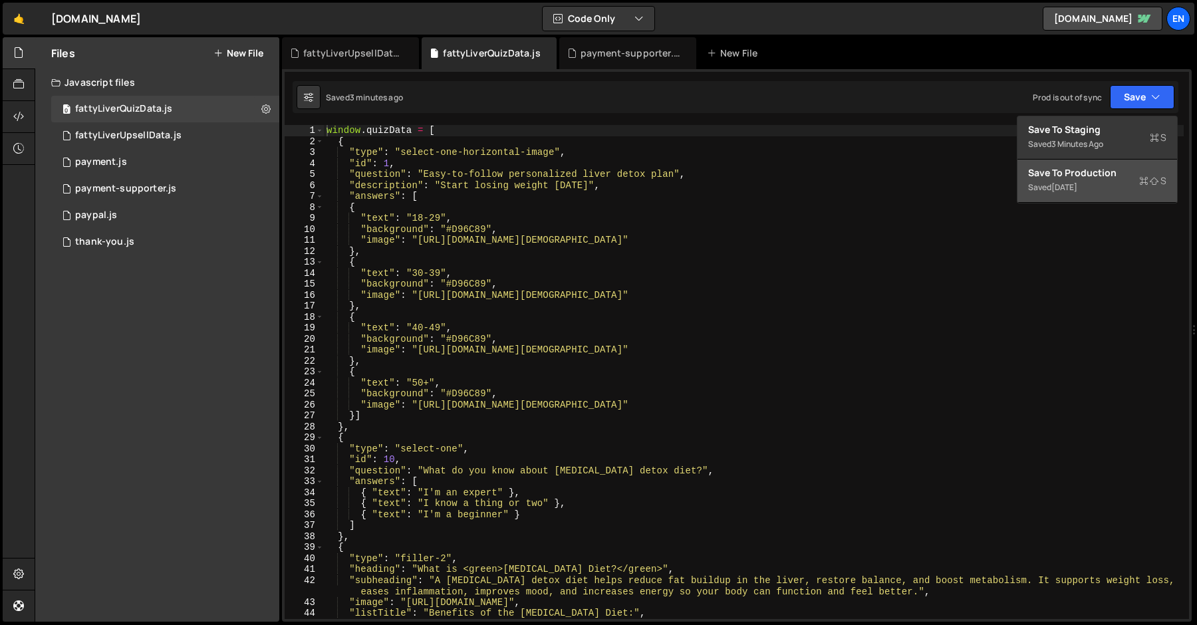
click at [1121, 173] on div "Save to Production S" at bounding box center [1097, 172] width 138 height 13
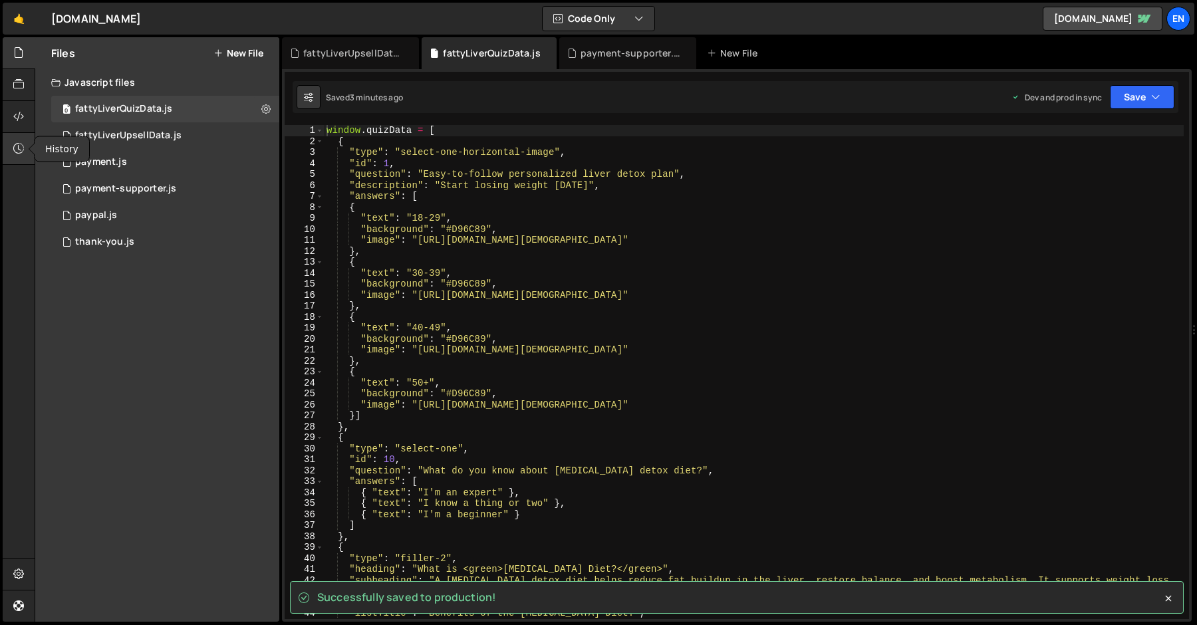
click at [21, 149] on icon at bounding box center [18, 148] width 11 height 15
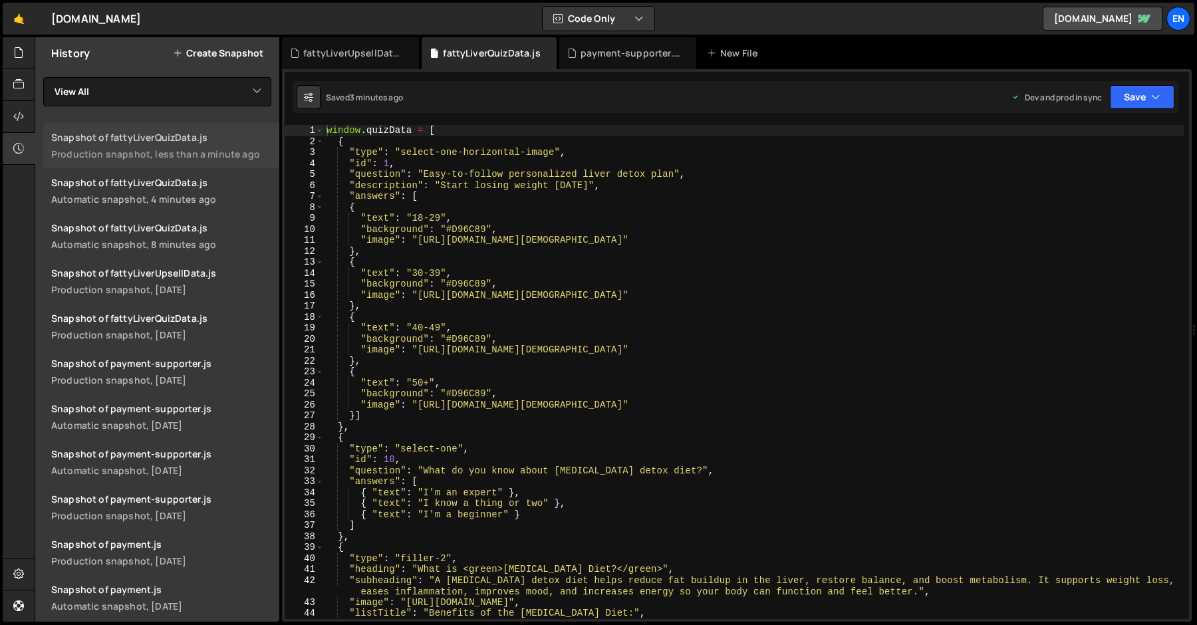
click at [205, 133] on div "Snapshot of fattyLiverQuizData.js" at bounding box center [161, 137] width 220 height 13
click at [224, 90] on select "View All fattyLiverQuizData fattyLiverUpsellData payment payment-supporter payp…" at bounding box center [157, 91] width 228 height 29
select select "46566"
click at [43, 77] on select "View All fattyLiverQuizData fattyLiverUpsellData payment payment-supporter payp…" at bounding box center [157, 91] width 228 height 29
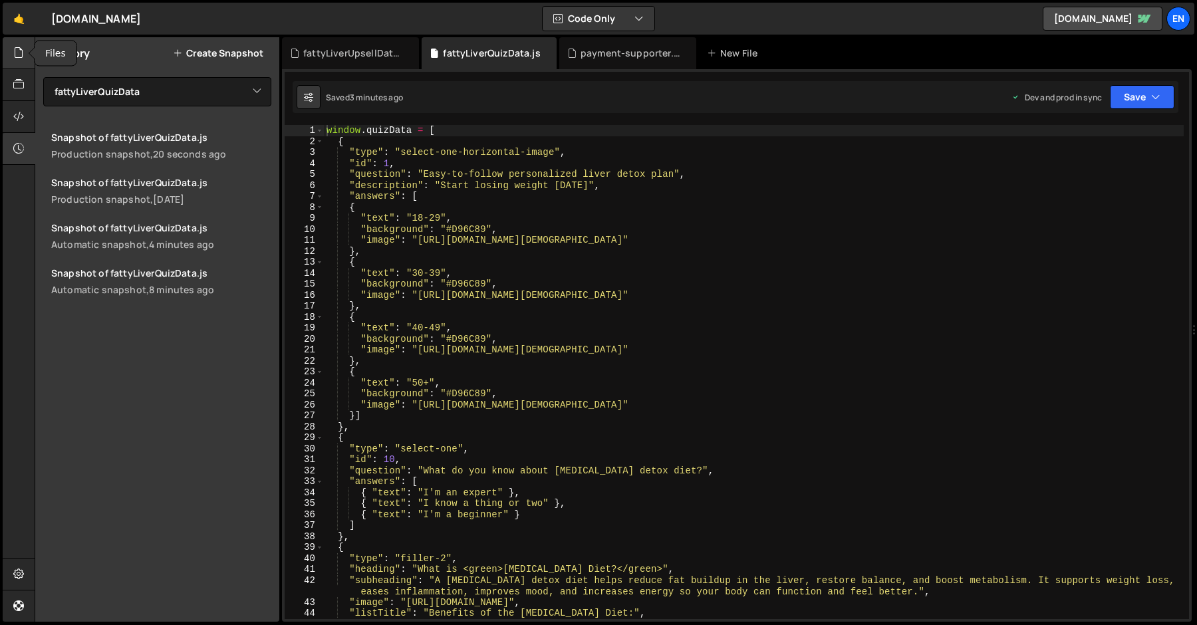
click at [15, 49] on icon at bounding box center [18, 52] width 11 height 15
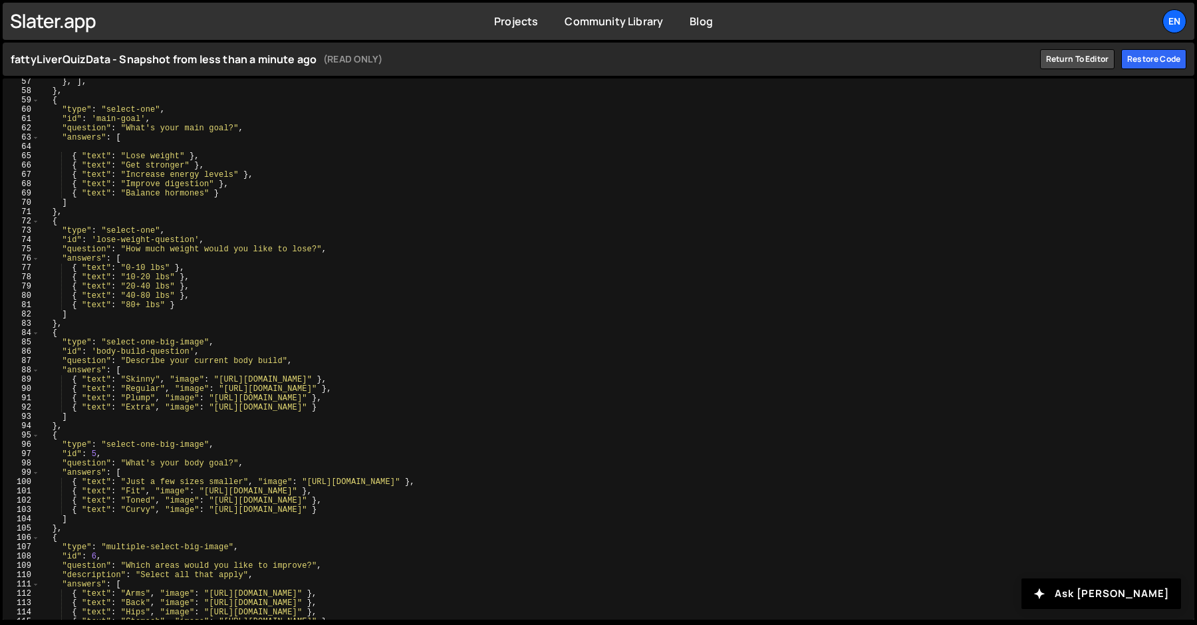
scroll to position [14, 0]
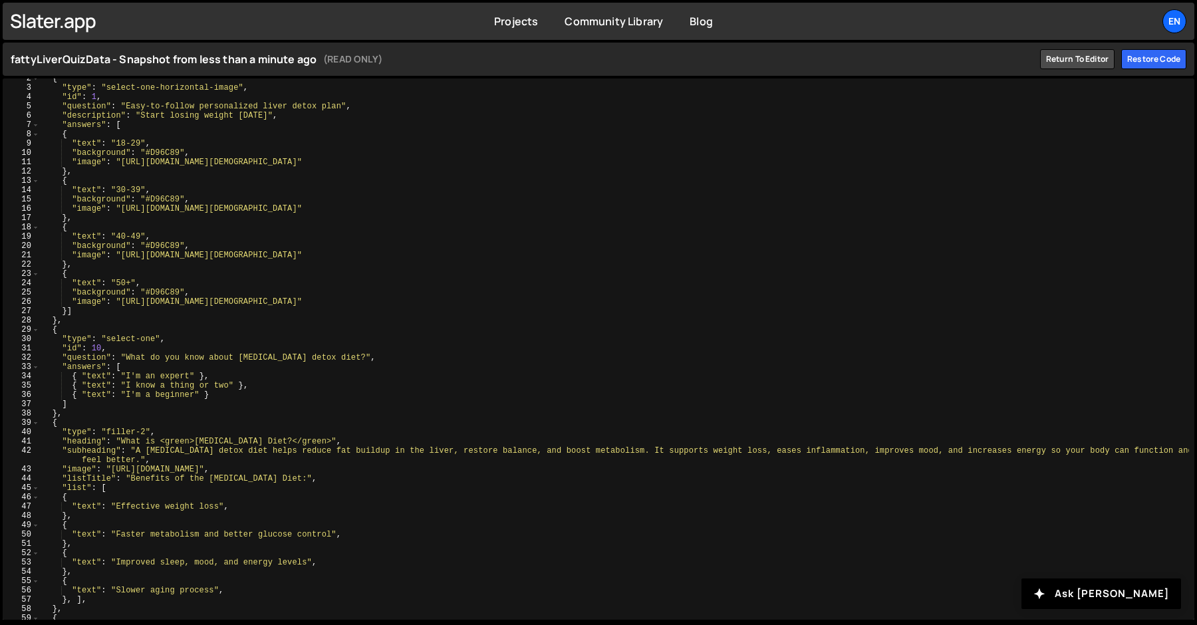
type textarea ""image": "[URL][DOMAIN_NAME][DEMOGRAPHIC_DATA]""
click at [392, 204] on div "{ "type" : "select-one-horizontal-image" , "id" : 1 , "question" : "Easy-to-fol…" at bounding box center [614, 354] width 1149 height 560
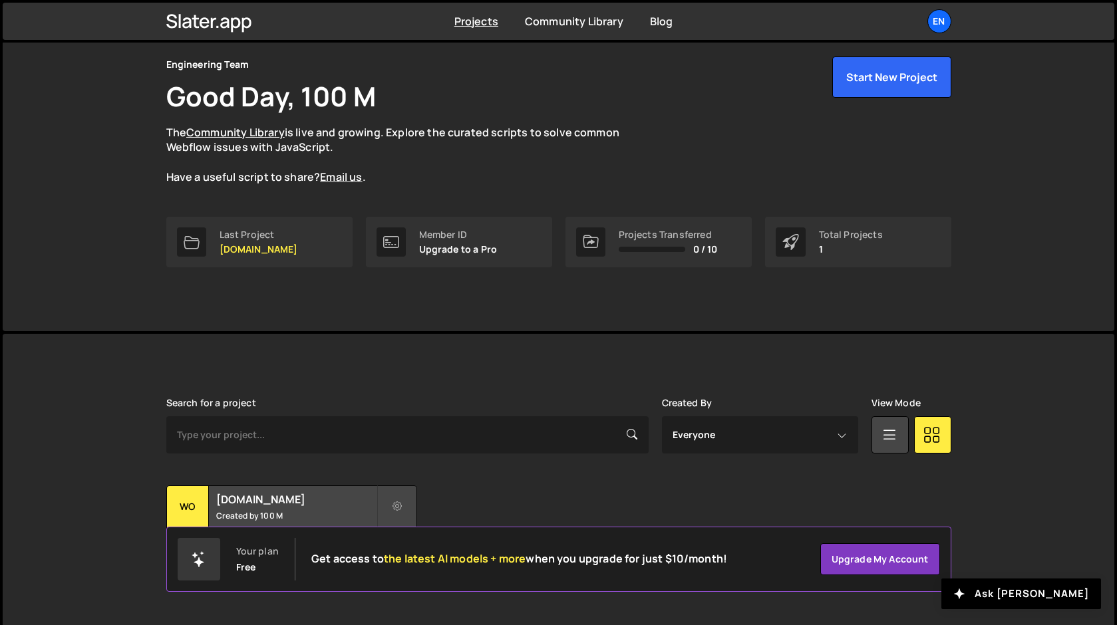
scroll to position [59, 0]
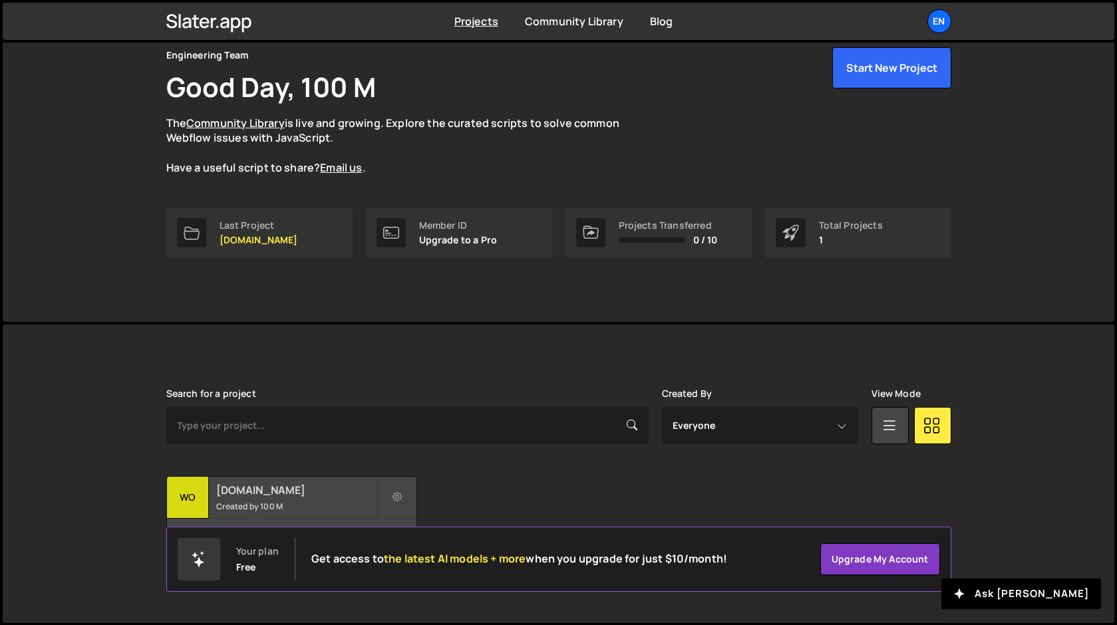
click at [223, 491] on h2 "[DOMAIN_NAME]" at bounding box center [296, 490] width 160 height 15
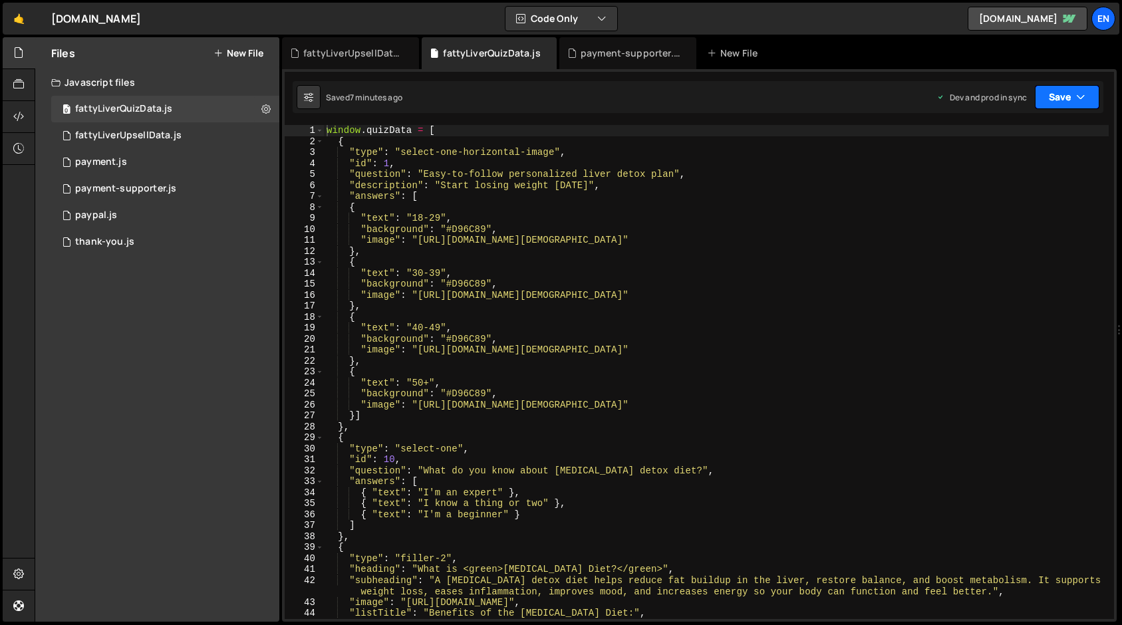
click at [1075, 104] on button "Save" at bounding box center [1067, 97] width 65 height 24
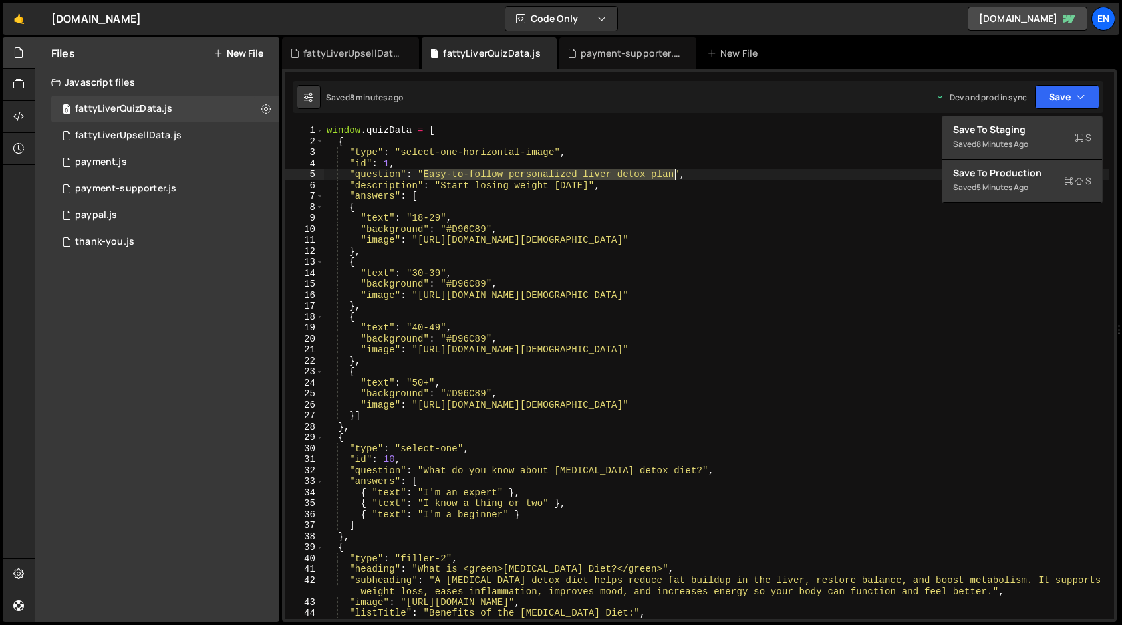
drag, startPoint x: 422, startPoint y: 173, endPoint x: 674, endPoint y: 174, distance: 251.4
click at [674, 174] on div "window . quizData = [ { "type" : "select-one-horizontal-image" , "id" : 1 , "qu…" at bounding box center [716, 383] width 785 height 516
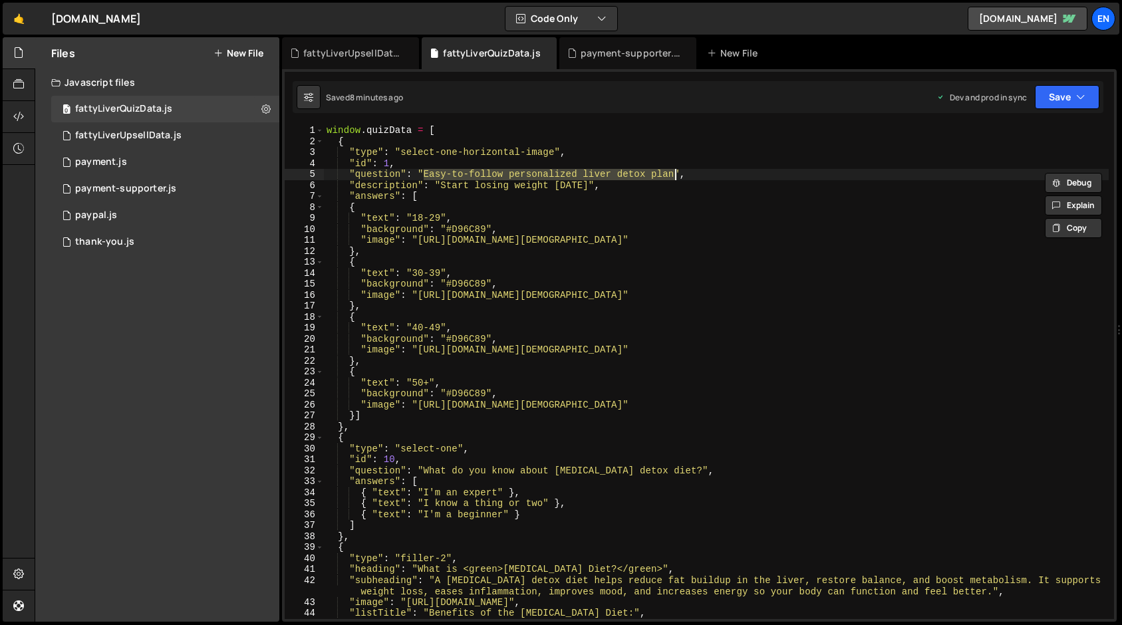
paste textarea "Lose stubborn [MEDICAL_DATA] with the Liver Detox P"
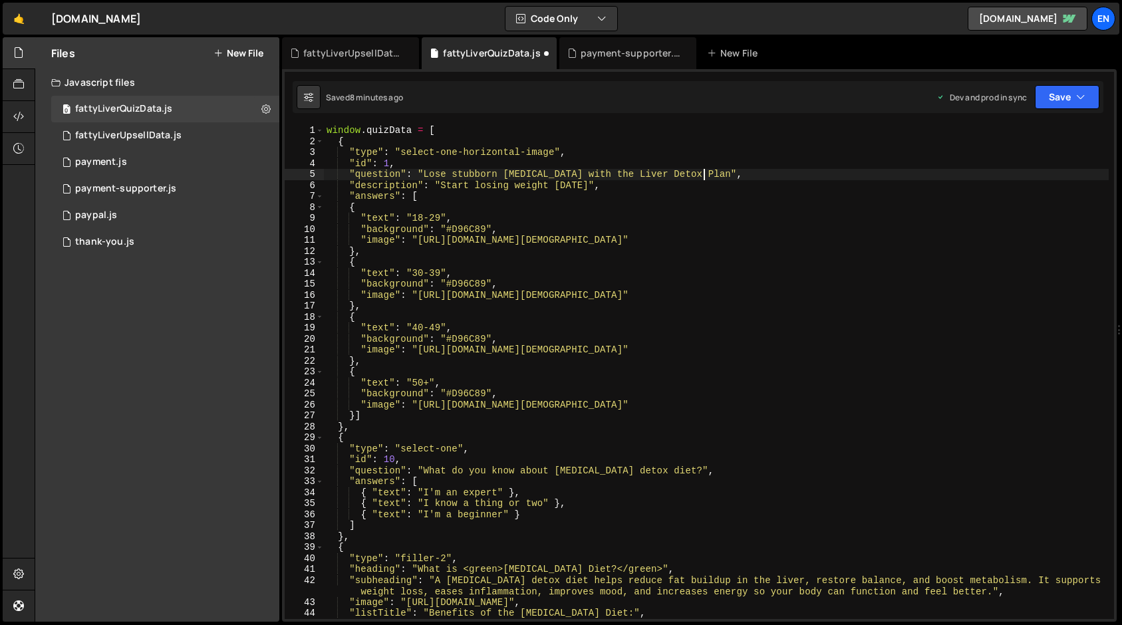
click at [495, 217] on div "window . quizData = [ { "type" : "select-one-horizontal-image" , "id" : 1 , "qu…" at bounding box center [716, 383] width 785 height 516
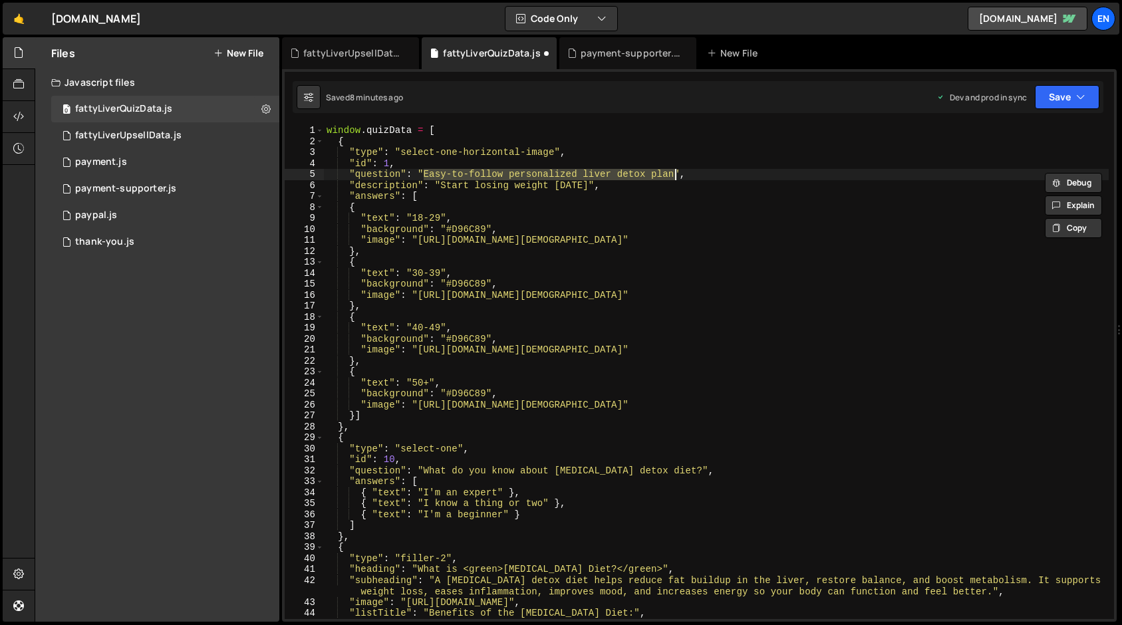
click at [455, 194] on div "window . quizData = [ { "type" : "select-one-horizontal-image" , "id" : 1 , "qu…" at bounding box center [716, 383] width 785 height 516
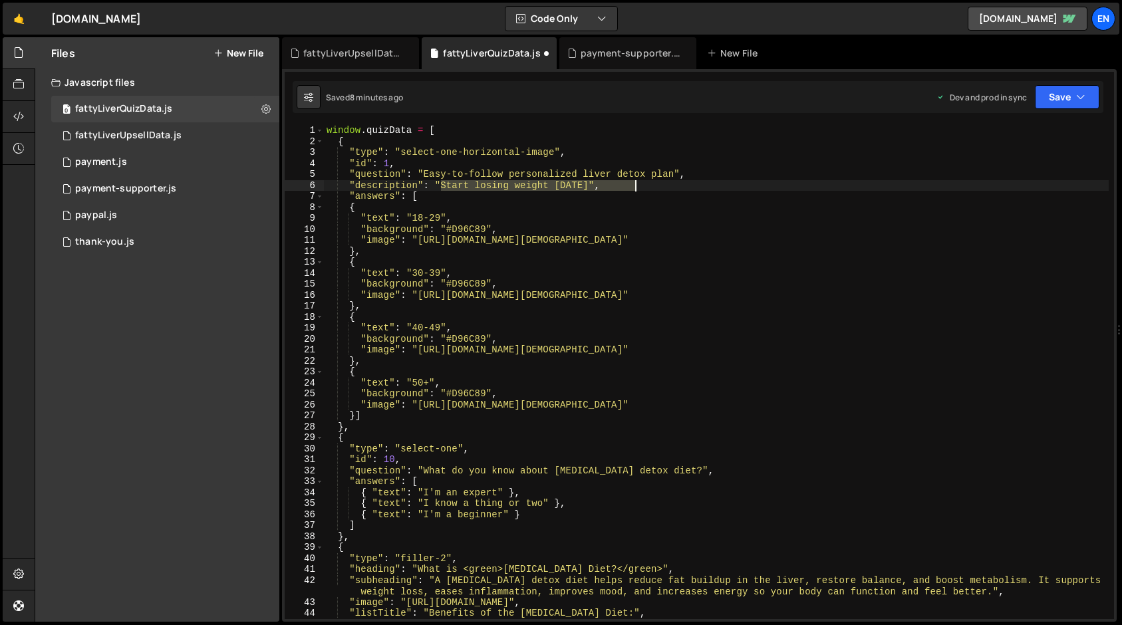
drag, startPoint x: 442, startPoint y: 188, endPoint x: 635, endPoint y: 181, distance: 193.0
click at [635, 181] on div "window . quizData = [ { "type" : "select-one-horizontal-image" , "id" : 1 , "qu…" at bounding box center [716, 383] width 785 height 516
paste textarea "Expert-backed program to reset your metabolism, reduce cravings, and restore en…"
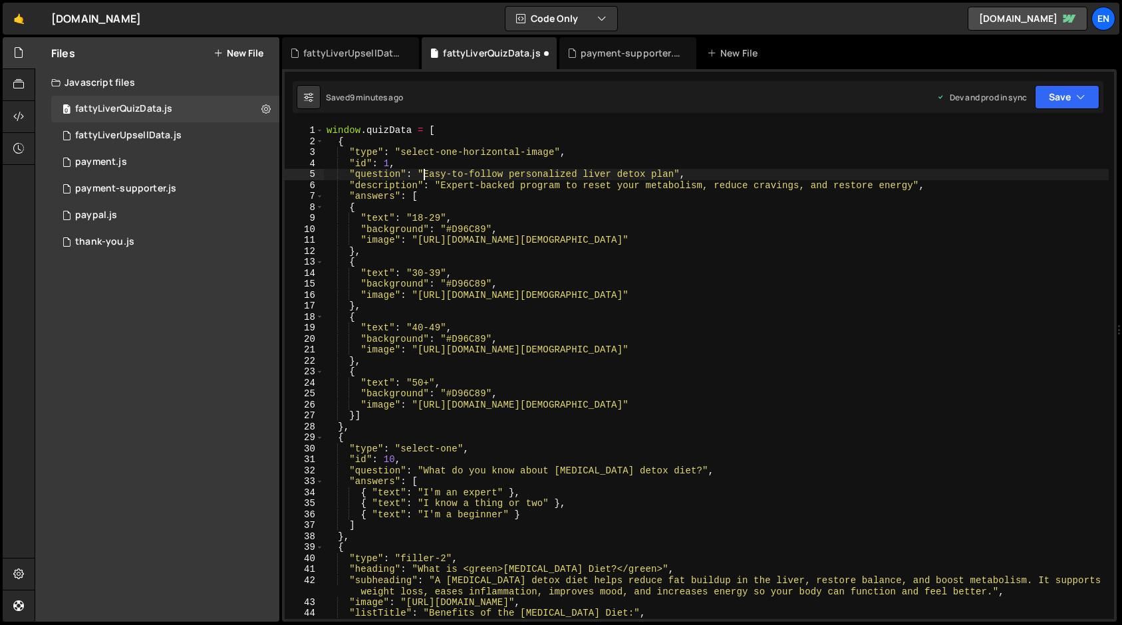
click at [424, 174] on div "window . quizData = [ { "type" : "select-one-horizontal-image" , "id" : 1 , "qu…" at bounding box center [716, 383] width 785 height 516
drag, startPoint x: 425, startPoint y: 174, endPoint x: 674, endPoint y: 172, distance: 249.4
click at [674, 172] on div "window . quizData = [ { "type" : "select-one-horizontal-image" , "id" : 1 , "qu…" at bounding box center [716, 383] width 785 height 516
paste textarea "Lose stubborn [MEDICAL_DATA] with the Liver Detox P"
click at [428, 174] on div "window . quizData = [ { "type" : "select-one-horizontal-image" , "id" : 1 , "qu…" at bounding box center [716, 383] width 785 height 516
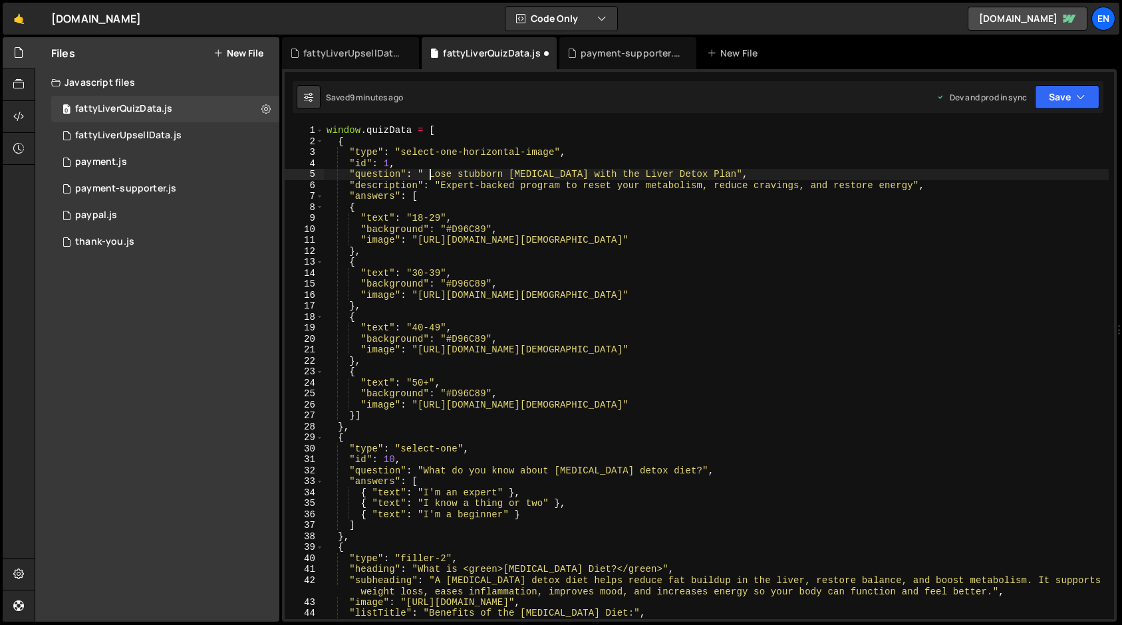
type textarea ""question": "Lose stubborn [MEDICAL_DATA] with the Liver Detox Plan","
click at [1051, 107] on button "Save" at bounding box center [1067, 97] width 65 height 24
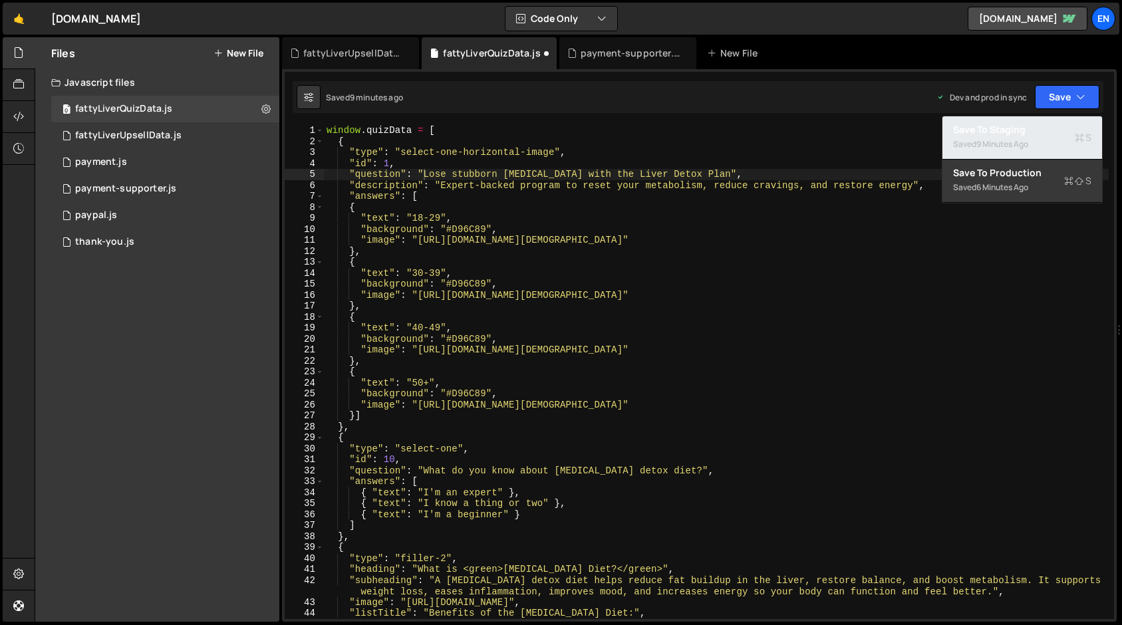
click at [1019, 131] on div "Save to Staging S" at bounding box center [1022, 129] width 138 height 13
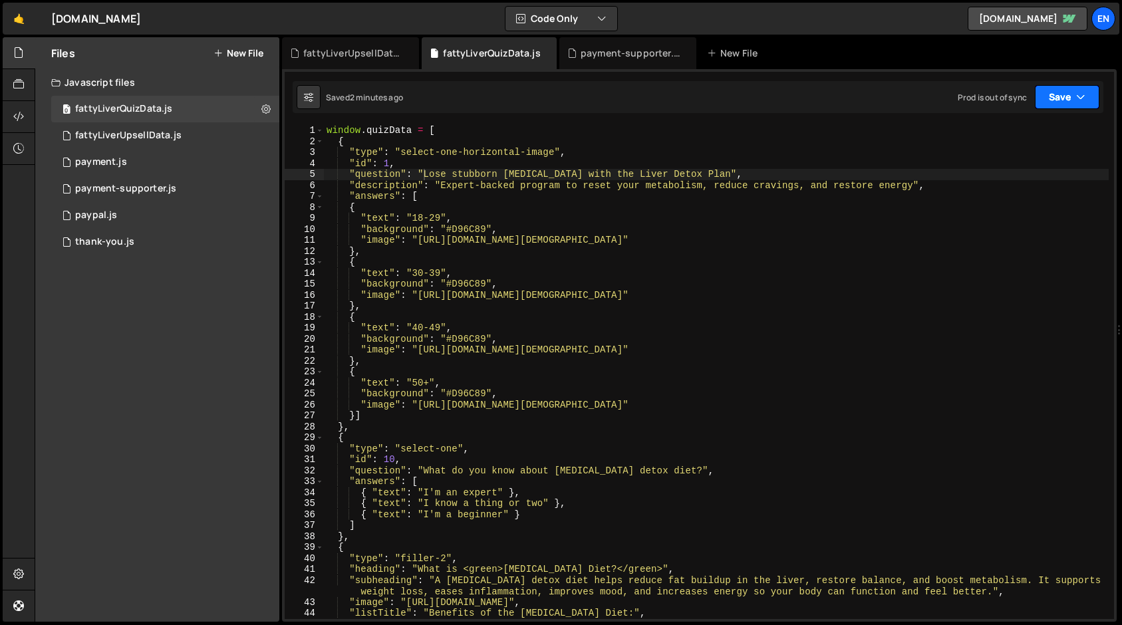
click at [1076, 98] on icon "button" at bounding box center [1080, 96] width 9 height 13
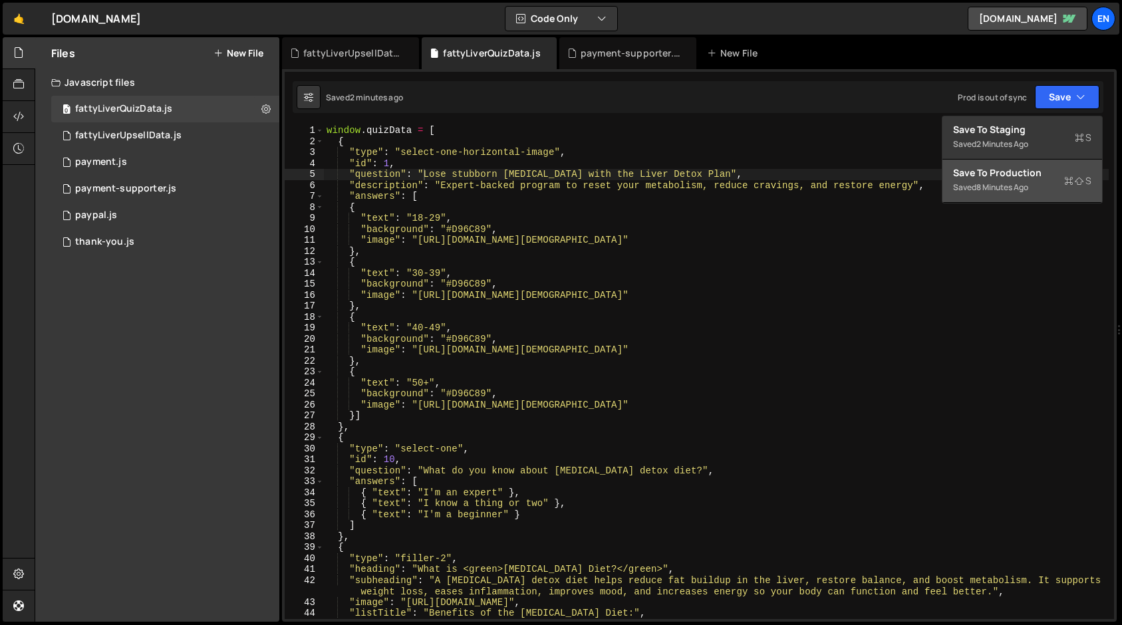
click at [1018, 178] on div "Save to Production S" at bounding box center [1022, 172] width 138 height 13
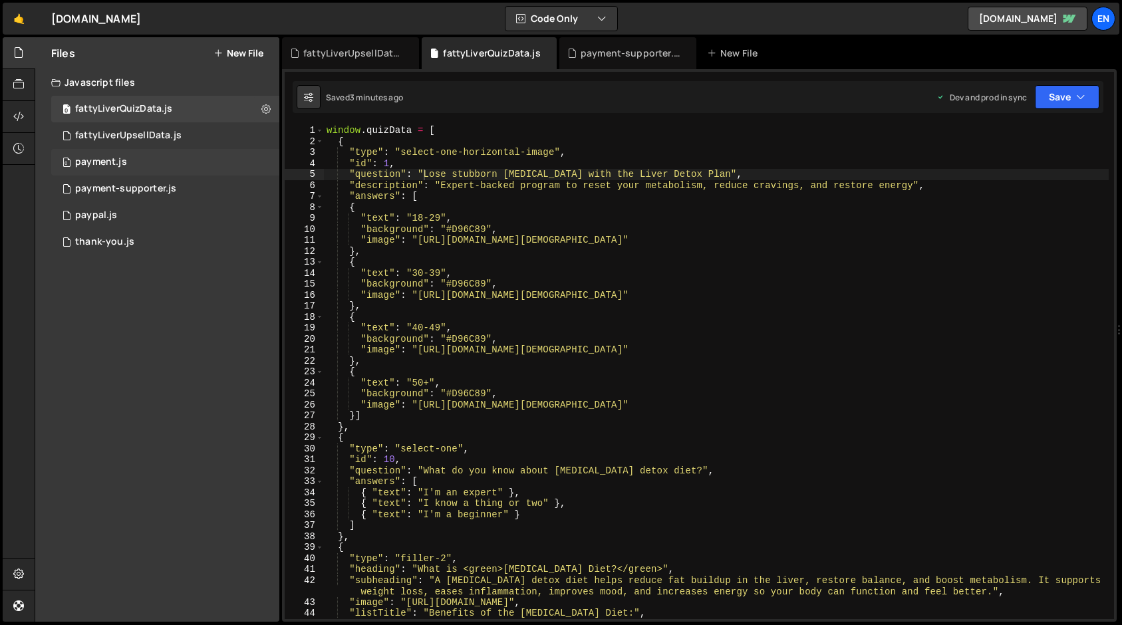
click at [116, 168] on div "0 payment.js 0" at bounding box center [165, 162] width 228 height 27
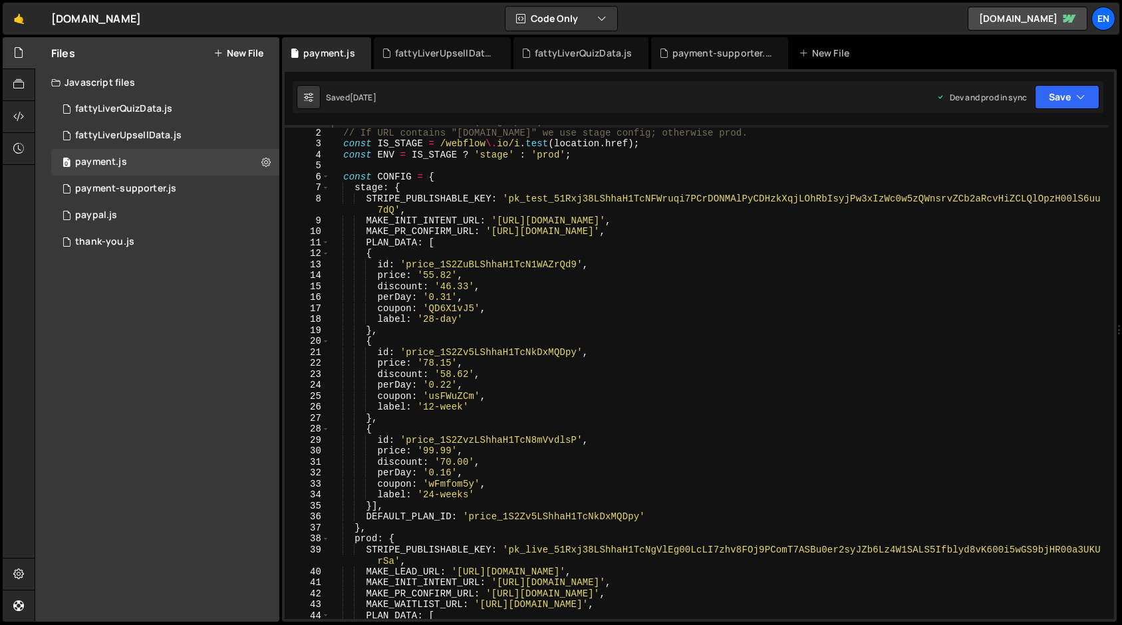
scroll to position [95, 0]
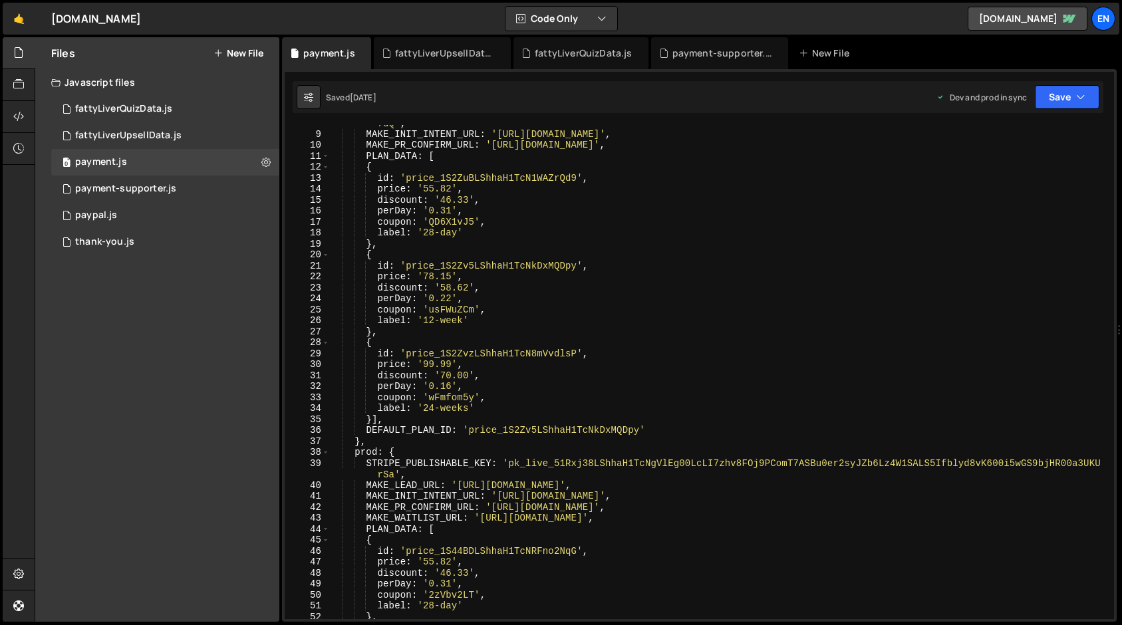
type textarea "price: '78.15',"
click at [484, 279] on div "STRIPE_PUBLISHABLE_KEY : 'pk_test_51Rxj38LShhaH1TcNFWruqi7PCrDONMAlPyCDHzkXqjLO…" at bounding box center [718, 369] width 779 height 527
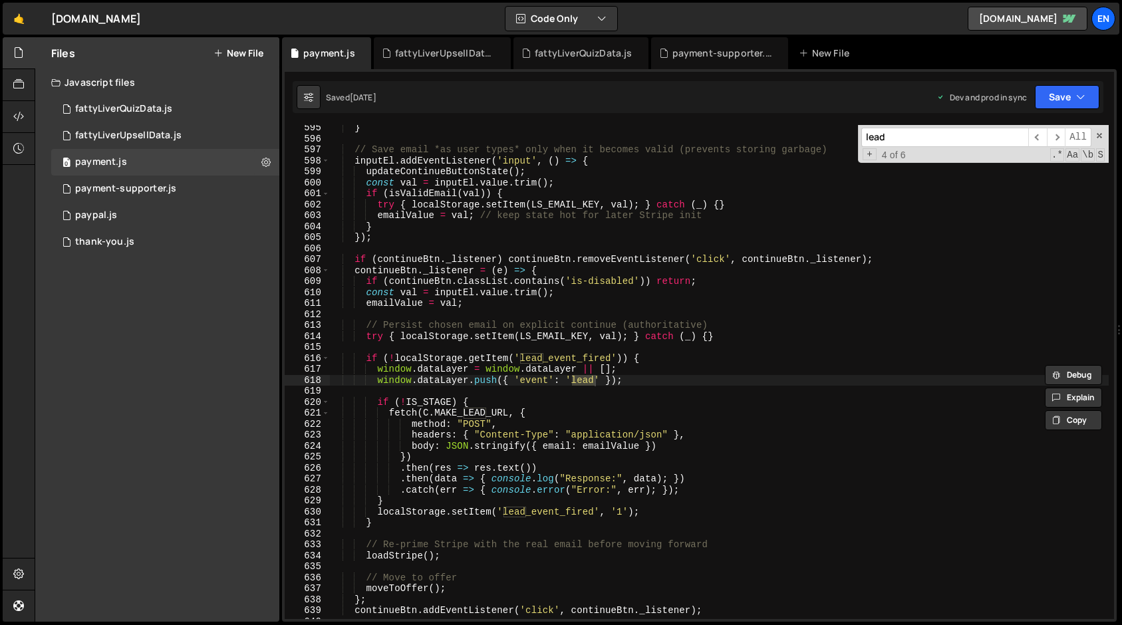
scroll to position [6547, 0]
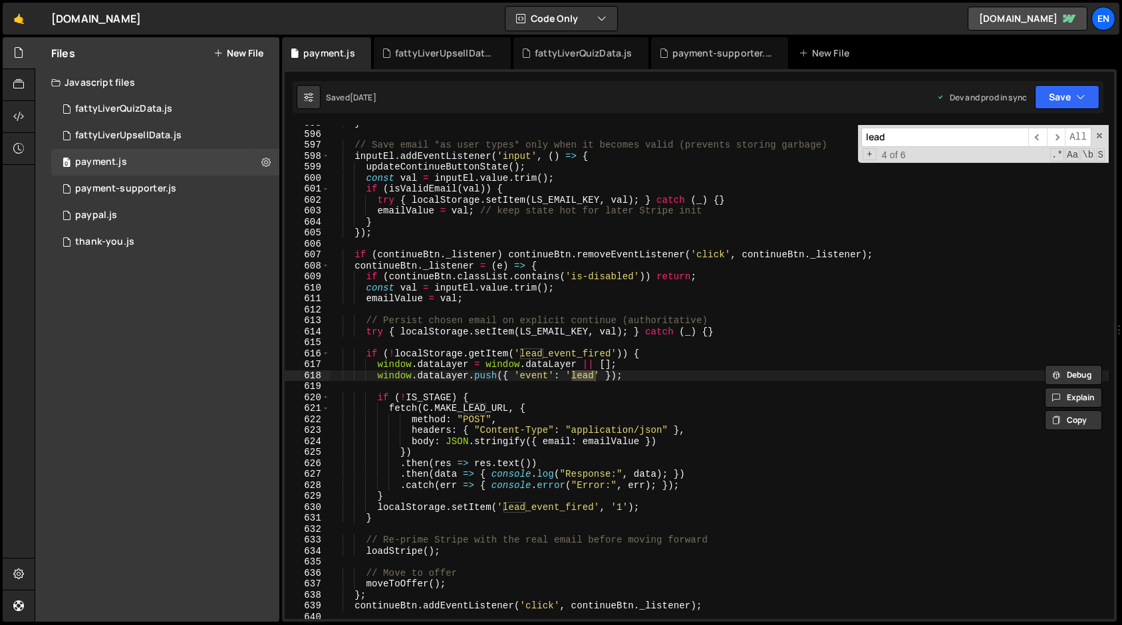
type input "lead"
click at [488, 374] on div "} // Save email *as user types* only when it becomes valid (prevents storing ga…" at bounding box center [718, 376] width 779 height 516
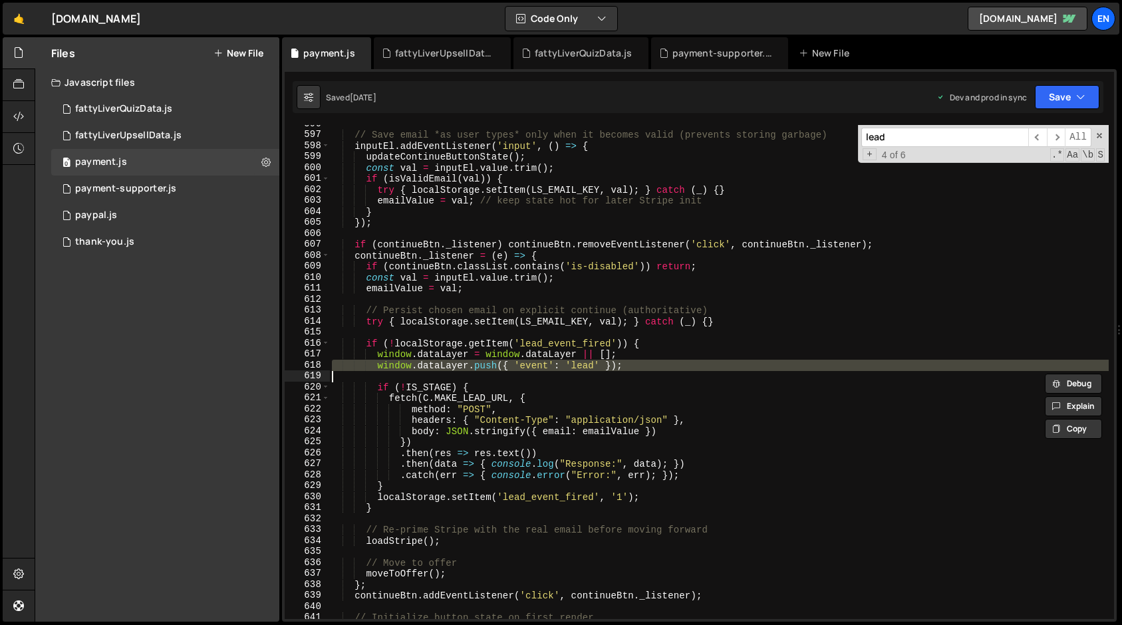
scroll to position [6558, 0]
click at [456, 382] on div "// Save email *as user types* only when it becomes valid (prevents storing garb…" at bounding box center [718, 376] width 779 height 516
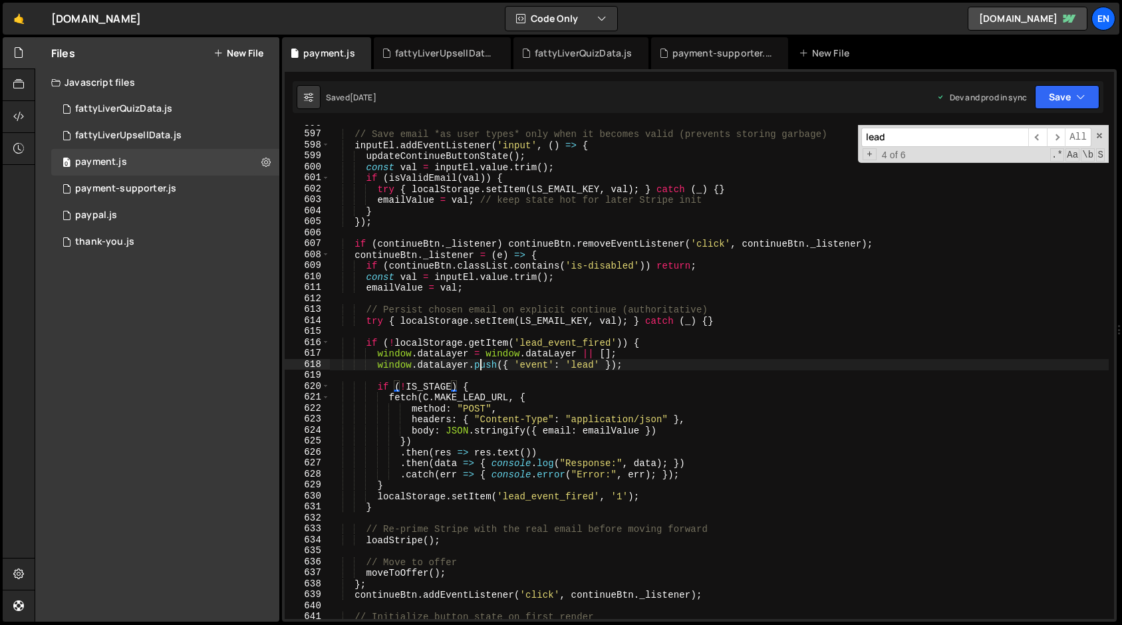
click at [482, 369] on div "// Save email *as user types* only when it becomes valid (prevents storing garb…" at bounding box center [718, 376] width 779 height 516
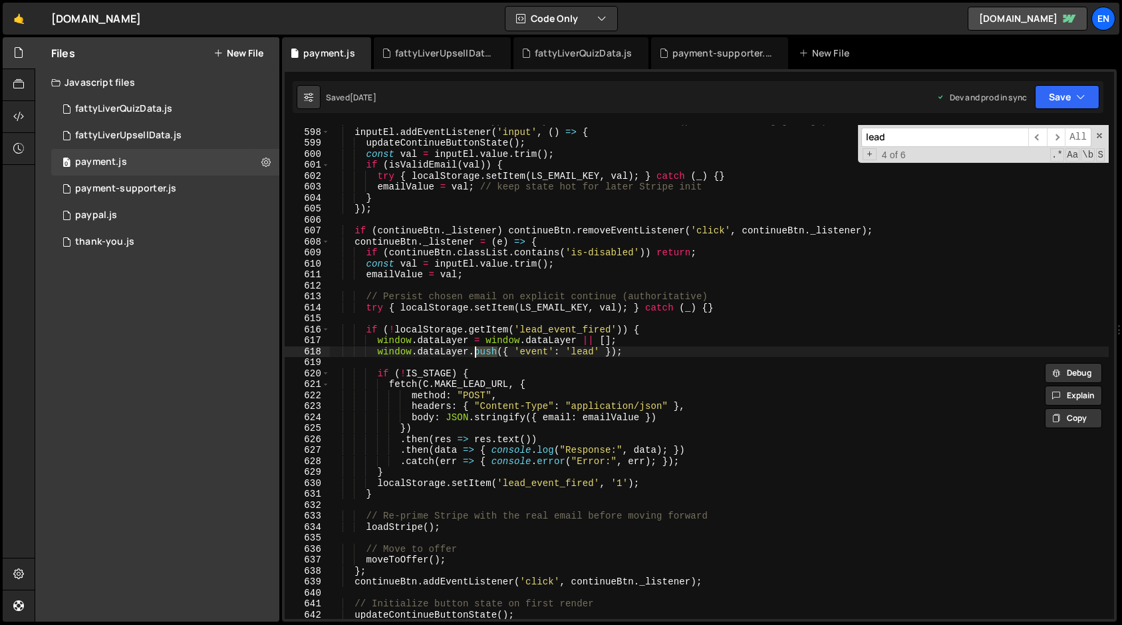
scroll to position [6570, 0]
click at [598, 408] on div "// Save email *as user types* only when it becomes valid (prevents storing garb…" at bounding box center [718, 374] width 779 height 516
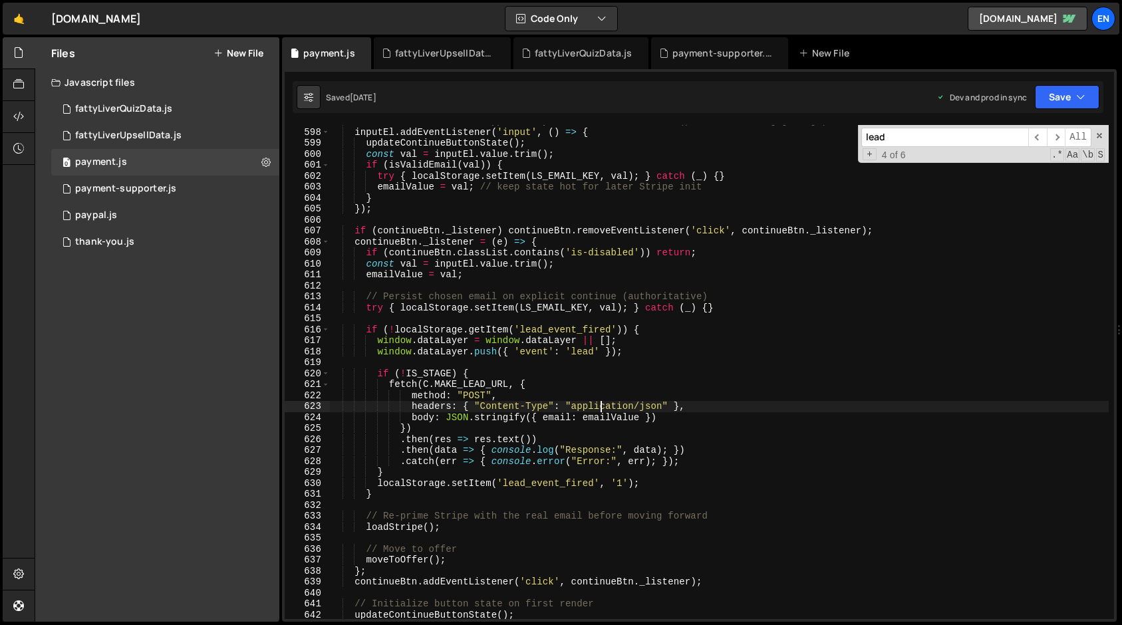
click at [421, 372] on div "// Save email *as user types* only when it becomes valid (prevents storing garb…" at bounding box center [718, 374] width 779 height 516
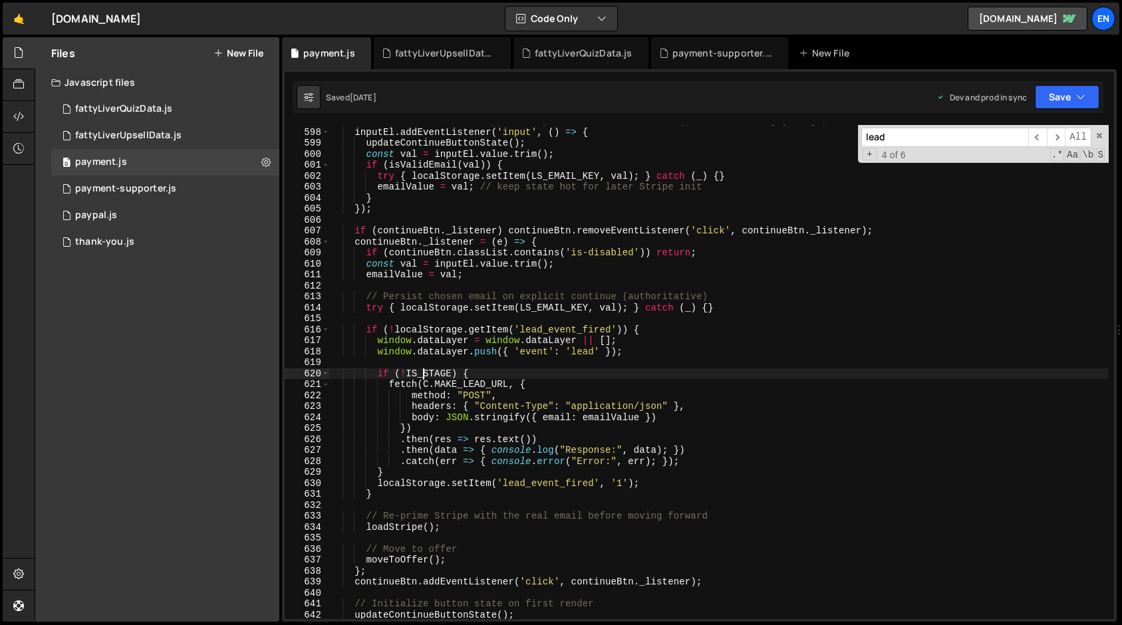
click at [421, 372] on div "// Save email *as user types* only when it becomes valid (prevents storing garb…" at bounding box center [718, 374] width 779 height 516
click at [449, 382] on div "// Save email *as user types* only when it becomes valid (prevents storing garb…" at bounding box center [718, 374] width 779 height 516
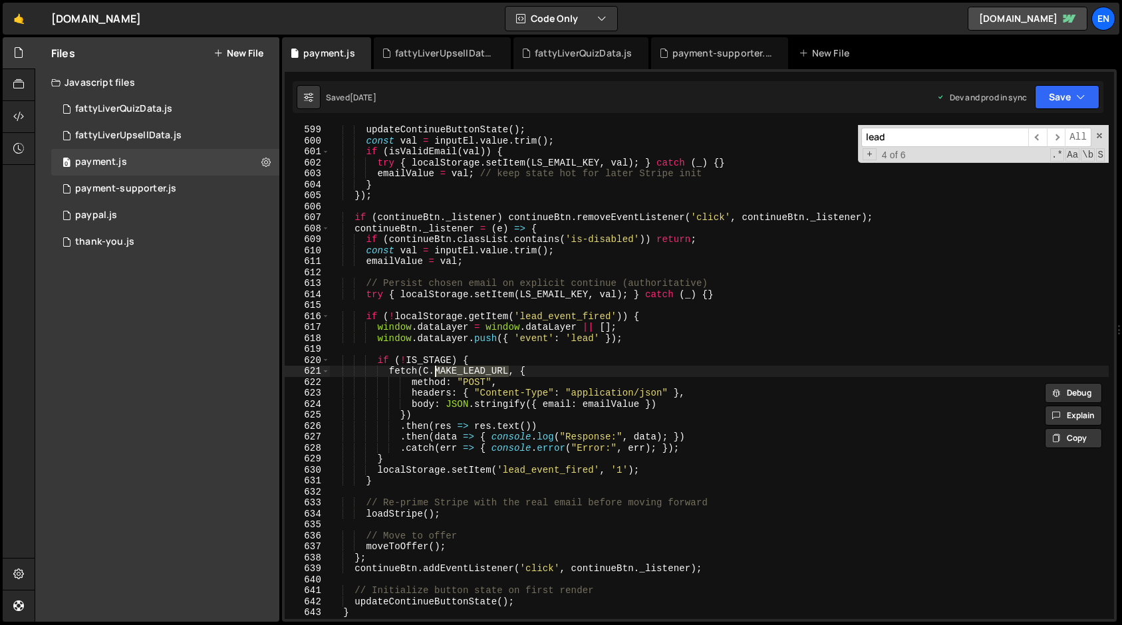
scroll to position [6580, 0]
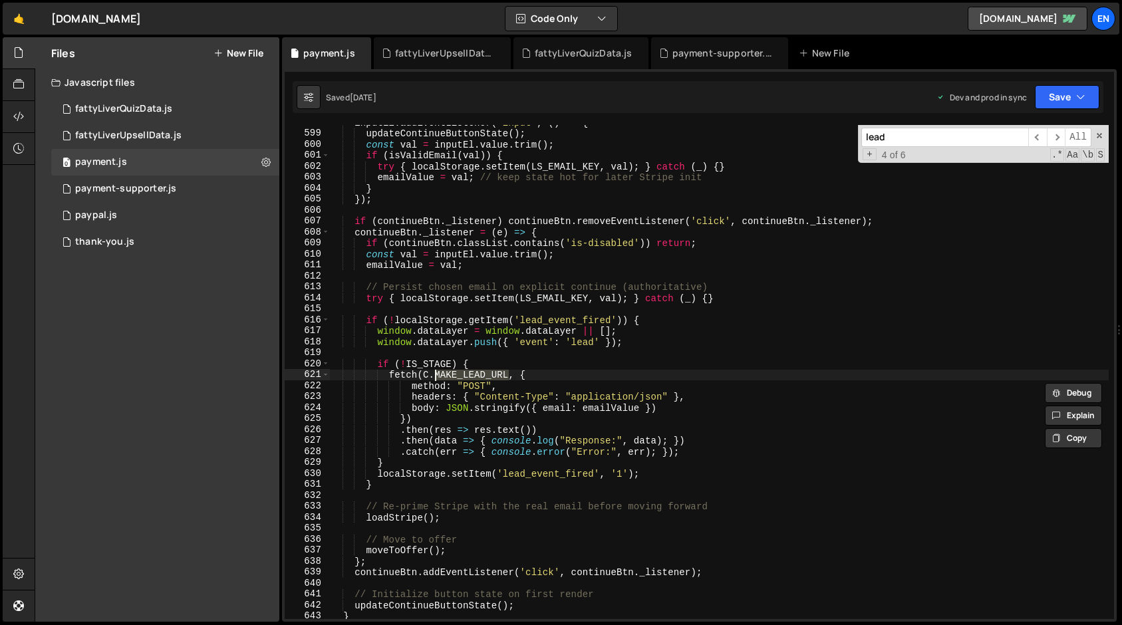
click at [488, 284] on div "inputEl . addEventListener ( 'input' , ( ) => { updateContinueButtonState ( ) ;…" at bounding box center [718, 375] width 779 height 516
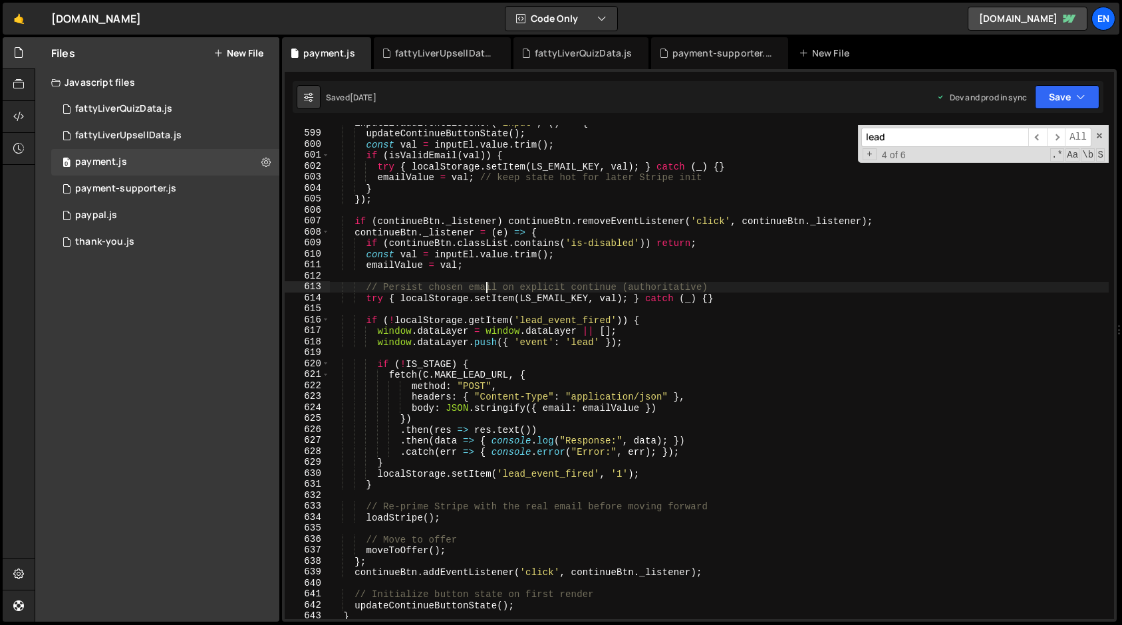
click at [488, 284] on div "inputEl . addEventListener ( 'input' , ( ) => { updateContinueButtonState ( ) ;…" at bounding box center [718, 375] width 779 height 516
click at [529, 341] on div "inputEl . addEventListener ( 'input' , ( ) => { updateContinueButtonState ( ) ;…" at bounding box center [718, 375] width 779 height 516
type textarea "window.dataLayer.push({ 'event': 'lead' });"
click at [529, 341] on div "inputEl . addEventListener ( 'input' , ( ) => { updateContinueButtonState ( ) ;…" at bounding box center [718, 375] width 779 height 516
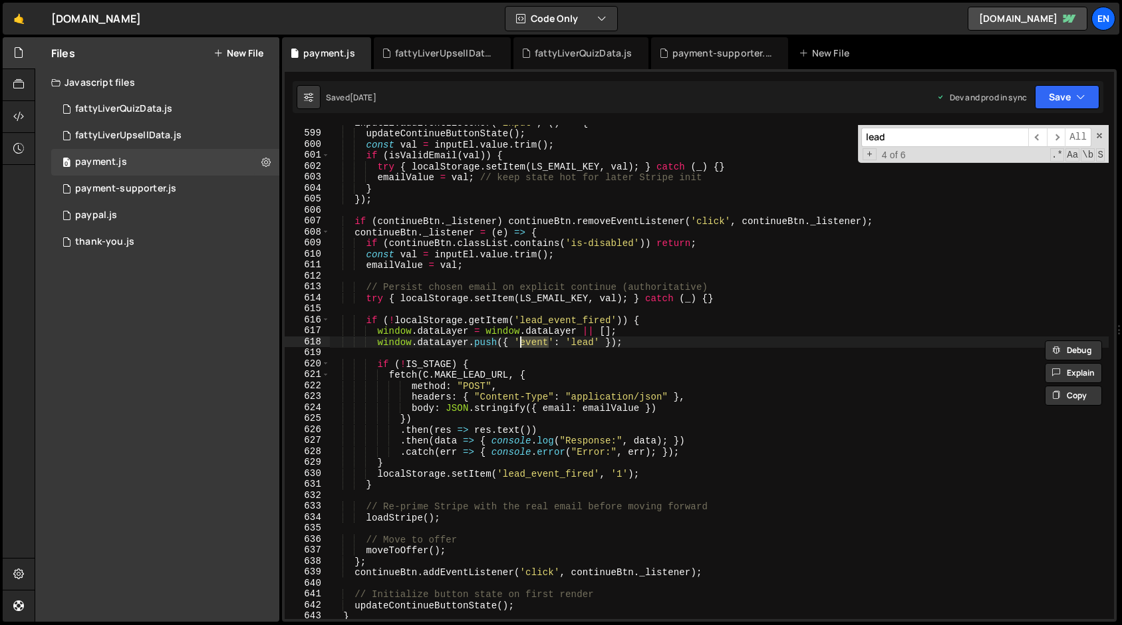
click at [446, 340] on div "inputEl . addEventListener ( 'input' , ( ) => { updateContinueButtonState ( ) ;…" at bounding box center [718, 375] width 779 height 516
type input "dataLayer"
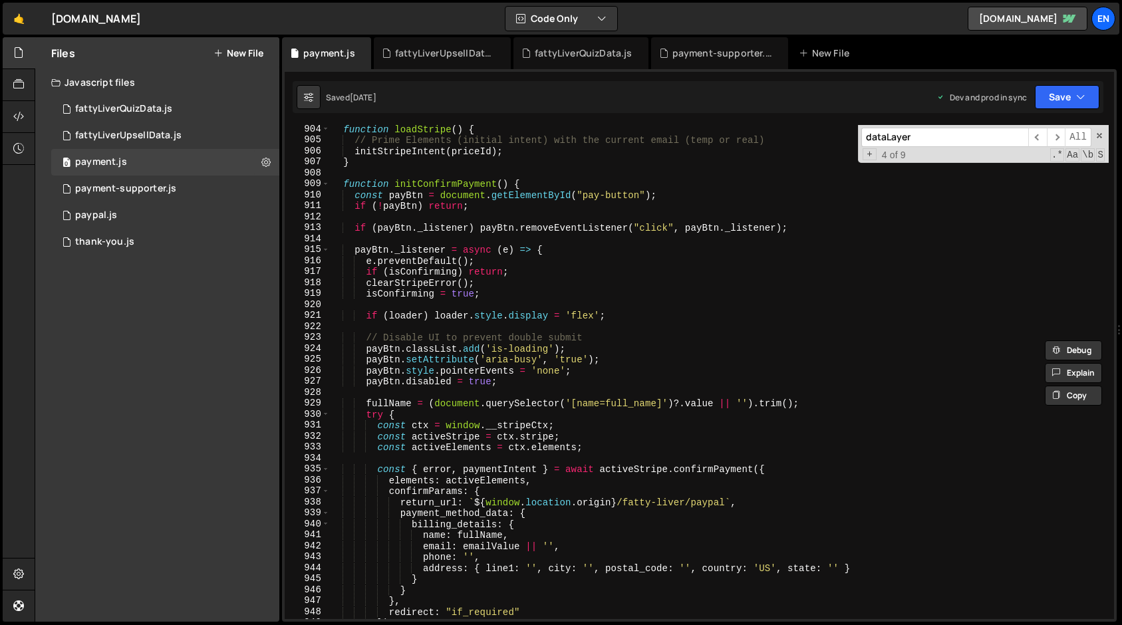
scroll to position [9931, 0]
click at [1099, 134] on span at bounding box center [1099, 135] width 9 height 9
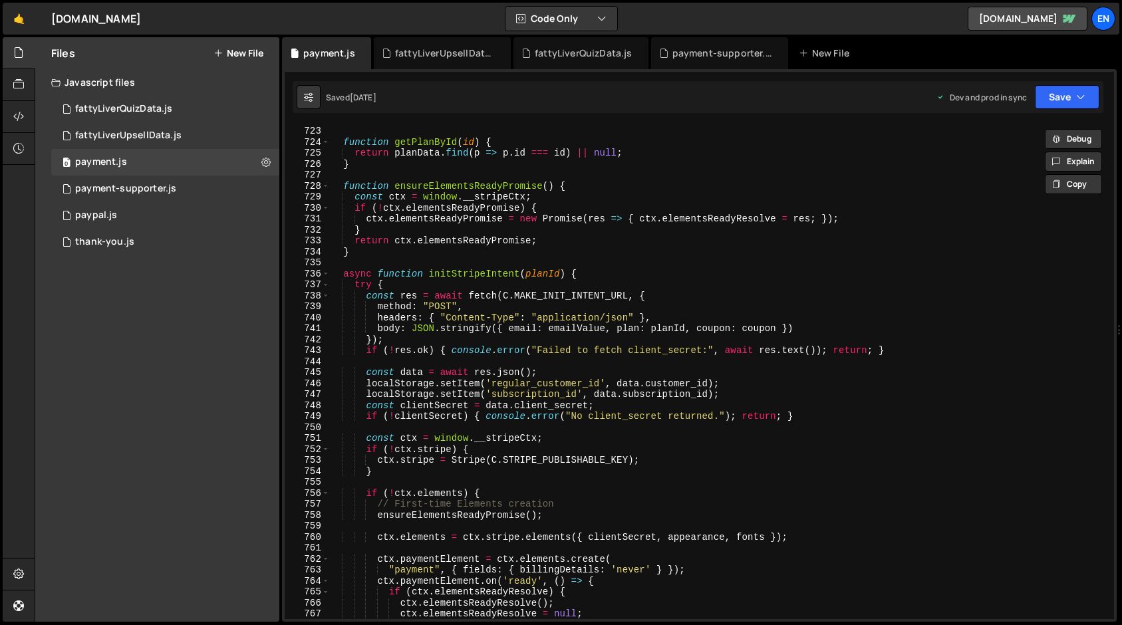
scroll to position [7919, 0]
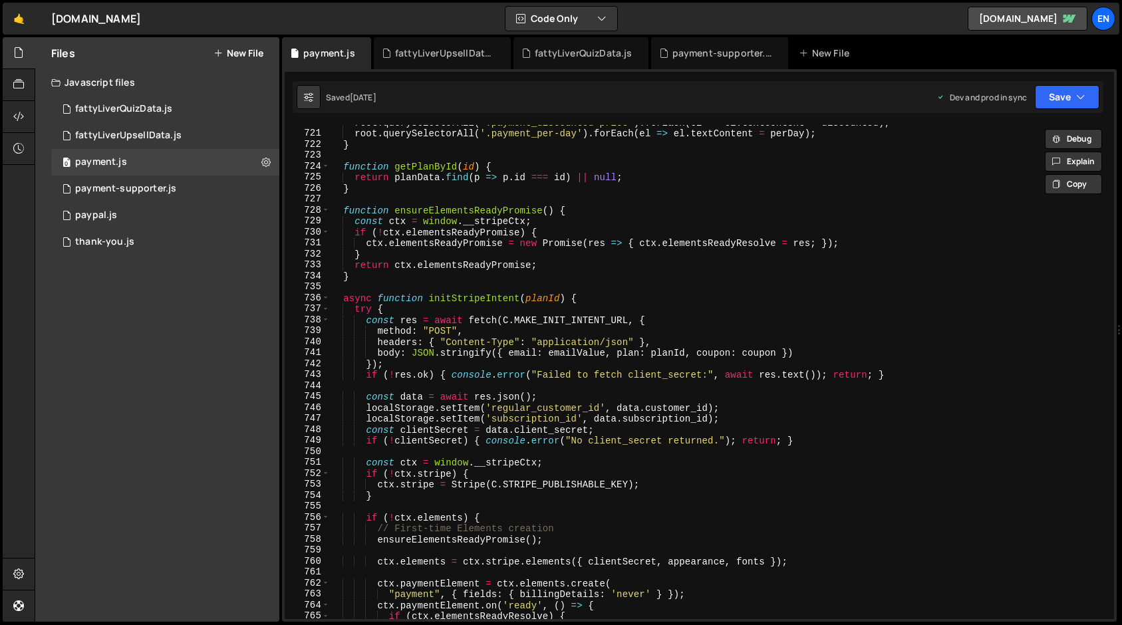
click at [467, 254] on div "root . querySelectorAll ( '.payment_discounted-price' ) . forEach ( el => el . …" at bounding box center [718, 375] width 779 height 516
type textarea "}"
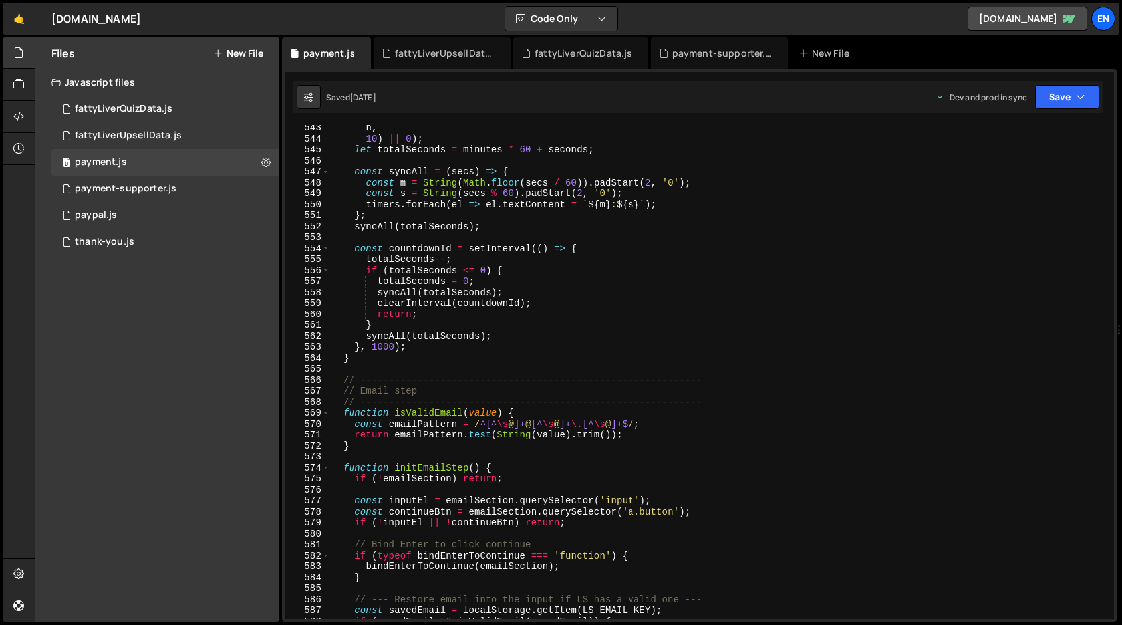
scroll to position [5969, 0]
click at [116, 112] on div "fattyLiverQuizData.js" at bounding box center [123, 109] width 97 height 12
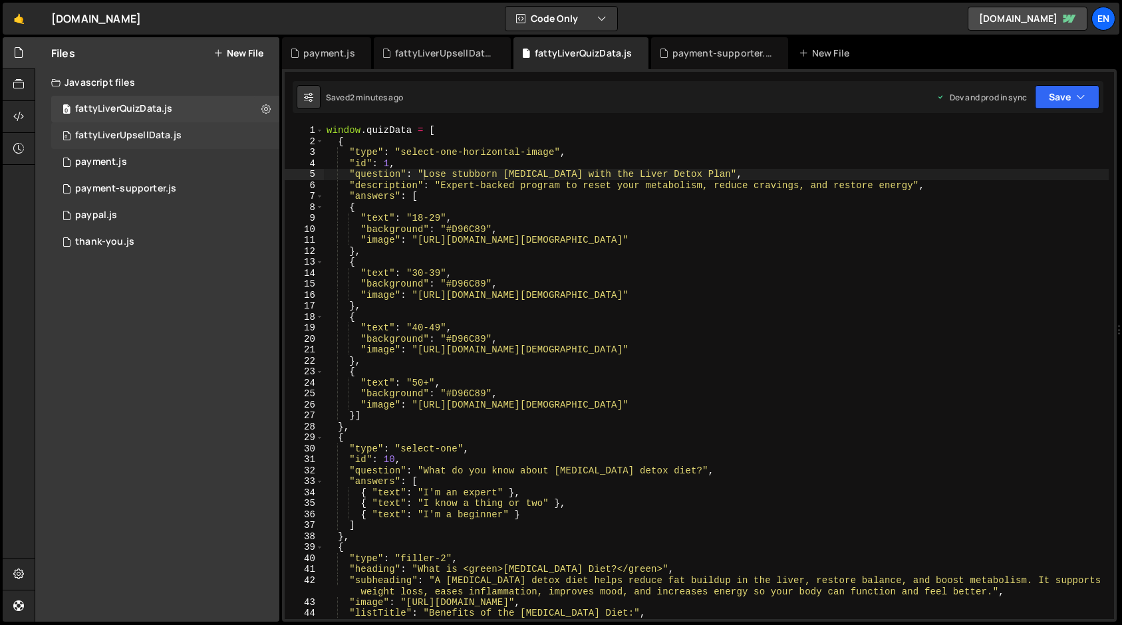
click at [116, 138] on div "fattyLiverUpsellData.js" at bounding box center [128, 136] width 106 height 12
